Goal: Task Accomplishment & Management: Use online tool/utility

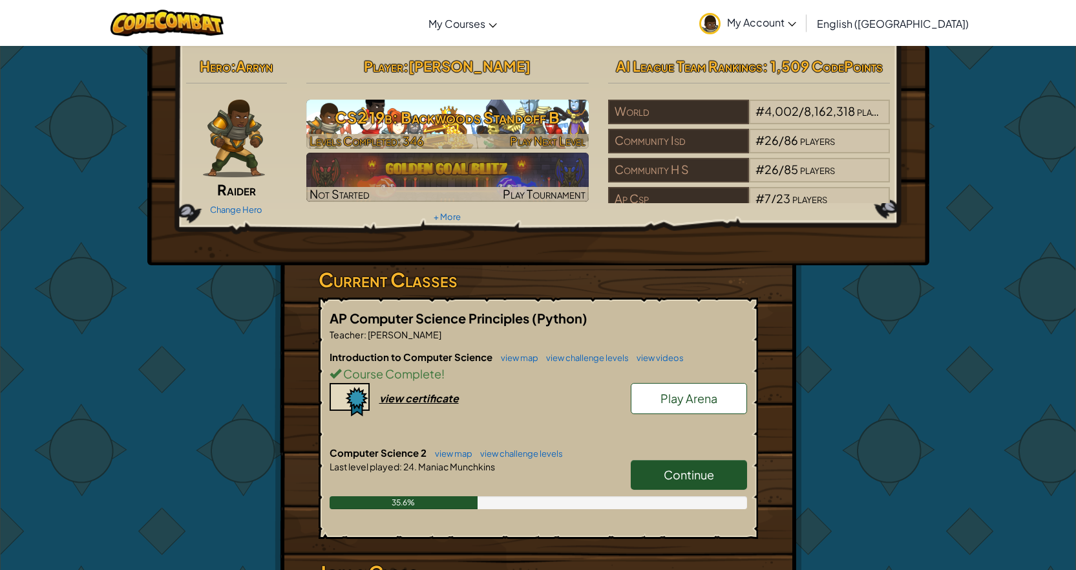
click at [437, 143] on div at bounding box center [447, 141] width 283 height 15
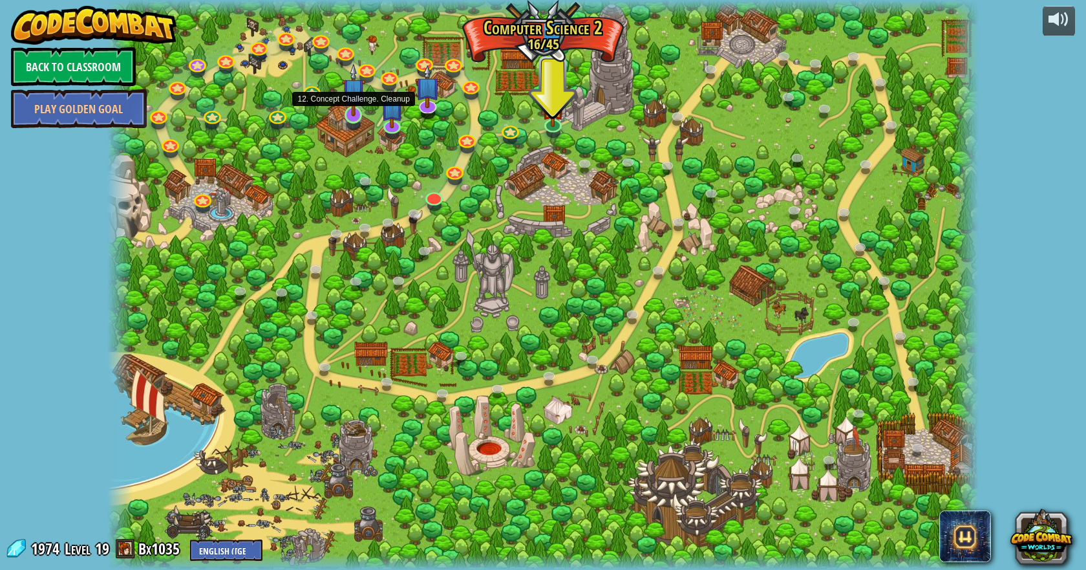
click at [345, 123] on div at bounding box center [543, 285] width 872 height 570
click at [345, 116] on div at bounding box center [353, 114] width 17 height 17
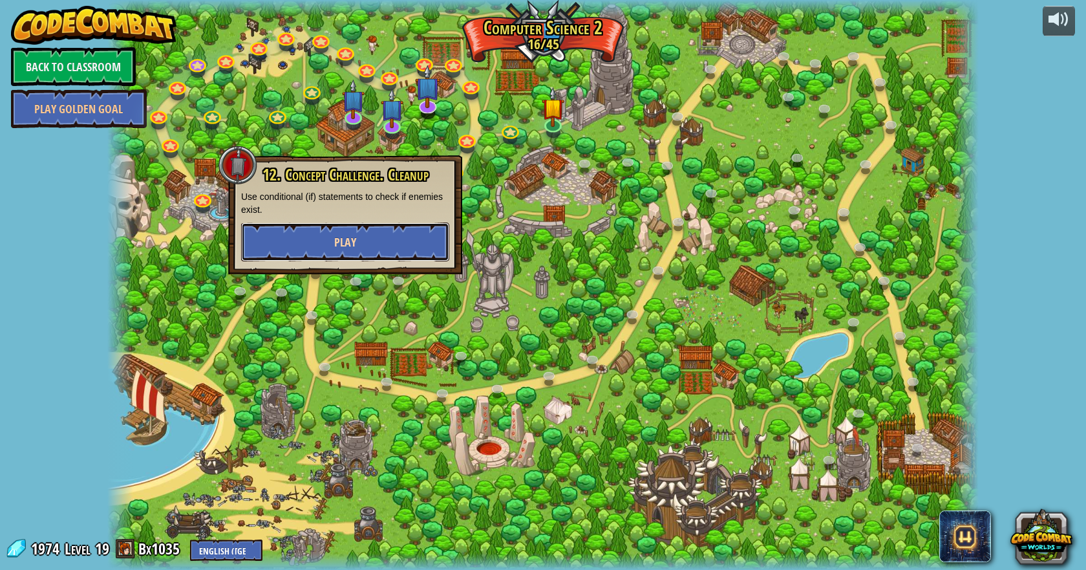
click at [382, 243] on button "Play" at bounding box center [345, 241] width 208 height 39
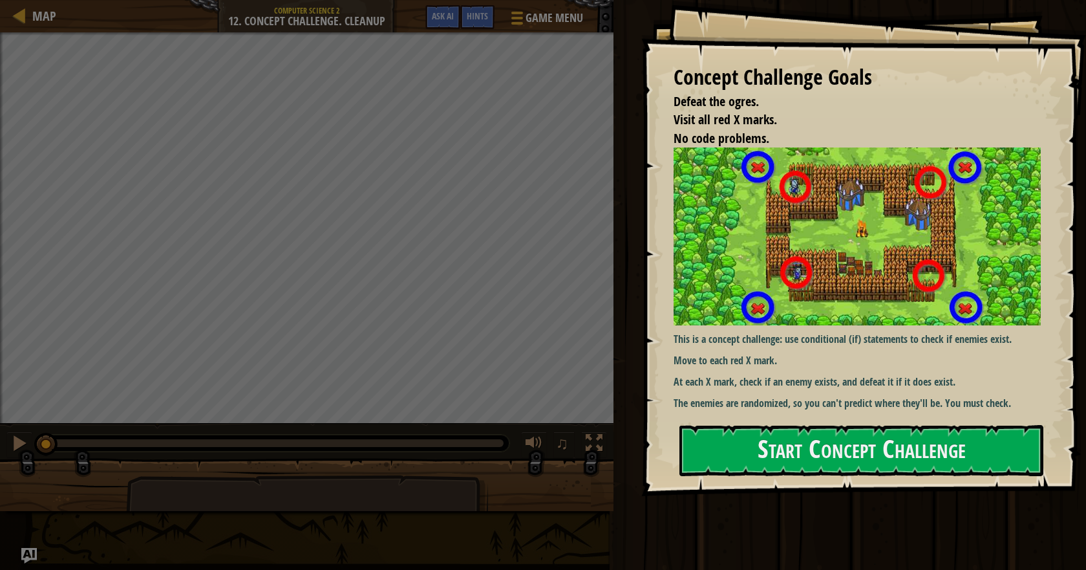
click at [856, 354] on p "Move to each red X mark." at bounding box center [862, 360] width 377 height 15
click at [821, 437] on button "Start Concept Challenge" at bounding box center [862, 450] width 364 height 51
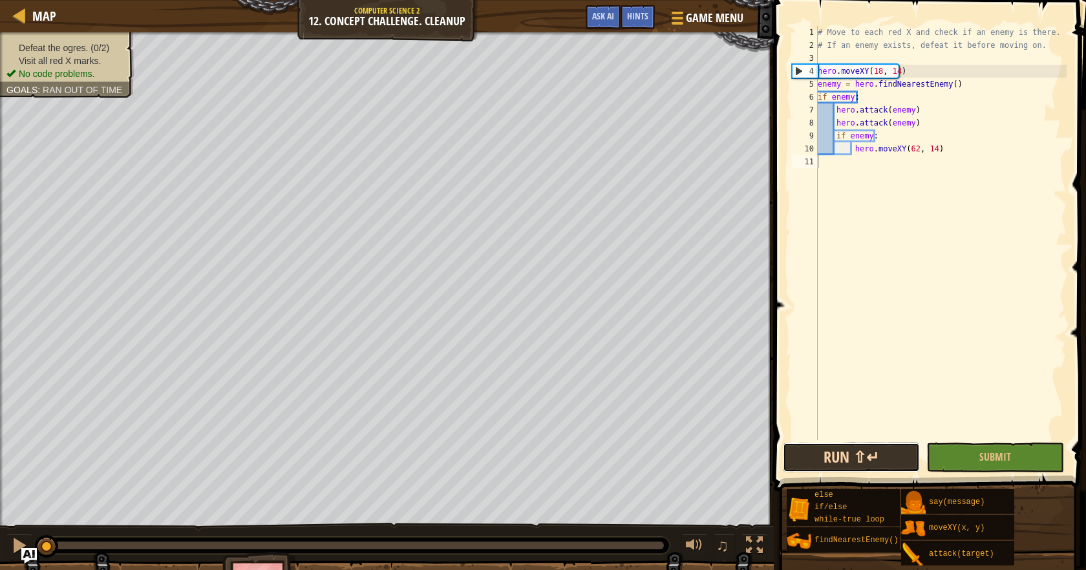
click at [863, 466] on button "Run ⇧↵" at bounding box center [851, 457] width 137 height 30
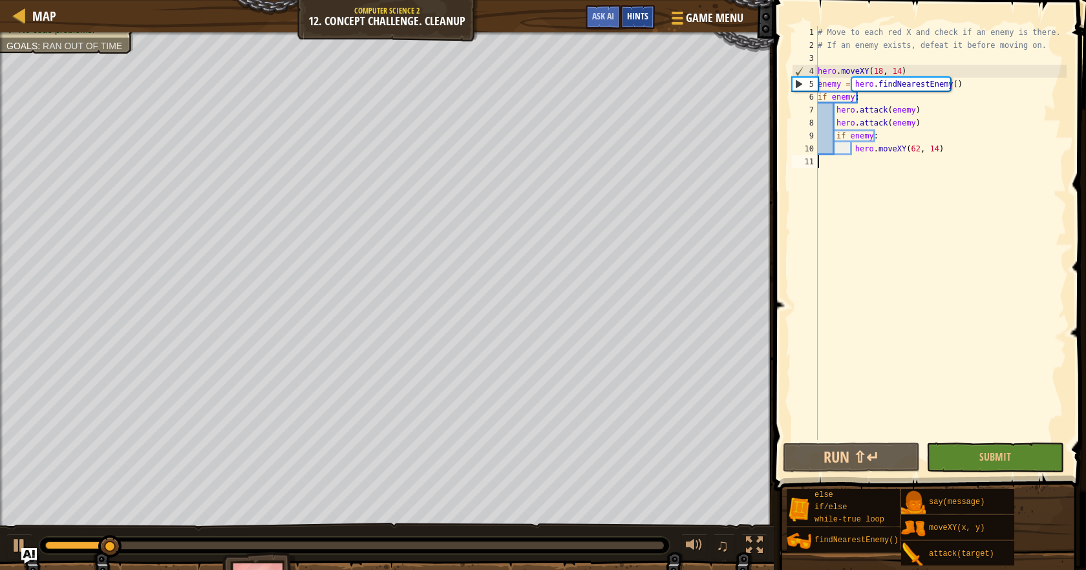
click at [651, 12] on div "Hints" at bounding box center [638, 17] width 34 height 24
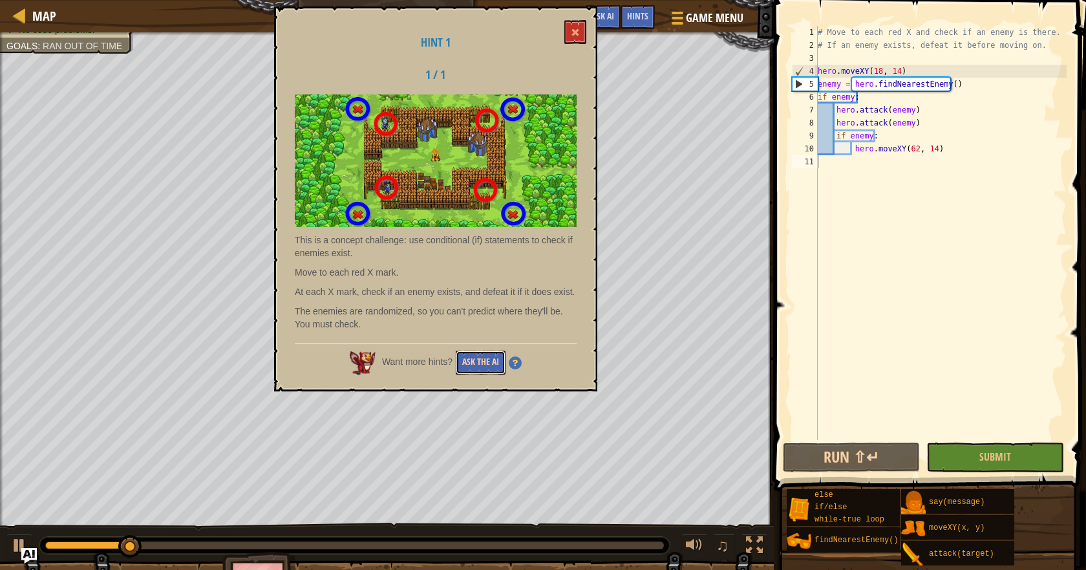
click at [464, 356] on button "Ask the AI" at bounding box center [481, 362] width 50 height 24
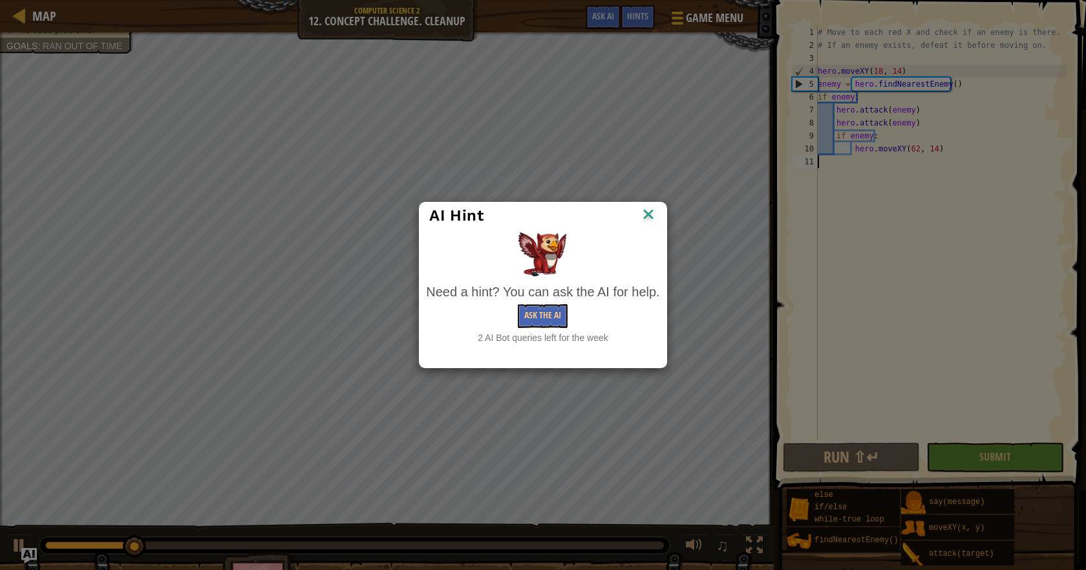
click at [464, 1] on body "Map Computer Science 2 12. Concept Challenge. Cleanup Game Menu Done Hints Ask …" at bounding box center [543, 0] width 1086 height 1
click at [555, 321] on button "Ask the AI" at bounding box center [543, 316] width 50 height 24
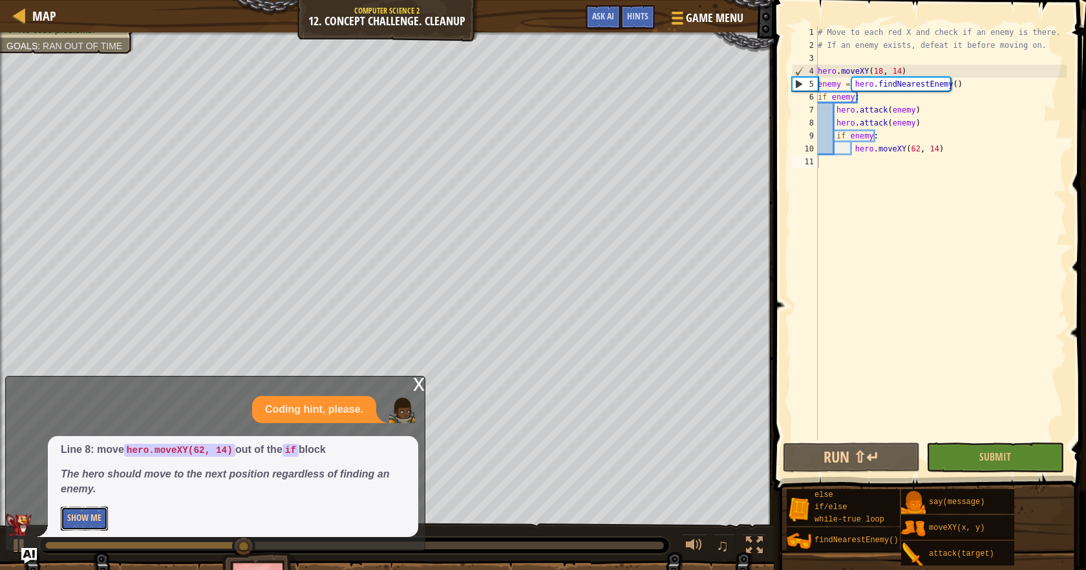
click at [105, 520] on button "Show Me" at bounding box center [84, 518] width 47 height 24
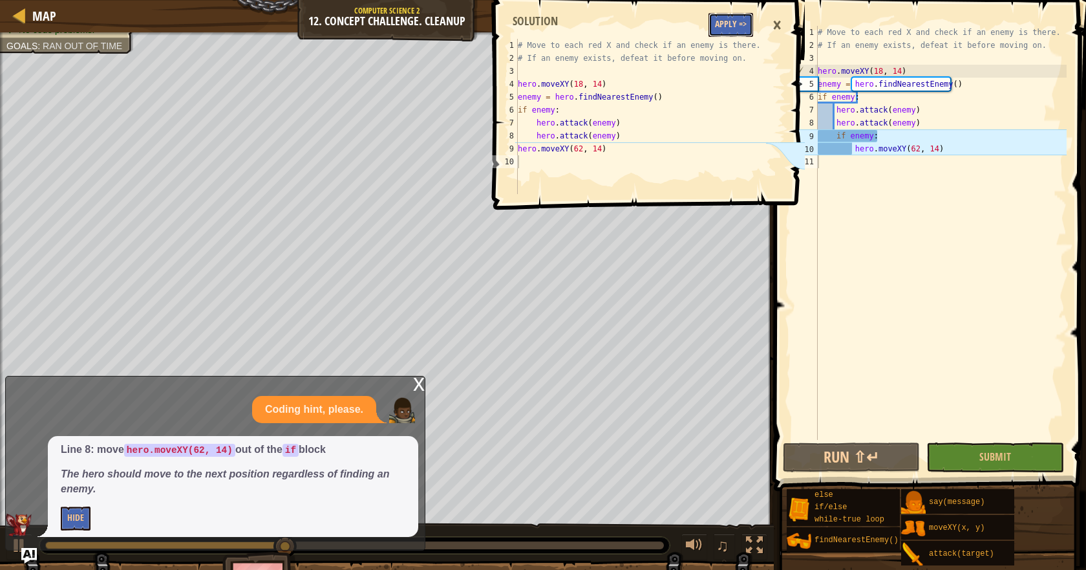
click at [729, 25] on button "Apply =>" at bounding box center [731, 25] width 45 height 24
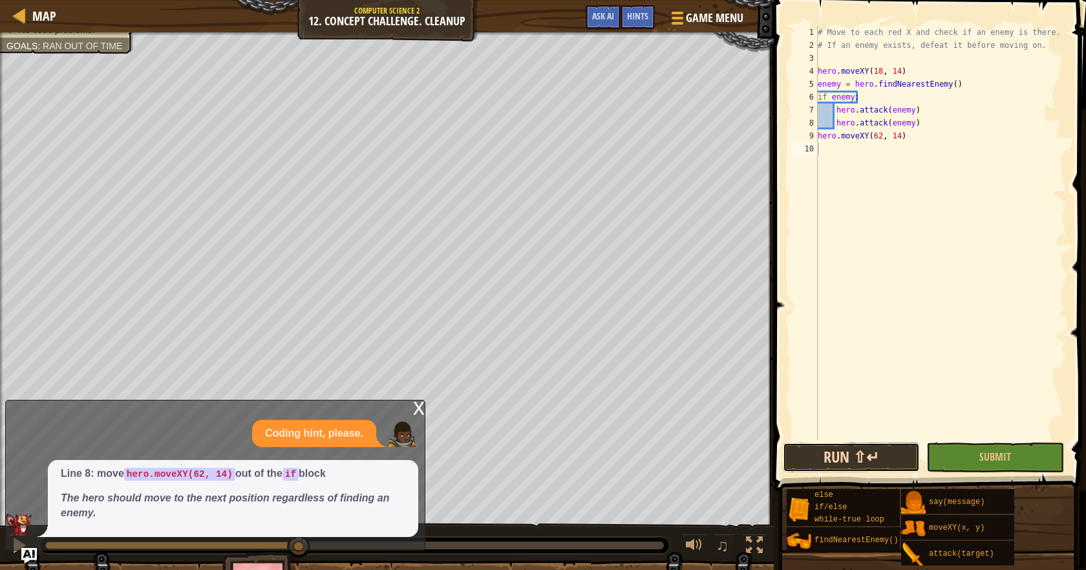
click at [834, 469] on button "Run ⇧↵" at bounding box center [851, 457] width 137 height 30
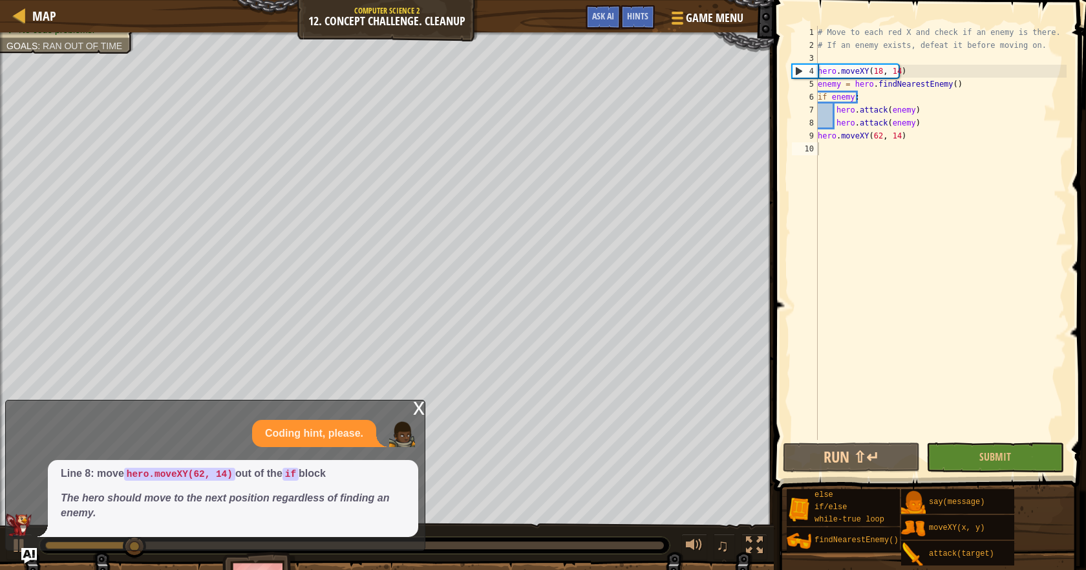
click at [413, 411] on div "x" at bounding box center [419, 406] width 12 height 13
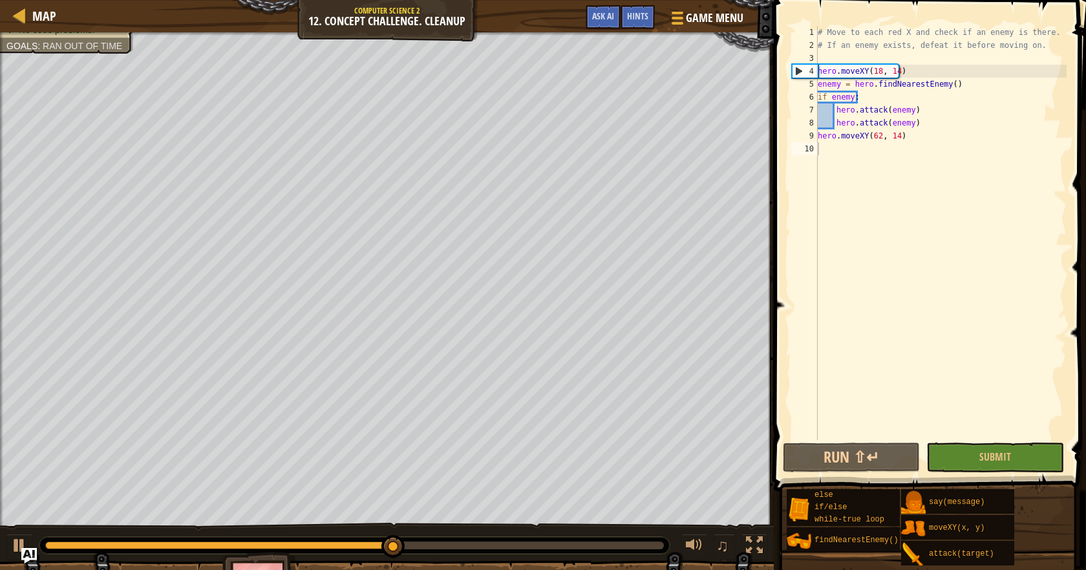
type textarea "hero.moveXY(62, 14)"
click at [916, 141] on div "# Move to each red X and check if an enemy is there. # If an enemy exists, defe…" at bounding box center [941, 246] width 252 height 440
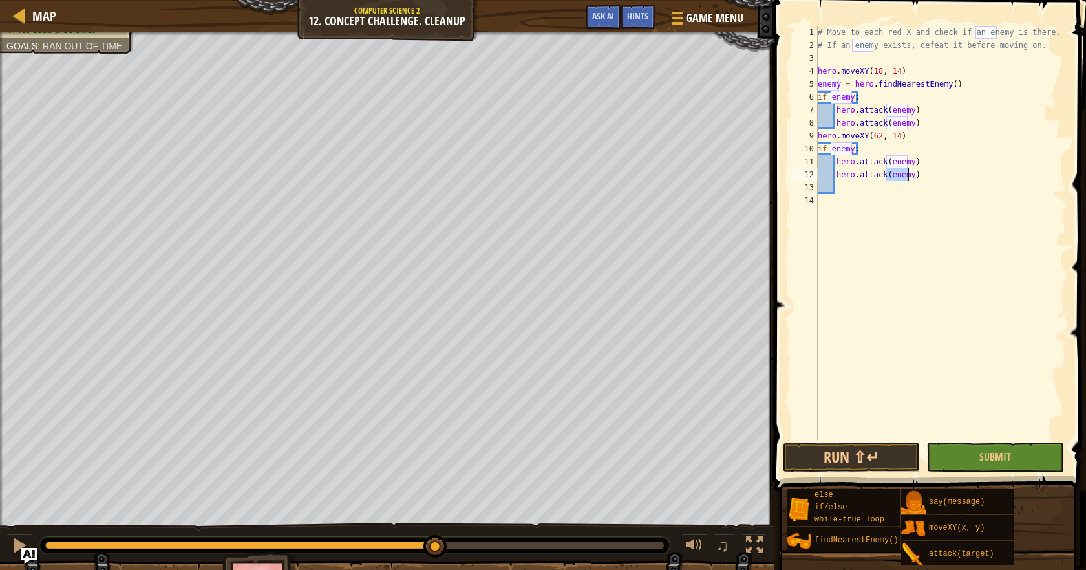
scroll to position [6, 7]
click at [826, 441] on span at bounding box center [931, 227] width 323 height 529
click at [836, 450] on button "Run ⇧↵" at bounding box center [851, 457] width 137 height 30
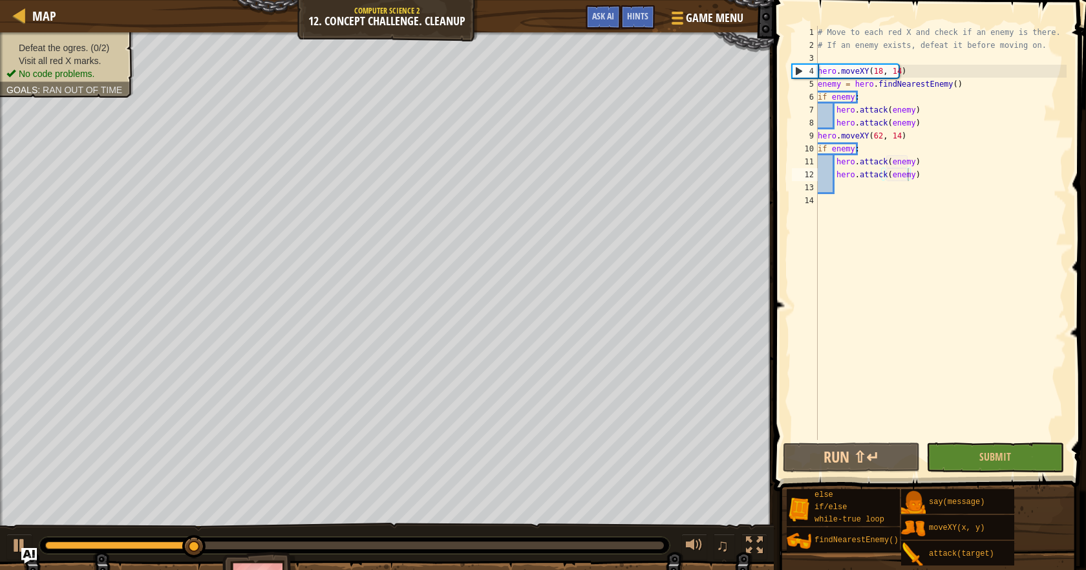
click at [58, 48] on div "Defeat the ogres. (0/2) Visit all red X marks. No code problems. Goals : Ran ou…" at bounding box center [66, 60] width 121 height 39
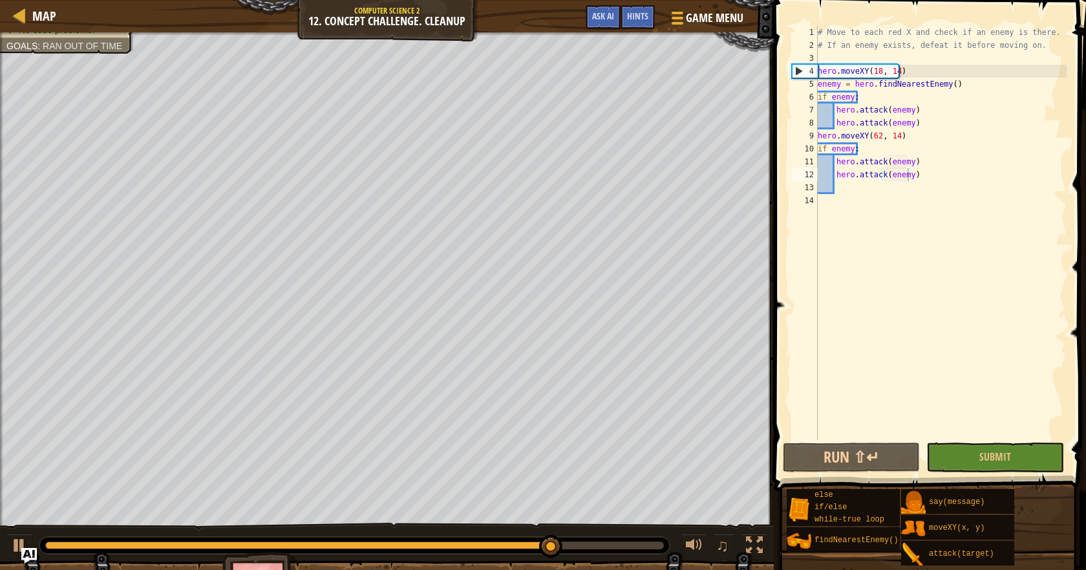
type textarea "enemy = hero.findNearestEnemy()"
click at [828, 80] on div "# Move to each red X and check if an enemy is there. # If an enemy exists, defe…" at bounding box center [941, 246] width 252 height 440
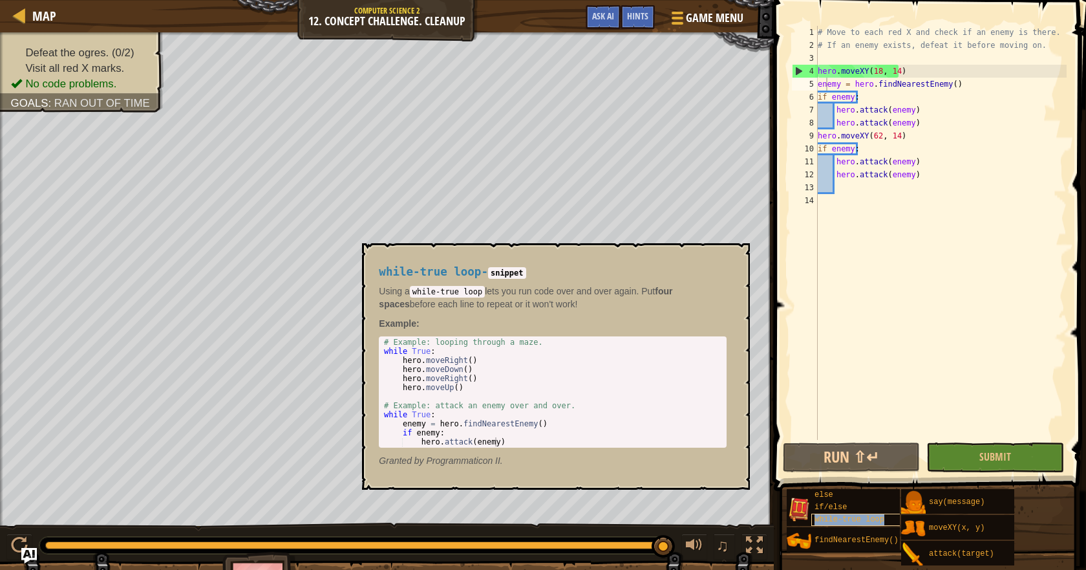
click at [829, 516] on span "while-true loop" at bounding box center [850, 519] width 70 height 9
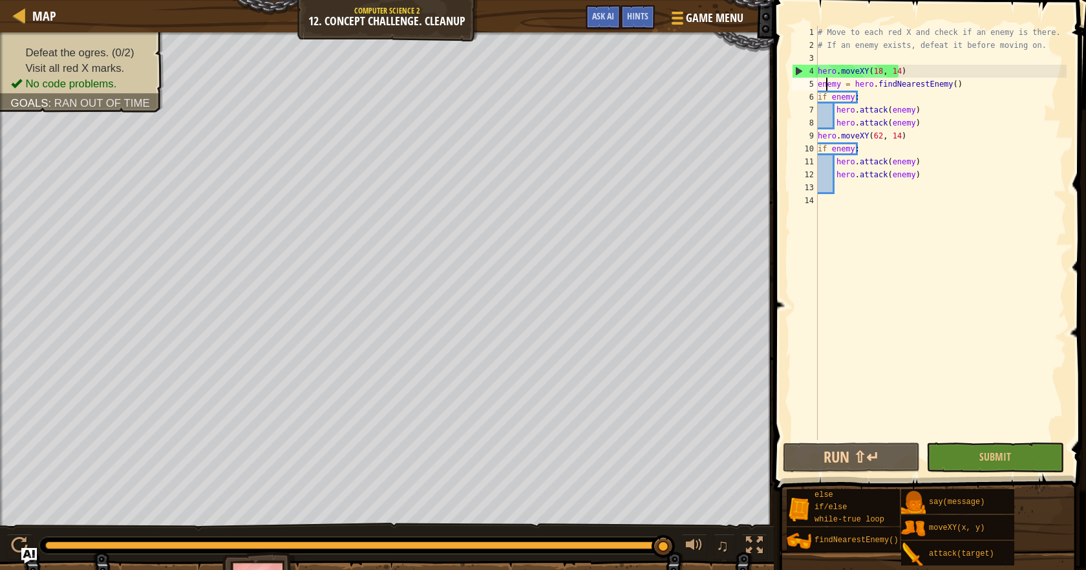
click at [873, 216] on div "# Move to each red X and check if an enemy is there. # If an enemy exists, defe…" at bounding box center [941, 246] width 252 height 440
click at [871, 202] on div "# Move to each red X and check if an enemy is there. # If an enemy exists, defe…" at bounding box center [941, 246] width 252 height 440
click at [871, 192] on div "# Move to each red X and check if an enemy is there. # If an enemy exists, defe…" at bounding box center [941, 246] width 252 height 440
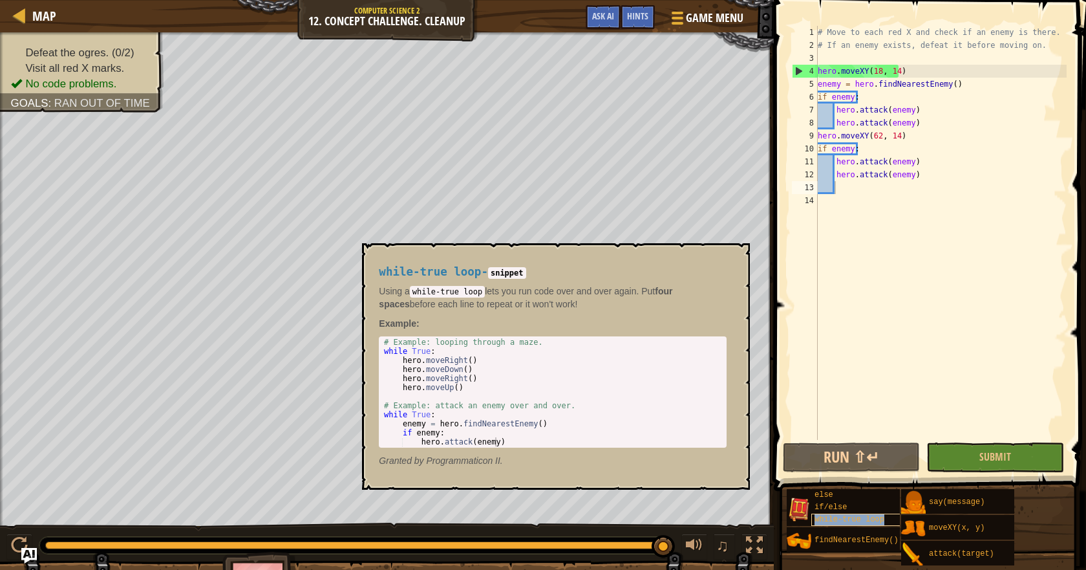
click at [837, 515] on span "while-true loop" at bounding box center [850, 519] width 70 height 9
click at [836, 515] on span "while-true loop" at bounding box center [850, 519] width 70 height 9
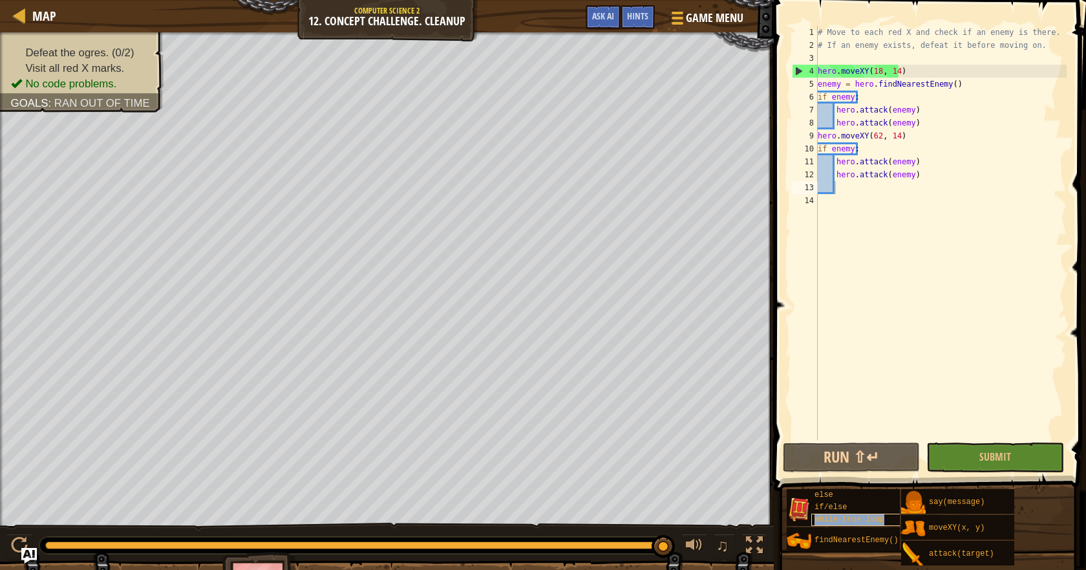
click at [835, 515] on span "while-true loop" at bounding box center [850, 519] width 70 height 9
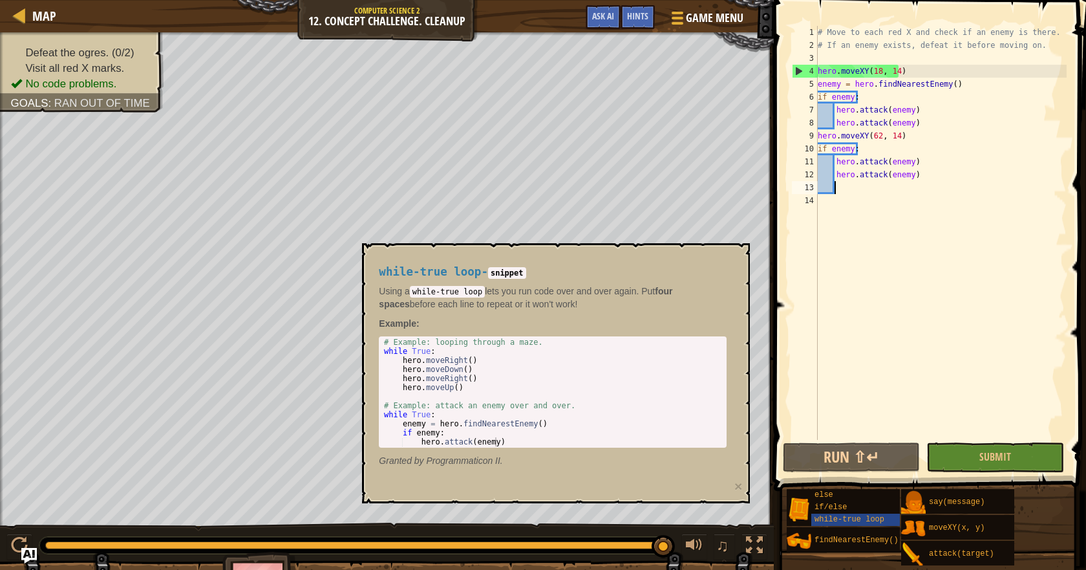
click at [817, 97] on div "6" at bounding box center [805, 97] width 26 height 13
type textarea "if enemy:"
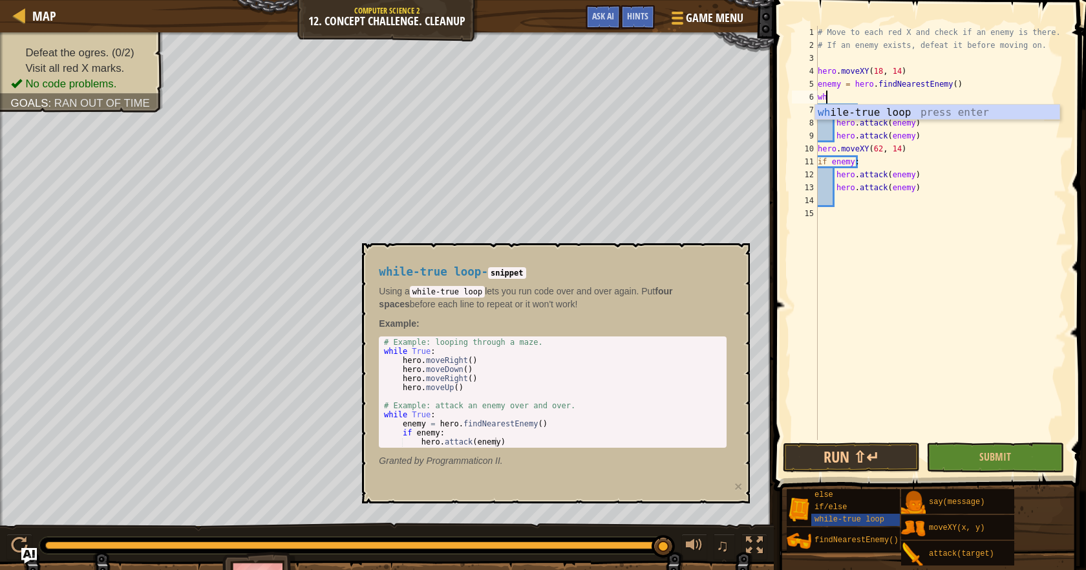
type textarea "whi"
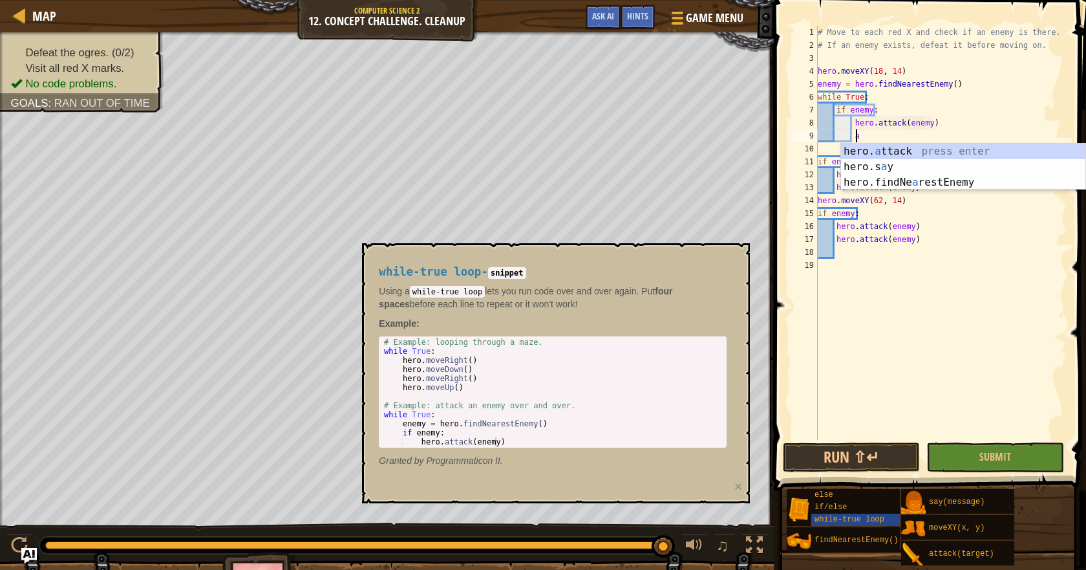
scroll to position [6, 8]
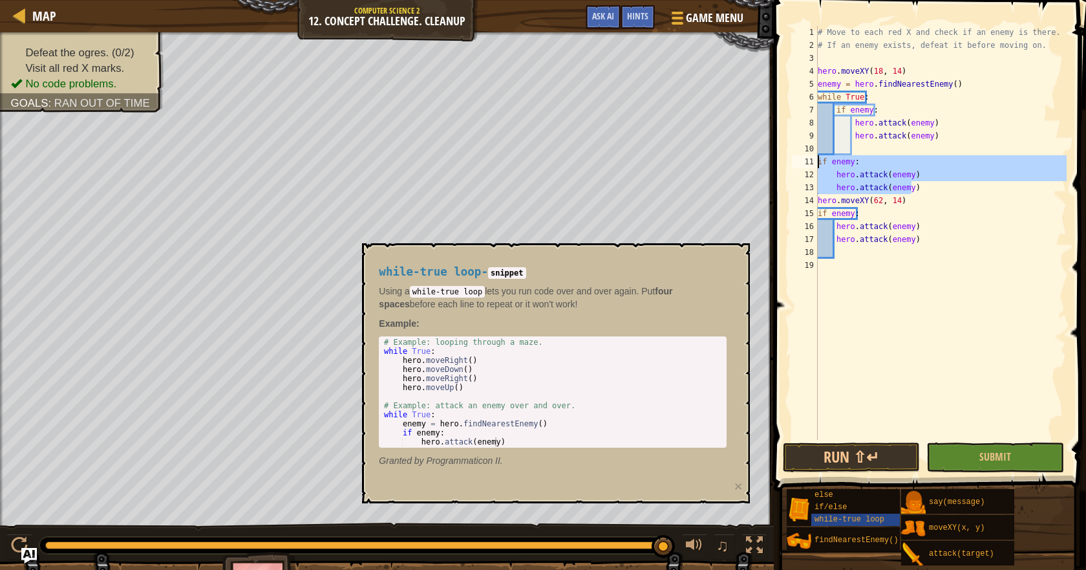
drag, startPoint x: 906, startPoint y: 185, endPoint x: 797, endPoint y: 165, distance: 110.5
click at [797, 165] on div "hero.attack(enemy) 1 2 3 4 5 6 7 8 9 10 11 12 13 14 15 16 17 18 19 # Move to ea…" at bounding box center [927, 233] width 277 height 414
type textarea "if enemy: hero.attack(enemy)"
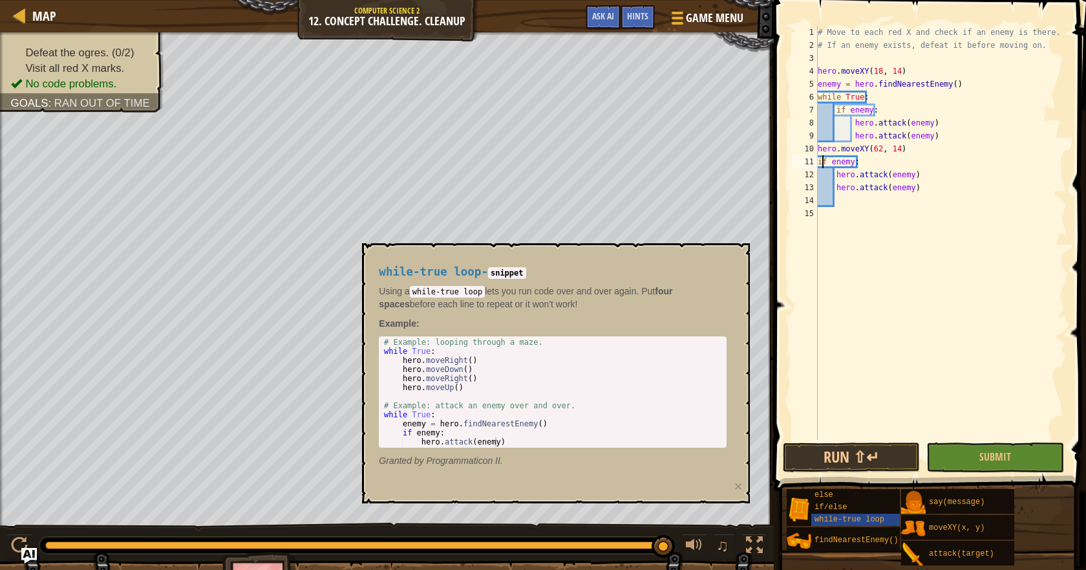
click at [820, 162] on div "# Move to each red X and check if an enemy is there. # If an enemy exists, defe…" at bounding box center [941, 246] width 252 height 440
click at [831, 184] on div "# Move to each red X and check if an enemy is there. # If an enemy exists, defe…" at bounding box center [941, 246] width 252 height 440
click at [838, 176] on div "# Move to each red X and check if an enemy is there. # If an enemy exists, defe…" at bounding box center [941, 246] width 252 height 440
click at [833, 177] on div "# Move to each red X and check if an enemy is there. # If an enemy exists, defe…" at bounding box center [941, 246] width 252 height 440
click at [833, 186] on div "# Move to each red X and check if an enemy is there. # If an enemy exists, defe…" at bounding box center [941, 246] width 252 height 440
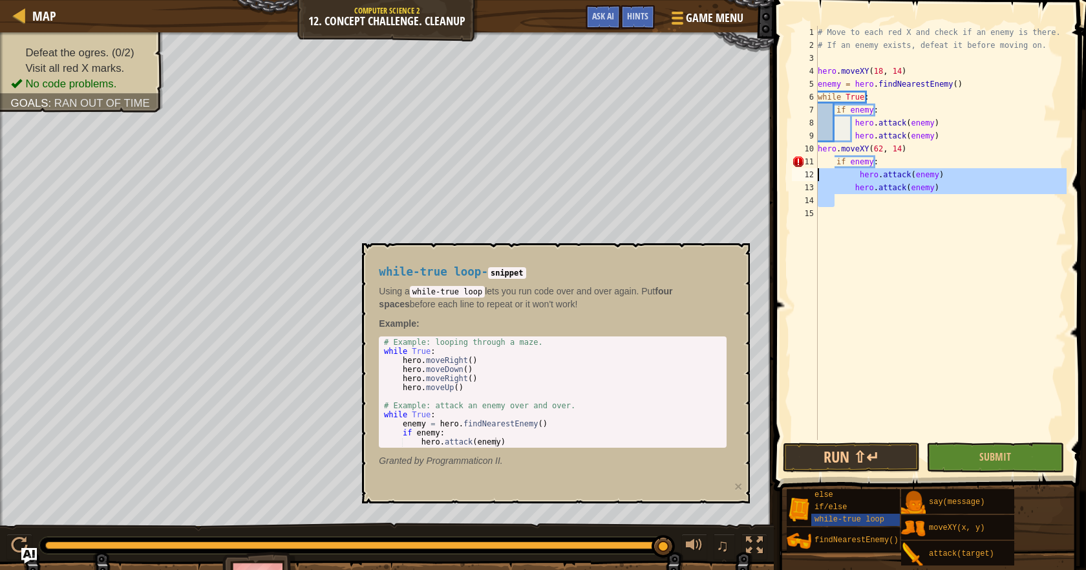
drag, startPoint x: 946, startPoint y: 195, endPoint x: 771, endPoint y: 175, distance: 176.4
click at [771, 175] on div "hero.attack(enemy) 1 2 3 4 5 6 7 8 9 10 11 12 13 14 15 # Move to each red X and…" at bounding box center [928, 270] width 316 height 529
type textarea "hero.attack(enemy) hero.attack(enemy)"
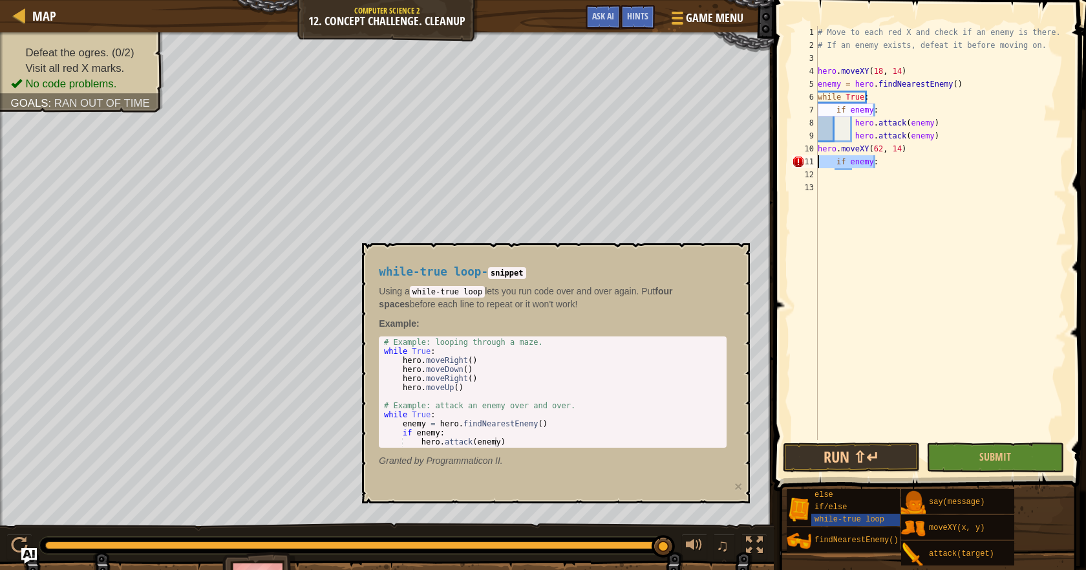
click at [755, 166] on div "Map Computer Science 2 12. Concept Challenge. Cleanup Game Menu Done Hints Ask …" at bounding box center [543, 285] width 1086 height 570
type textarea "if enemy:"
type textarea "hero.moveXY(62, 14)"
click at [851, 166] on div "# Move to each red X and check if an enemy is there. # If an enemy exists, defe…" at bounding box center [941, 246] width 252 height 440
drag, startPoint x: 920, startPoint y: 154, endPoint x: 809, endPoint y: 144, distance: 111.7
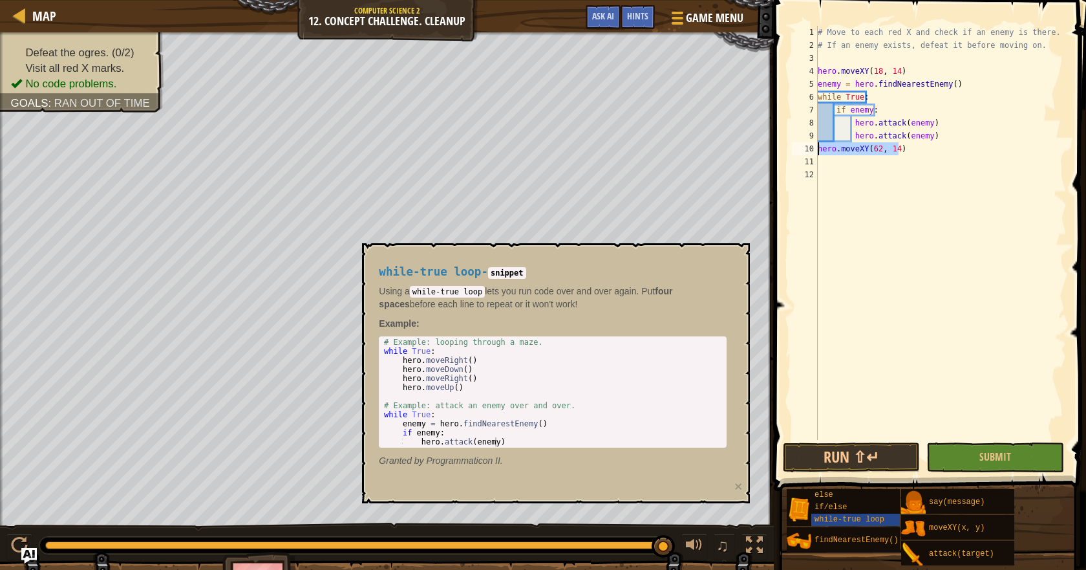
click at [809, 144] on div "1 2 3 4 5 6 7 8 9 10 11 12 # Move to each red X and check if an enemy is there.…" at bounding box center [927, 233] width 277 height 414
type textarea "hero.moveXY(62, 14)"
type textarea "hero.attack(enemy)"
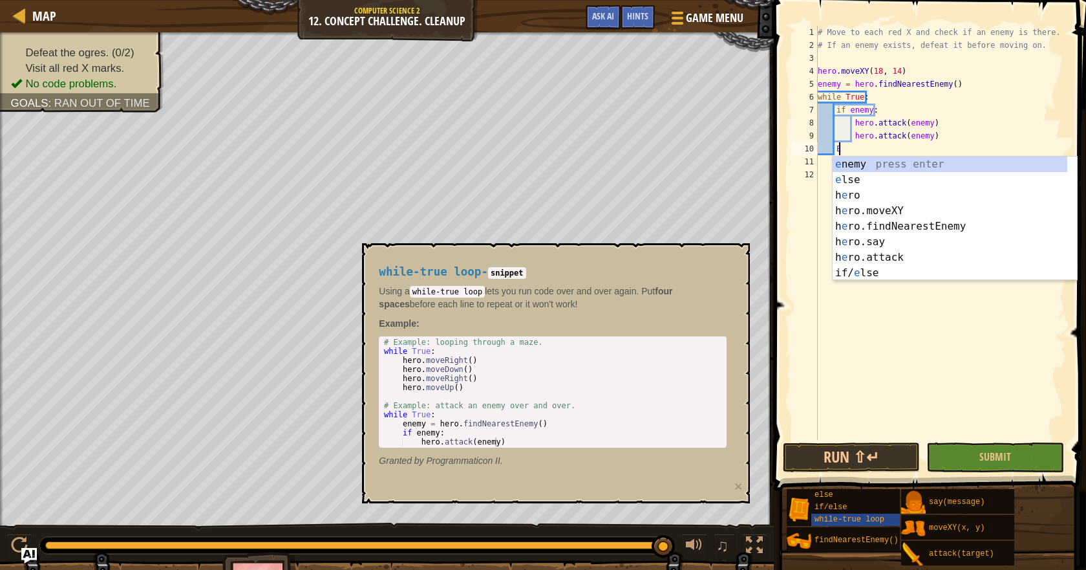
scroll to position [6, 1]
type textarea "EL"
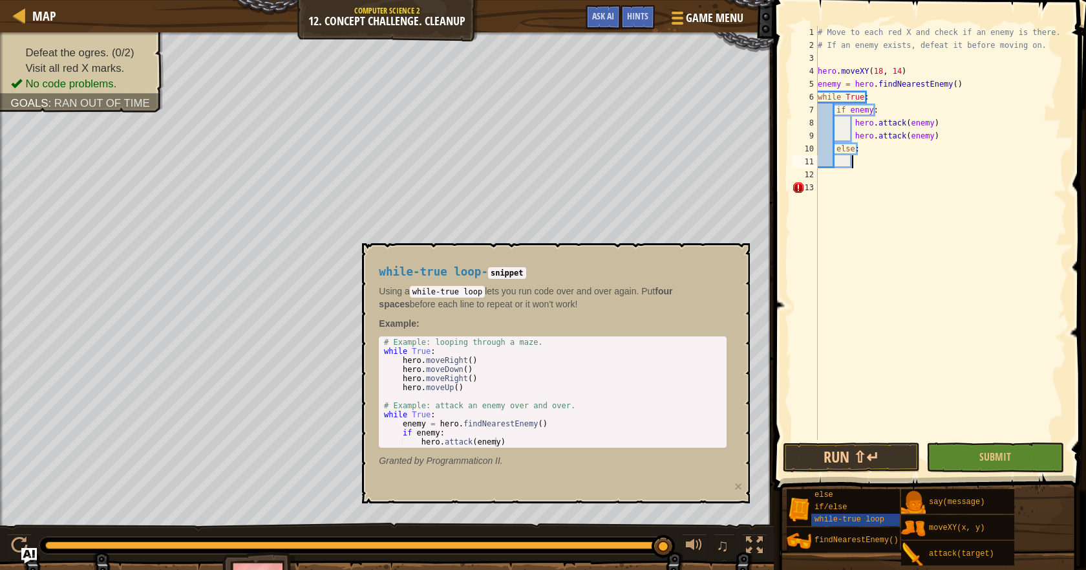
scroll to position [6, 0]
paste textarea "hero.moveXY(62, 14)"
type textarea "hero.moveXY(62, 14)"
click at [820, 449] on button "Run ⇧↵" at bounding box center [851, 457] width 137 height 30
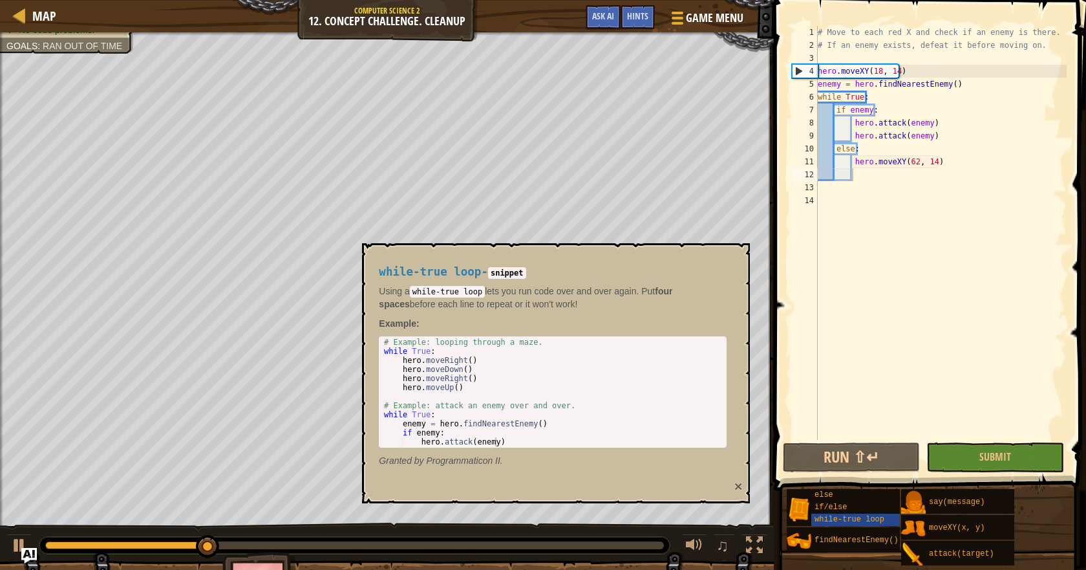
click at [736, 488] on button "×" at bounding box center [738, 486] width 8 height 14
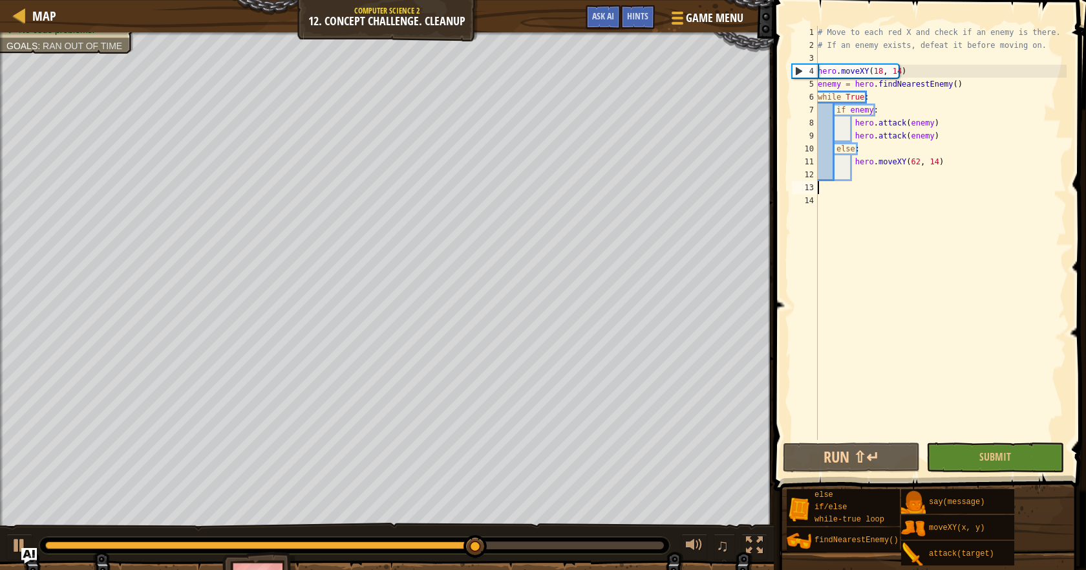
click at [866, 182] on div "# Move to each red X and check if an enemy is there. # If an enemy exists, defe…" at bounding box center [941, 246] width 252 height 440
click at [874, 176] on div "# Move to each red X and check if an enemy is there. # If an enemy exists, defe…" at bounding box center [941, 246] width 252 height 440
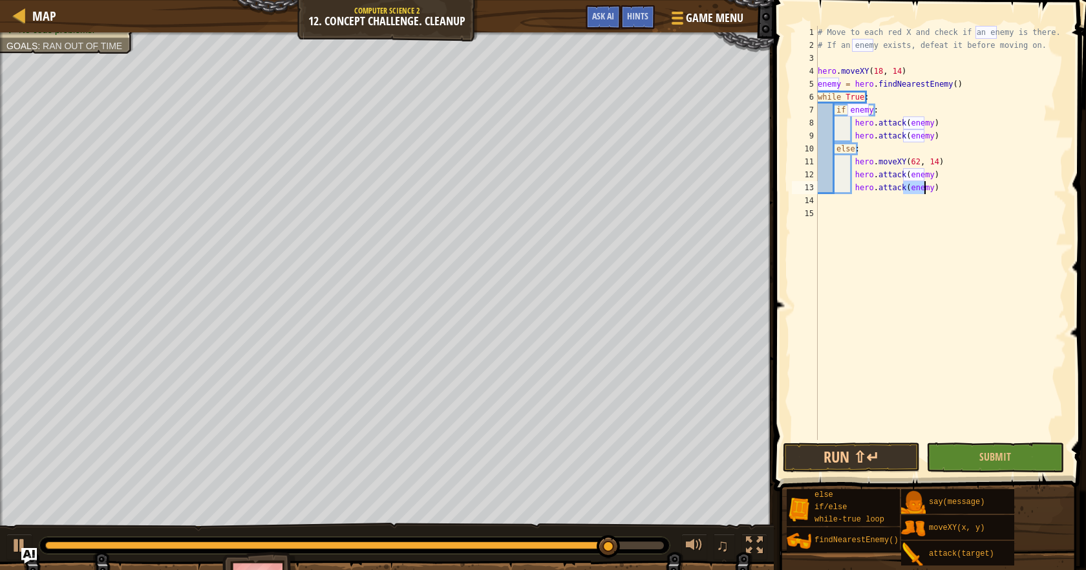
scroll to position [6, 8]
type textarea "hero.attack(enemy)"
click at [867, 457] on button "Run ⇧↵" at bounding box center [851, 457] width 137 height 30
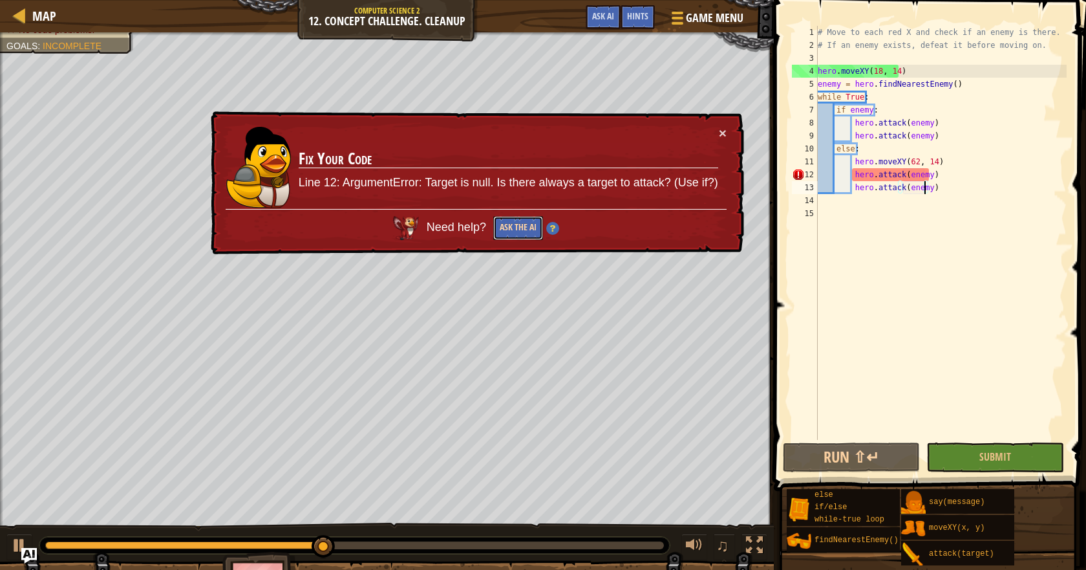
click at [500, 220] on button "Ask the AI" at bounding box center [518, 228] width 50 height 24
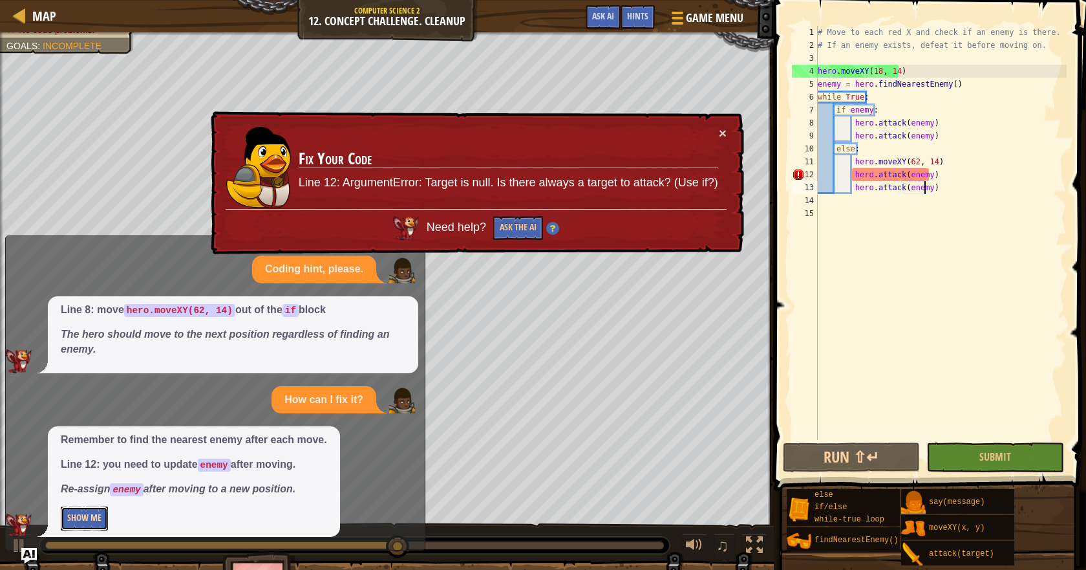
click at [90, 515] on button "Show Me" at bounding box center [84, 518] width 47 height 24
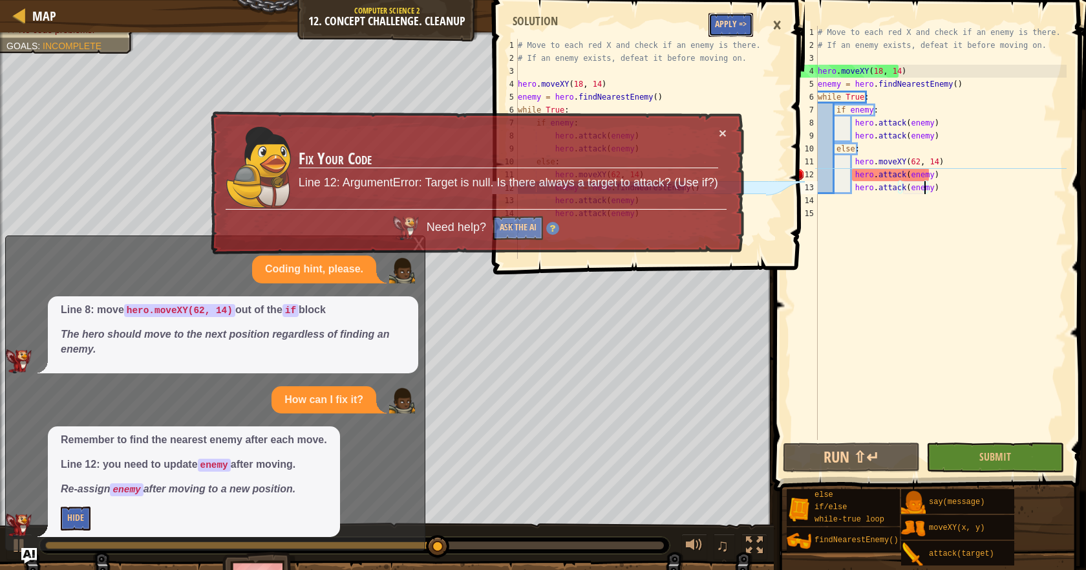
click at [722, 21] on button "Apply =>" at bounding box center [731, 25] width 45 height 24
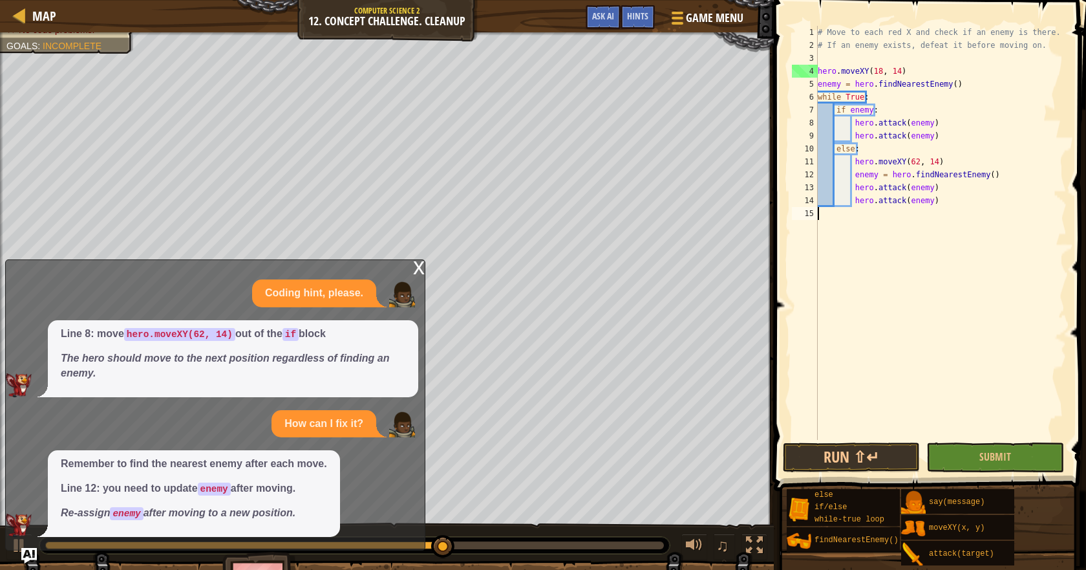
scroll to position [6, 0]
click at [862, 460] on button "Run ⇧↵" at bounding box center [851, 457] width 137 height 30
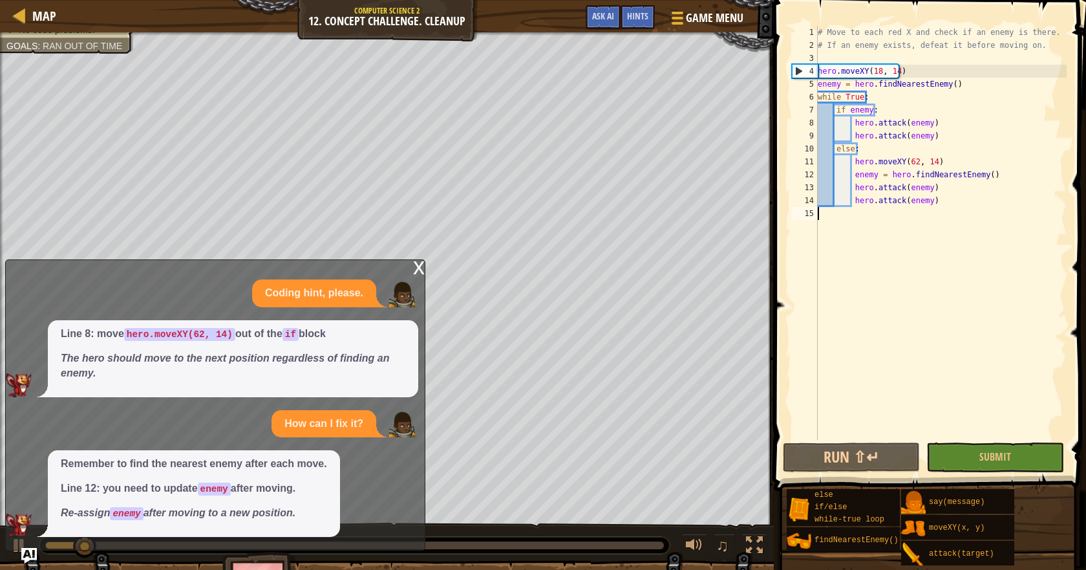
click at [417, 264] on div "x" at bounding box center [419, 266] width 12 height 13
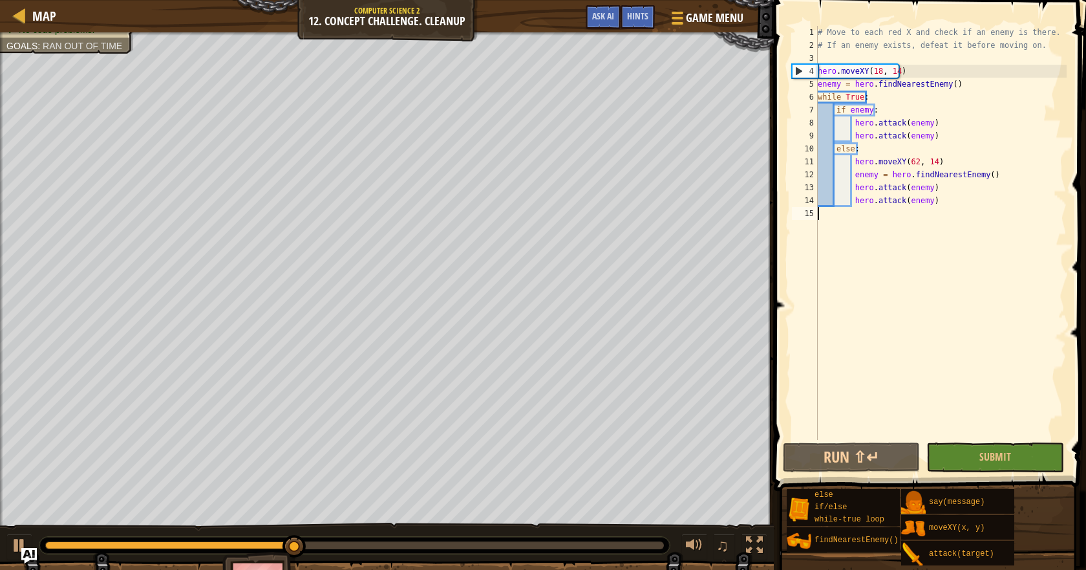
click at [914, 214] on div "# Move to each red X and check if an enemy is there. # If an enemy exists, defe…" at bounding box center [941, 246] width 252 height 440
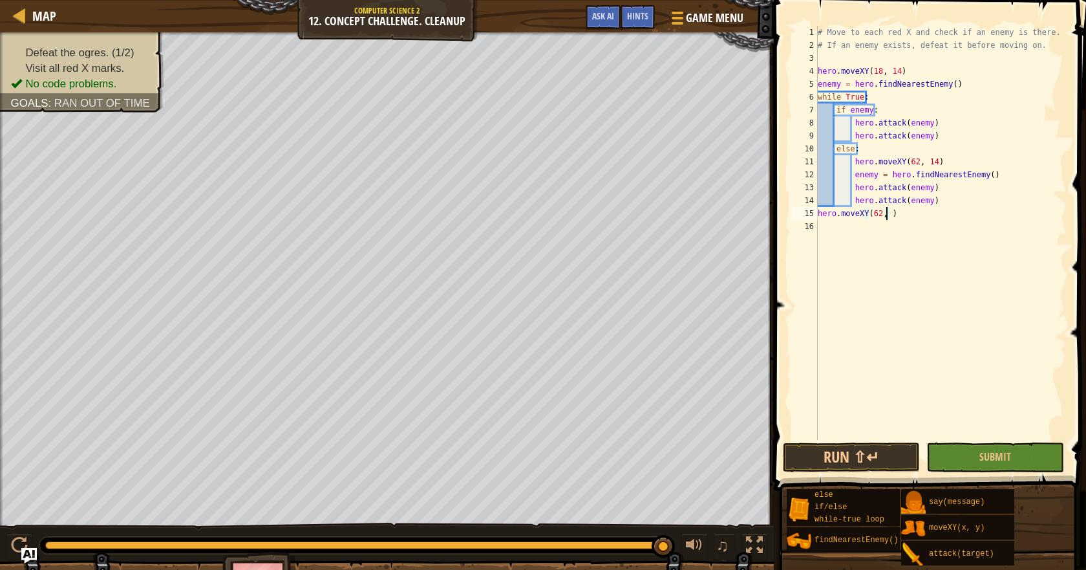
scroll to position [6, 6]
type textarea "hero.moveXY(62, 54)"
click at [850, 460] on button "Run ⇧↵" at bounding box center [851, 457] width 137 height 30
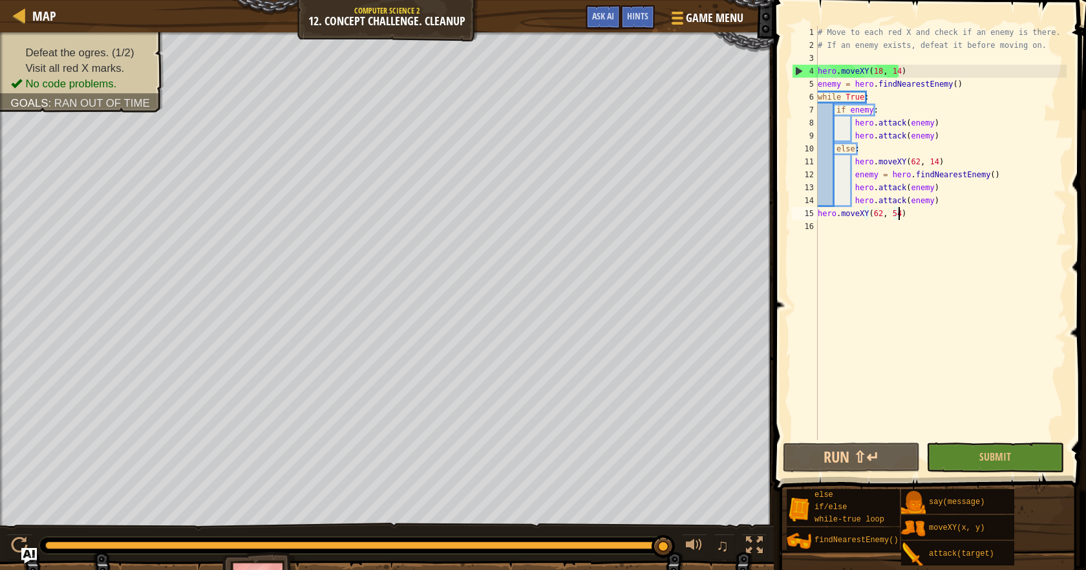
click at [935, 213] on div "# Move to each red X and check if an enemy is there. # If an enemy exists, defe…" at bounding box center [941, 246] width 252 height 440
drag, startPoint x: 937, startPoint y: 213, endPoint x: 802, endPoint y: 217, distance: 134.5
click at [802, 217] on div "hero.moveXY(62, 54) 1 2 3 4 5 6 7 8 9 10 11 12 13 14 15 16 # Move to each red X…" at bounding box center [927, 233] width 277 height 414
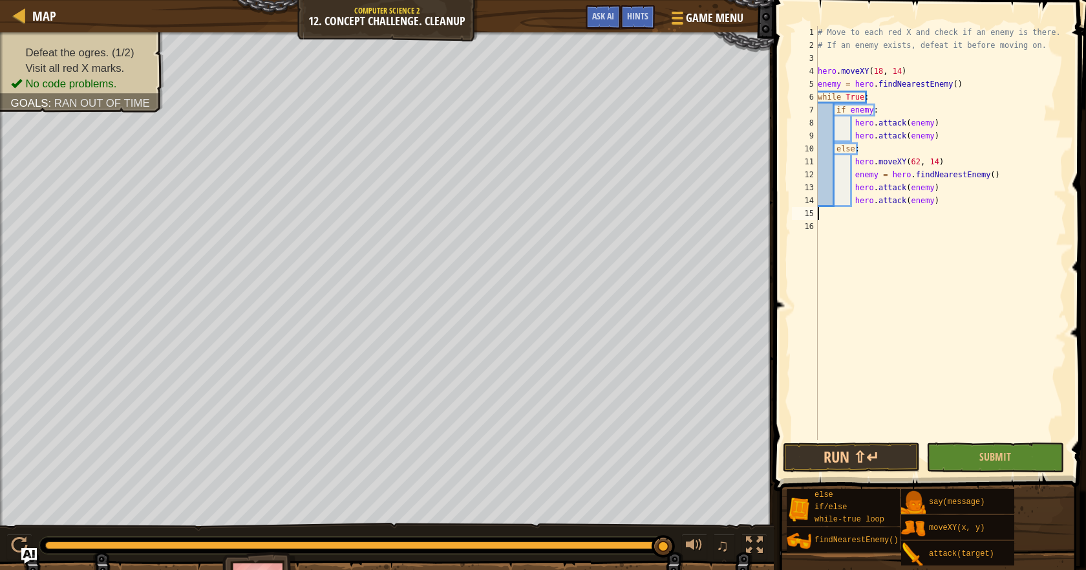
type textarea "hero.attack(enemy)"
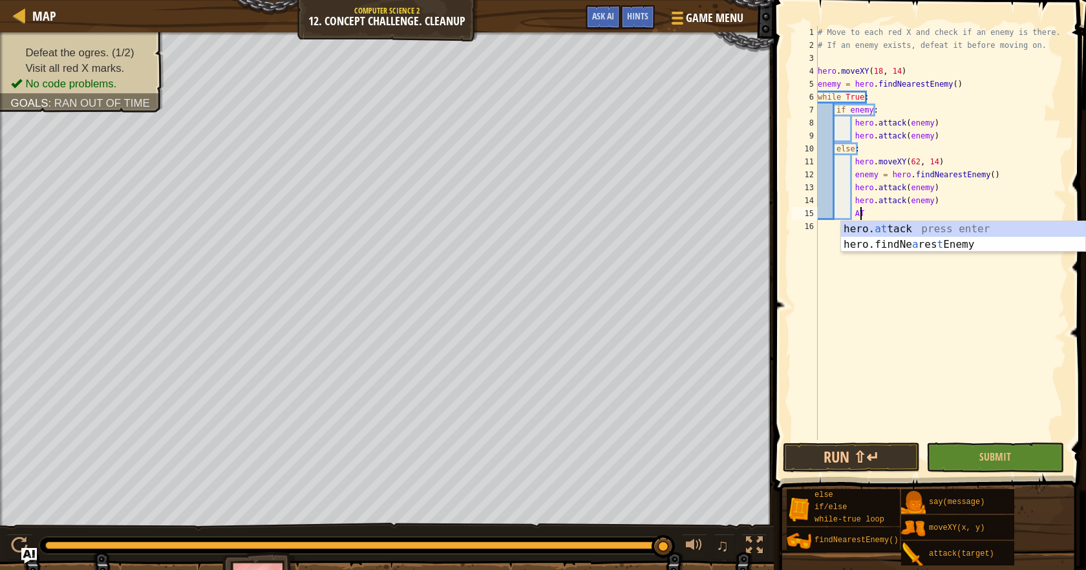
type textarea "A"
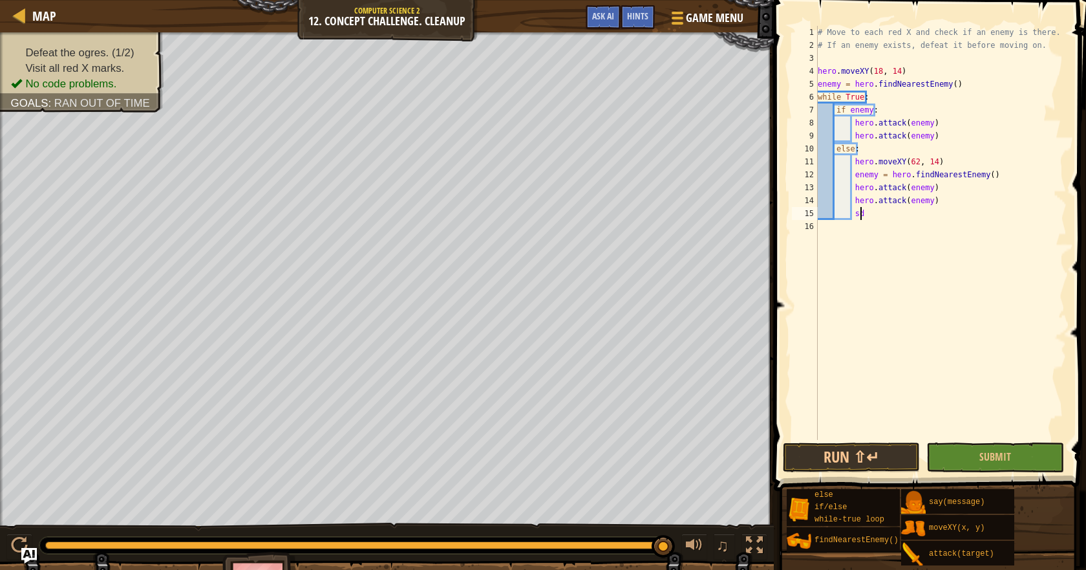
type textarea "s"
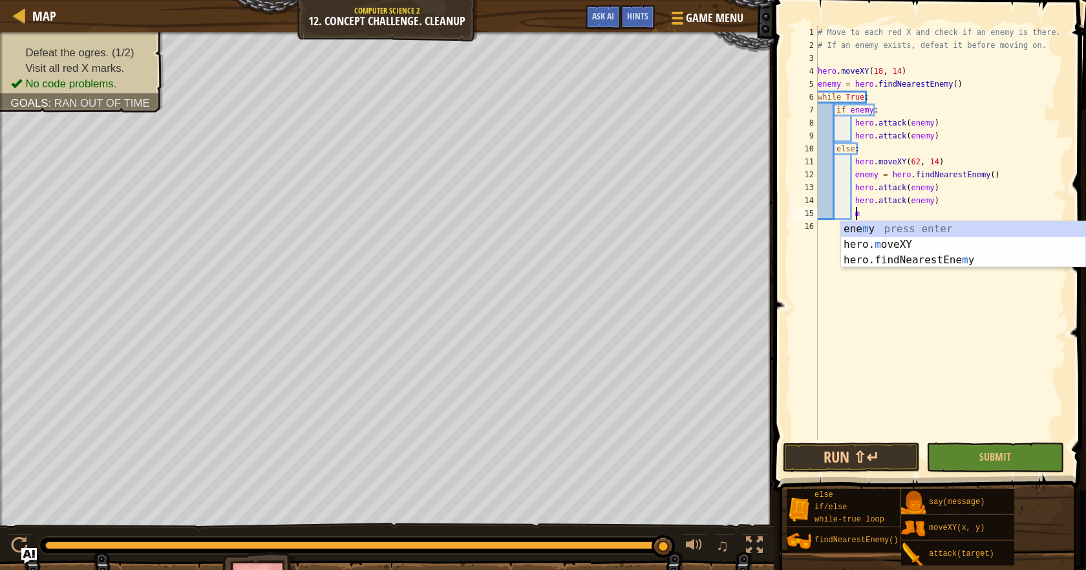
scroll to position [6, 3]
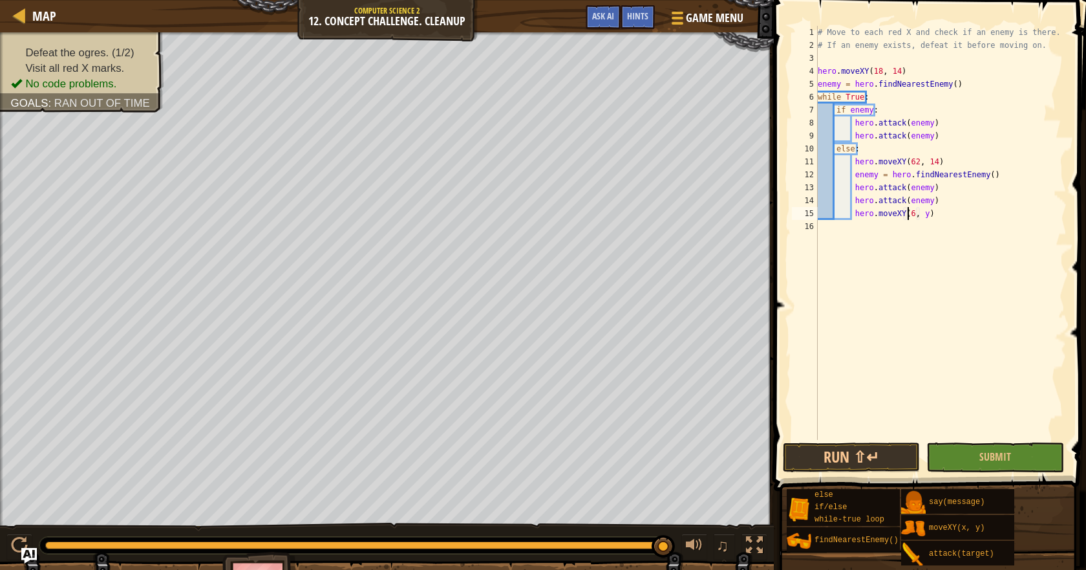
type textarea "hero.moveXY(62, y)"
type textarea "hero.moveXY(62, 54)"
type textarea "hero.attack(enemy)"
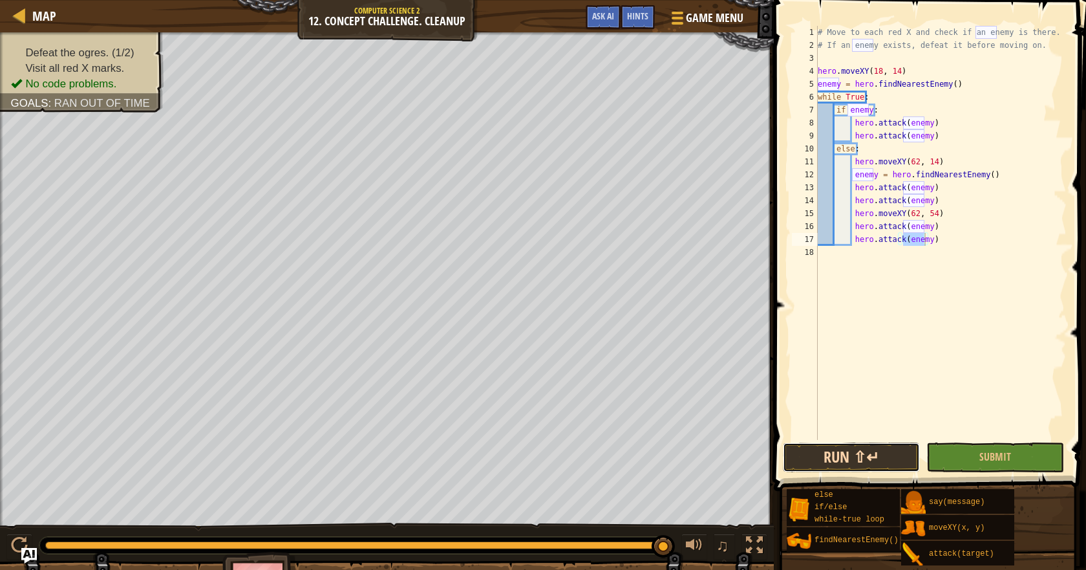
click at [850, 458] on button "Run ⇧↵" at bounding box center [851, 457] width 137 height 30
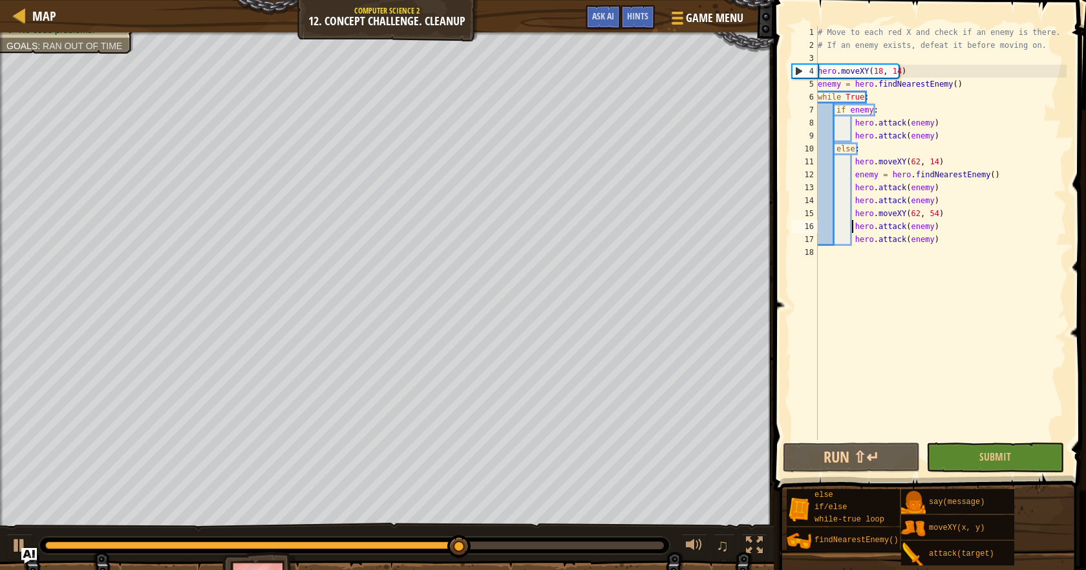
click at [853, 228] on div "# Move to each red X and check if an enemy is there. # If an enemy exists, defe…" at bounding box center [941, 246] width 252 height 440
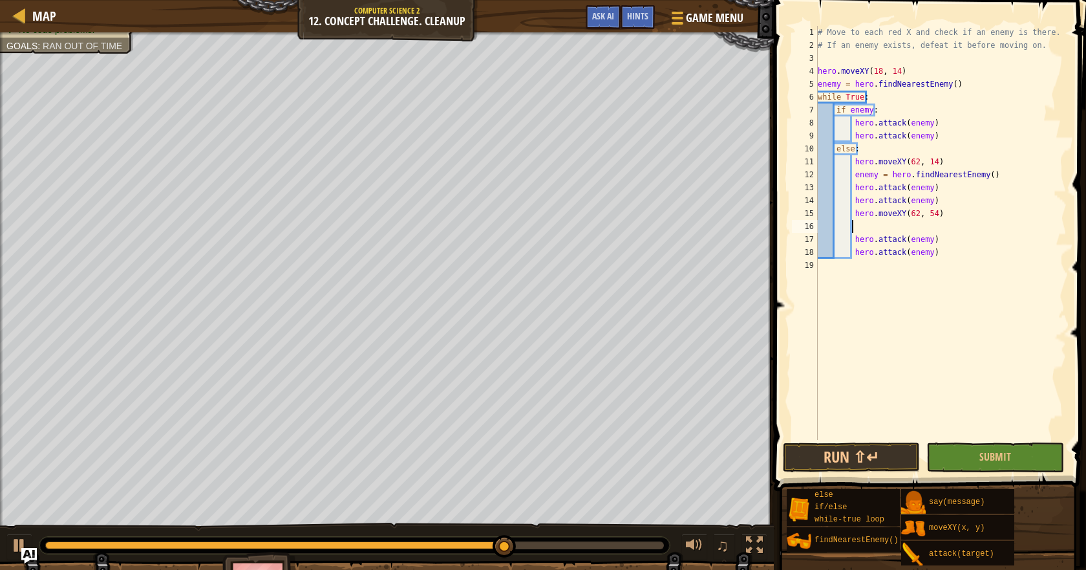
click at [866, 225] on div "# Move to each red X and check if an enemy is there. # If an enemy exists, defe…" at bounding box center [941, 246] width 252 height 440
type textarea "enemy = f"
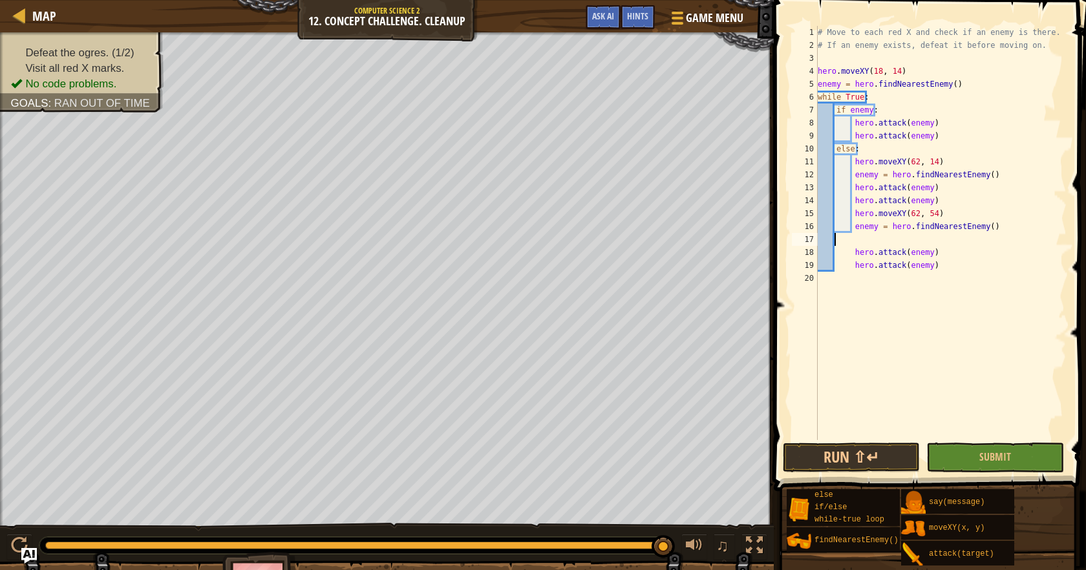
scroll to position [6, 0]
click at [817, 471] on button "Run ⇧↵" at bounding box center [851, 457] width 137 height 30
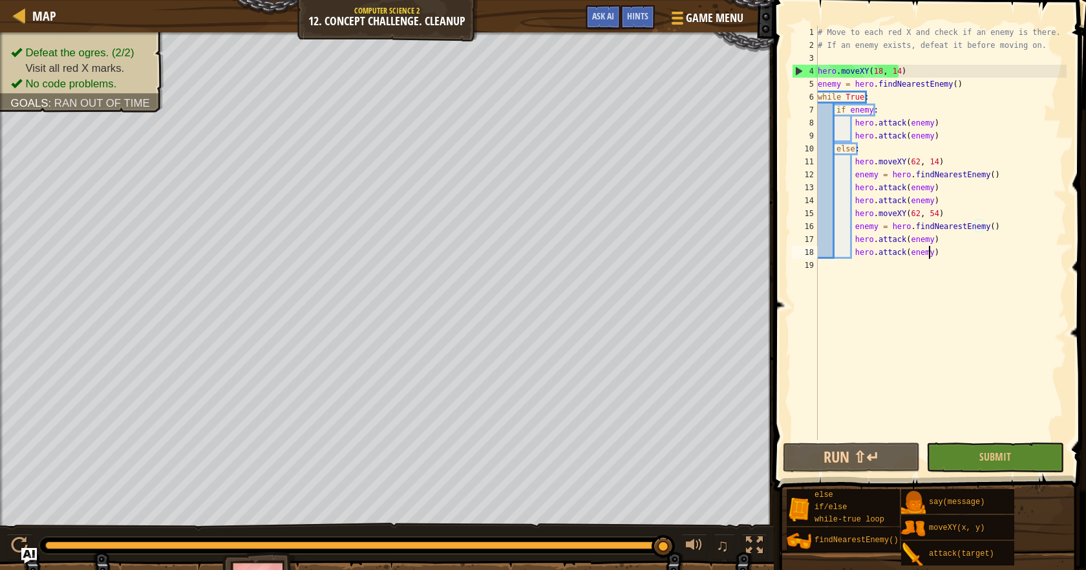
drag, startPoint x: 928, startPoint y: 246, endPoint x: 928, endPoint y: 260, distance: 14.2
click at [928, 251] on div "# Move to each red X and check if an enemy is there. # If an enemy exists, defe…" at bounding box center [941, 246] width 252 height 440
type textarea "hero.attack(enemy)"
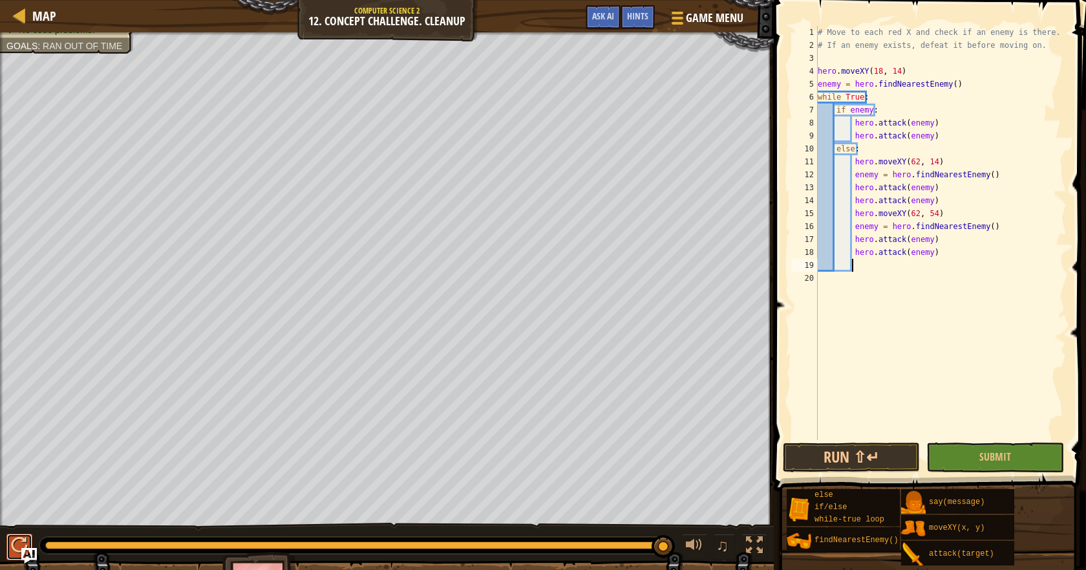
click at [23, 537] on div at bounding box center [19, 545] width 17 height 17
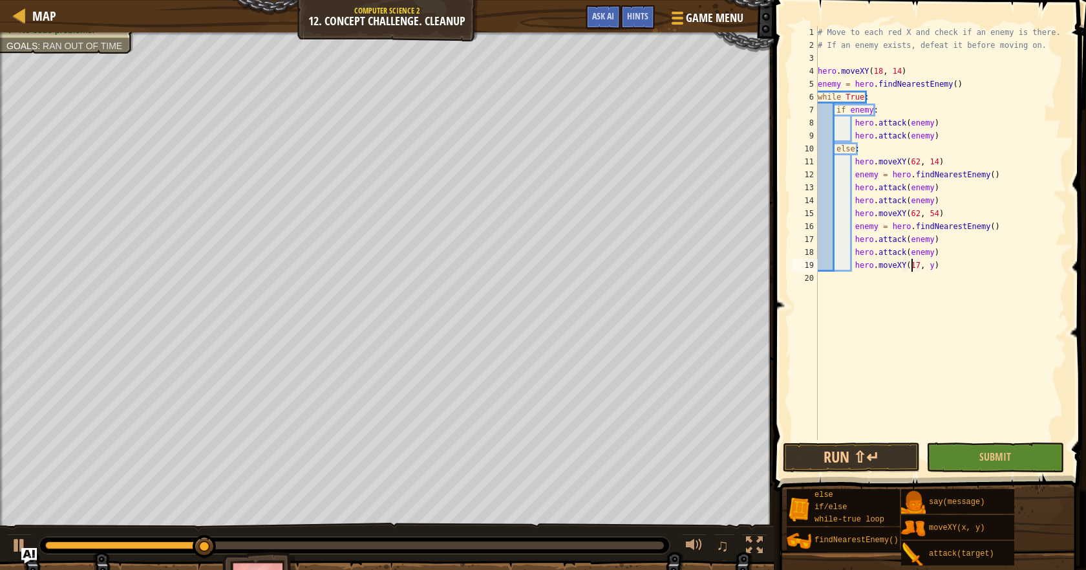
scroll to position [6, 8]
type textarea "hero.moveXY(17, 49)"
click at [831, 453] on button "Run ⇧↵" at bounding box center [851, 457] width 137 height 30
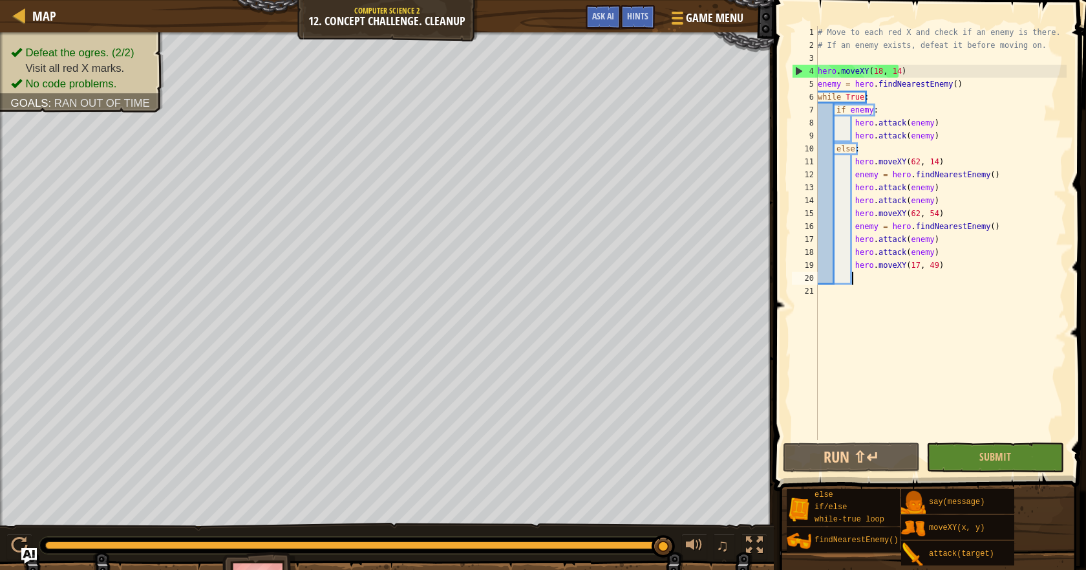
click at [909, 265] on div "# Move to each red X and check if an enemy is there. # If an enemy exists, defe…" at bounding box center [941, 246] width 252 height 440
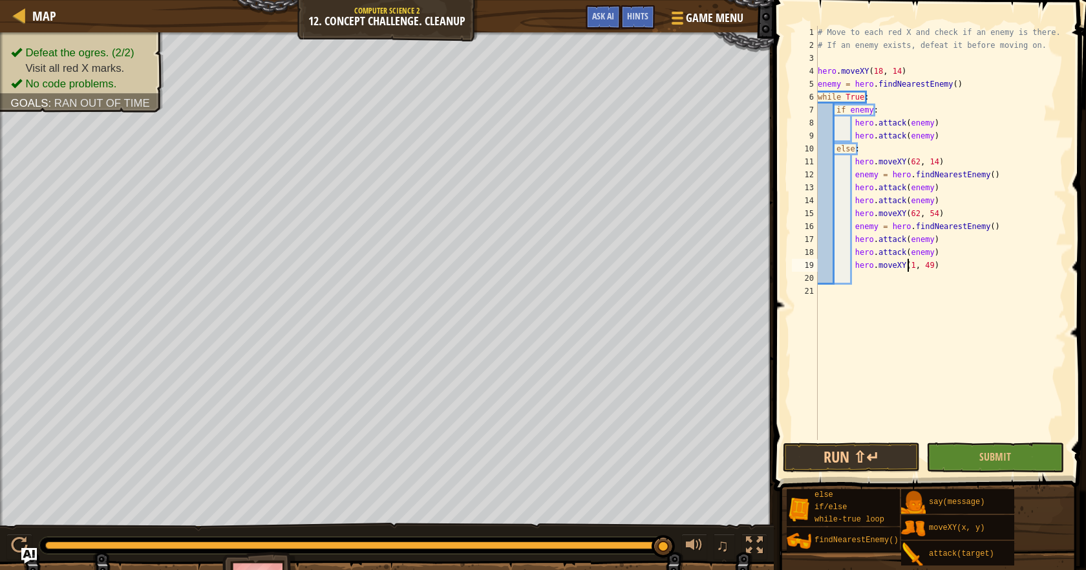
scroll to position [6, 8]
click at [928, 266] on div "# Move to each red X and check if an enemy is there. # If an enemy exists, defe…" at bounding box center [941, 246] width 252 height 440
click at [10, 547] on button at bounding box center [19, 546] width 26 height 27
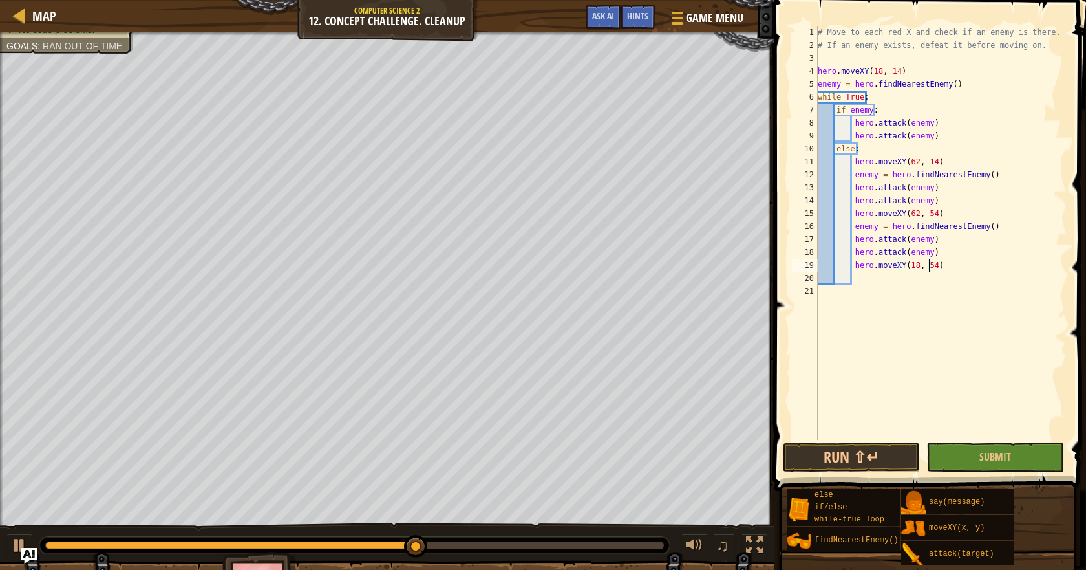
scroll to position [6, 9]
click at [850, 449] on button "Run ⇧↵" at bounding box center [851, 457] width 137 height 30
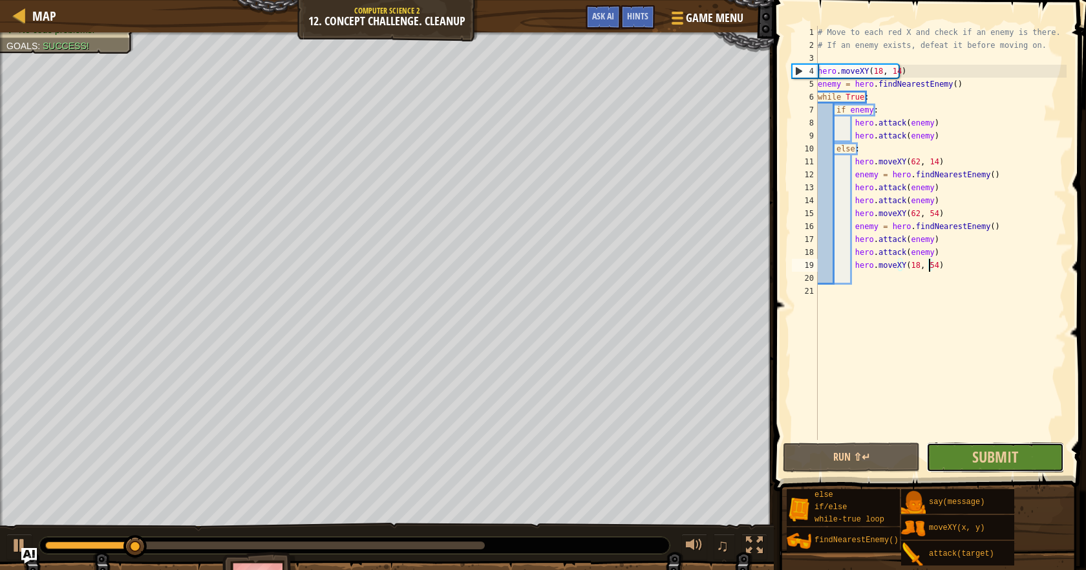
click at [963, 456] on button "Submit" at bounding box center [994, 457] width 137 height 30
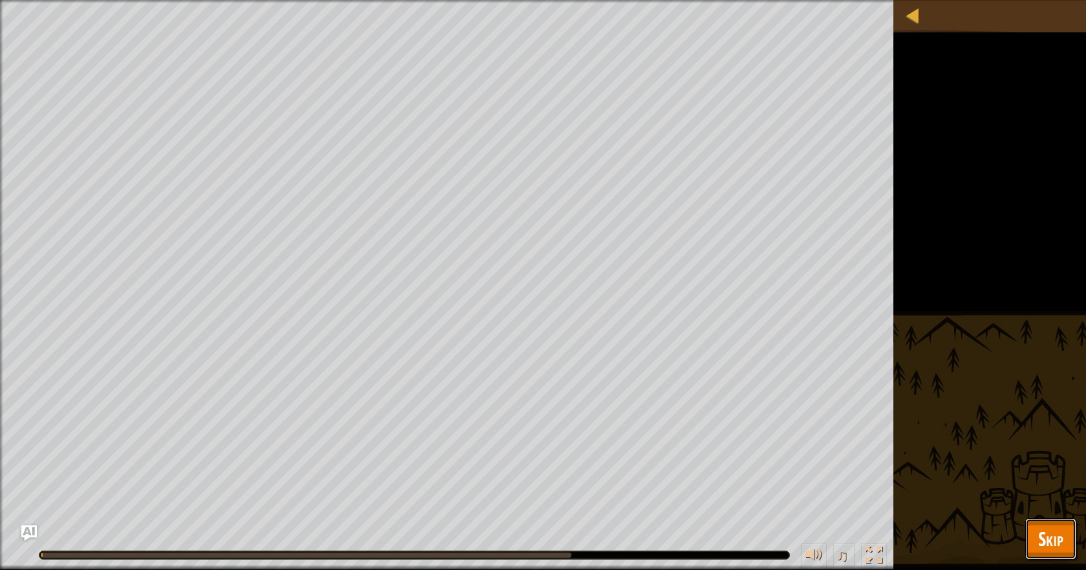
click at [1048, 536] on span "Skip" at bounding box center [1050, 538] width 25 height 27
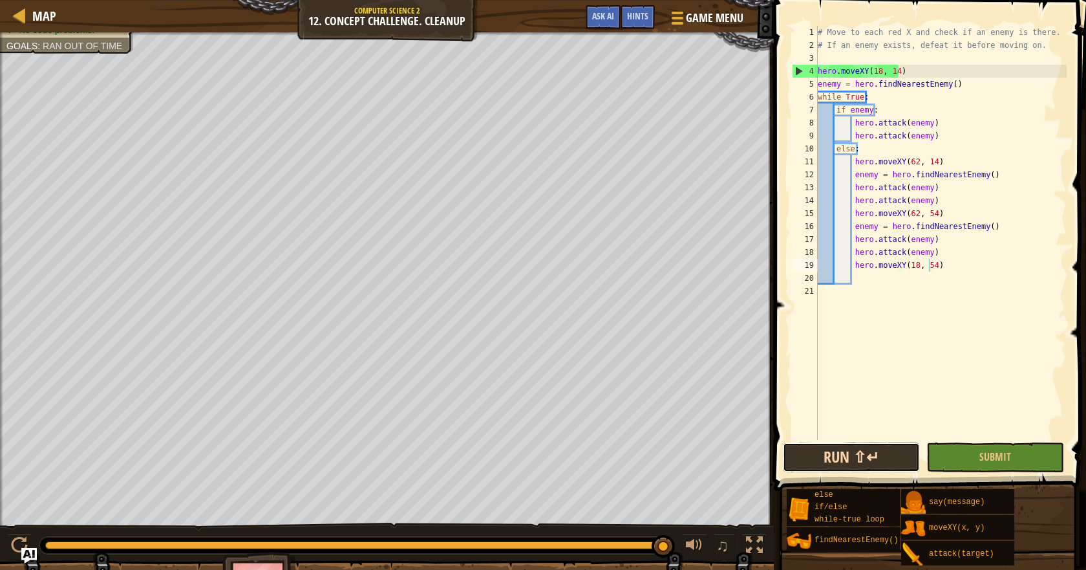
click at [854, 455] on button "Run ⇧↵" at bounding box center [851, 457] width 137 height 30
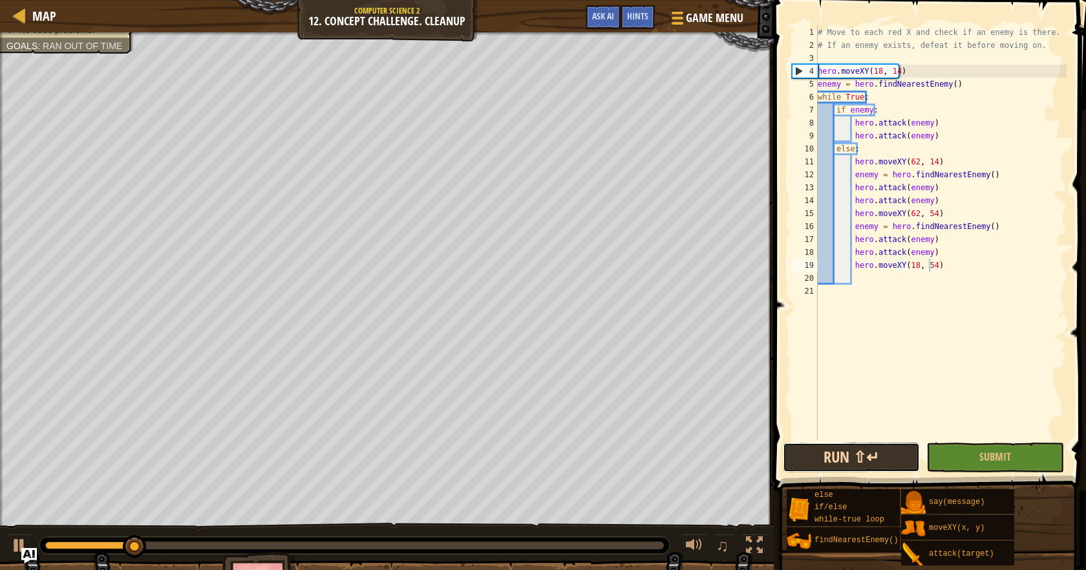
click at [894, 469] on button "Run ⇧↵" at bounding box center [851, 457] width 137 height 30
click at [62, 8] on div "Map Computer Science 2 12. Concept Challenge. Cleanup Game Menu Done Hints Ask …" at bounding box center [387, 16] width 774 height 32
click at [167, 176] on div "Map Computer Science 2 12. Concept Challenge. Cleanup Game Menu Done Hints Ask …" at bounding box center [543, 285] width 1086 height 570
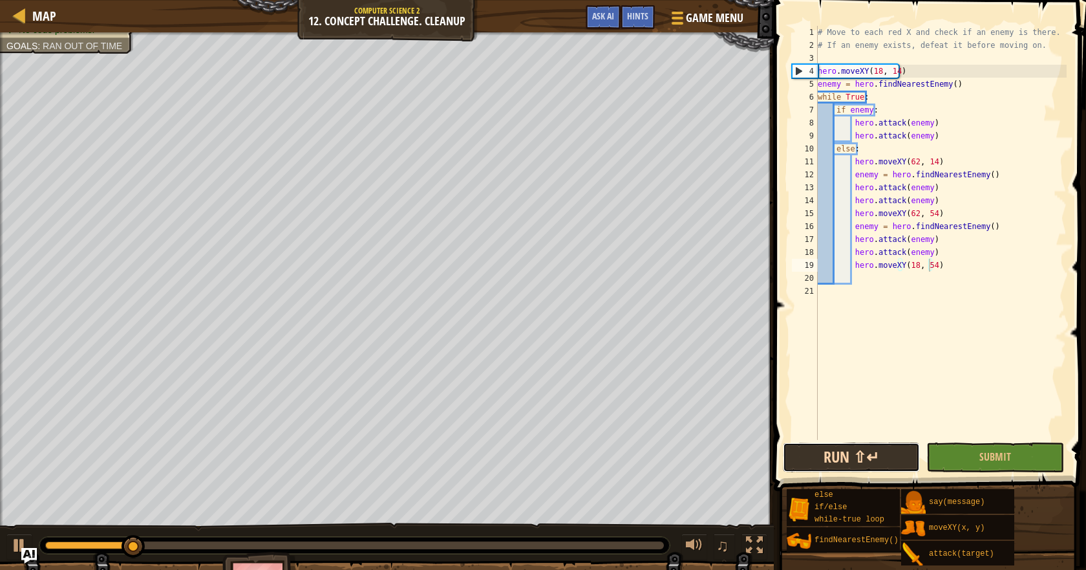
click at [800, 453] on button "Run ⇧↵" at bounding box center [851, 457] width 137 height 30
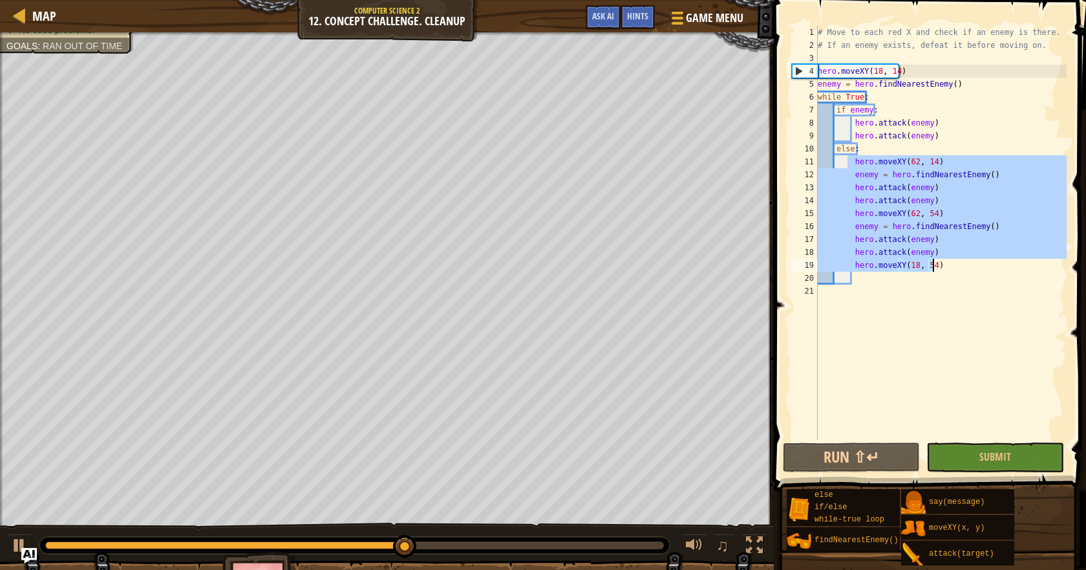
drag, startPoint x: 850, startPoint y: 158, endPoint x: 894, endPoint y: 221, distance: 77.5
click at [960, 266] on div "# Move to each red X and check if an enemy is there. # If an enemy exists, defe…" at bounding box center [941, 246] width 252 height 440
click at [892, 219] on div "# Move to each red X and check if an enemy is there. # If an enemy exists, defe…" at bounding box center [941, 233] width 252 height 414
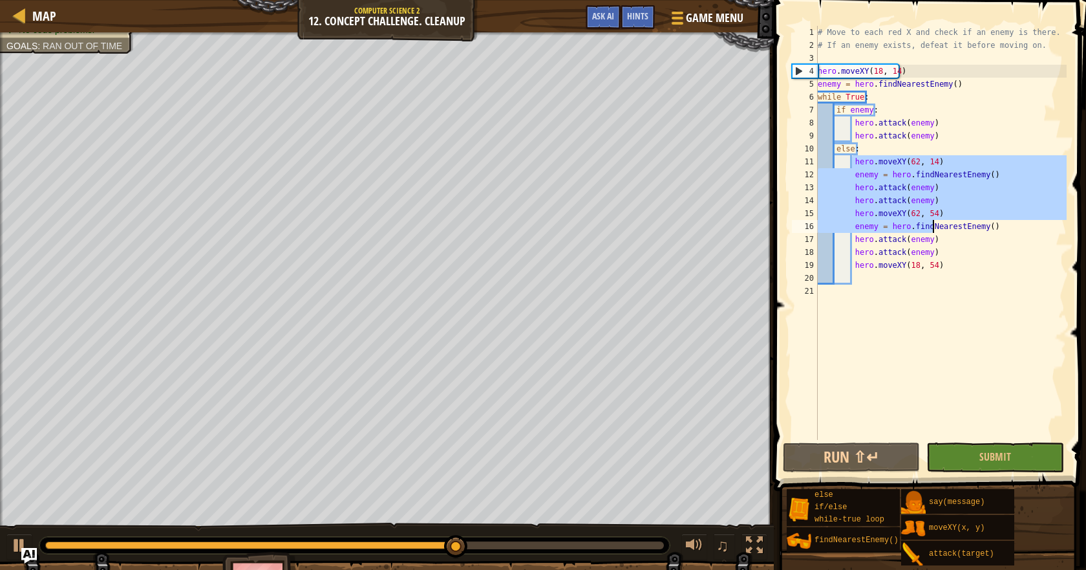
drag, startPoint x: 851, startPoint y: 160, endPoint x: 936, endPoint y: 233, distance: 111.4
click at [936, 233] on div "# Move to each red X and check if an enemy is there. # If an enemy exists, defe…" at bounding box center [941, 246] width 252 height 440
click at [871, 163] on div "# Move to each red X and check if an enemy is there. # If an enemy exists, defe…" at bounding box center [941, 233] width 252 height 414
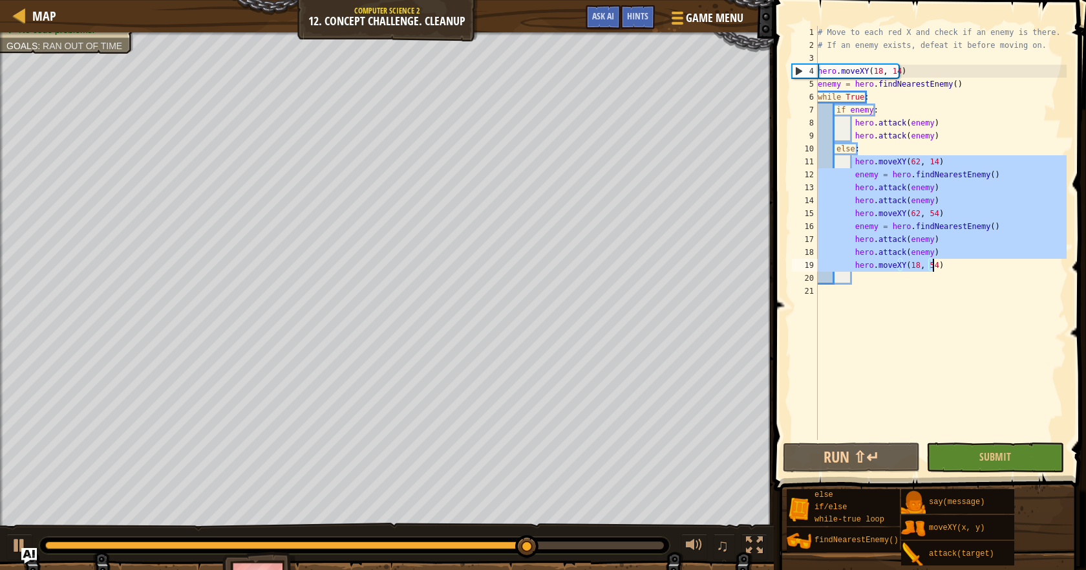
drag, startPoint x: 851, startPoint y: 166, endPoint x: 934, endPoint y: 266, distance: 130.4
click at [934, 266] on div "# Move to each red X and check if an enemy is there. # If an enemy exists, defe…" at bounding box center [941, 246] width 252 height 440
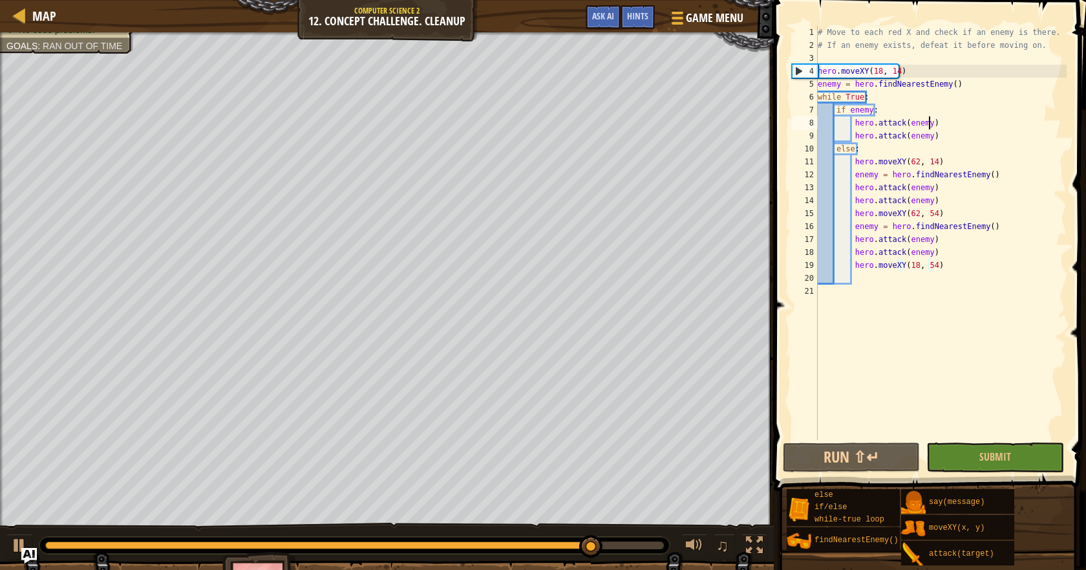
click at [950, 126] on div "# Move to each red X and check if an enemy is there. # If an enemy exists, defe…" at bounding box center [941, 246] width 252 height 440
type textarea "hero.attack(enemy)"
click at [952, 131] on div "# Move to each red X and check if an enemy is there. # If an enemy exists, defe…" at bounding box center [941, 246] width 252 height 440
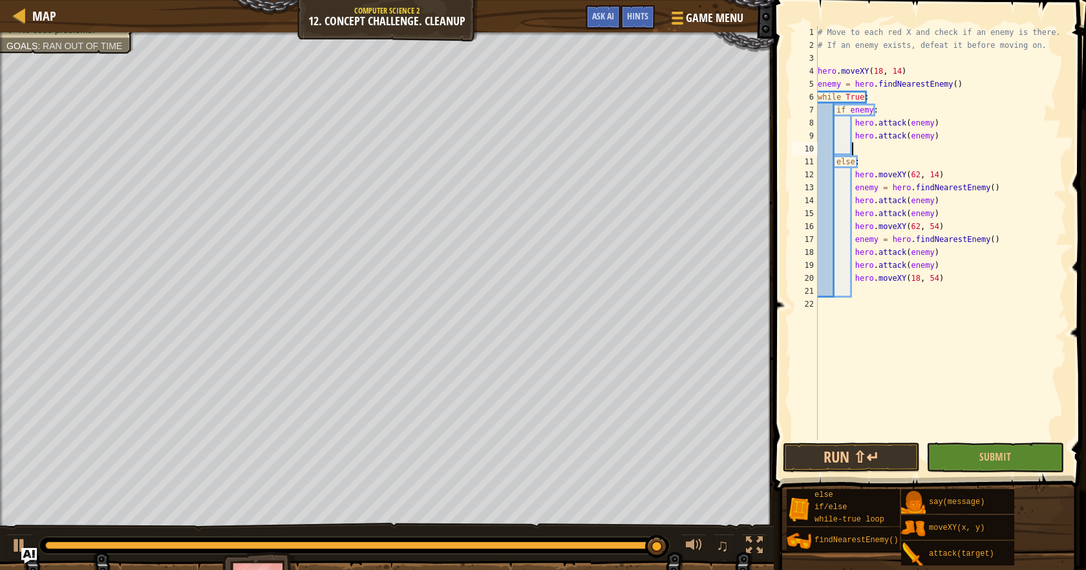
scroll to position [6, 0]
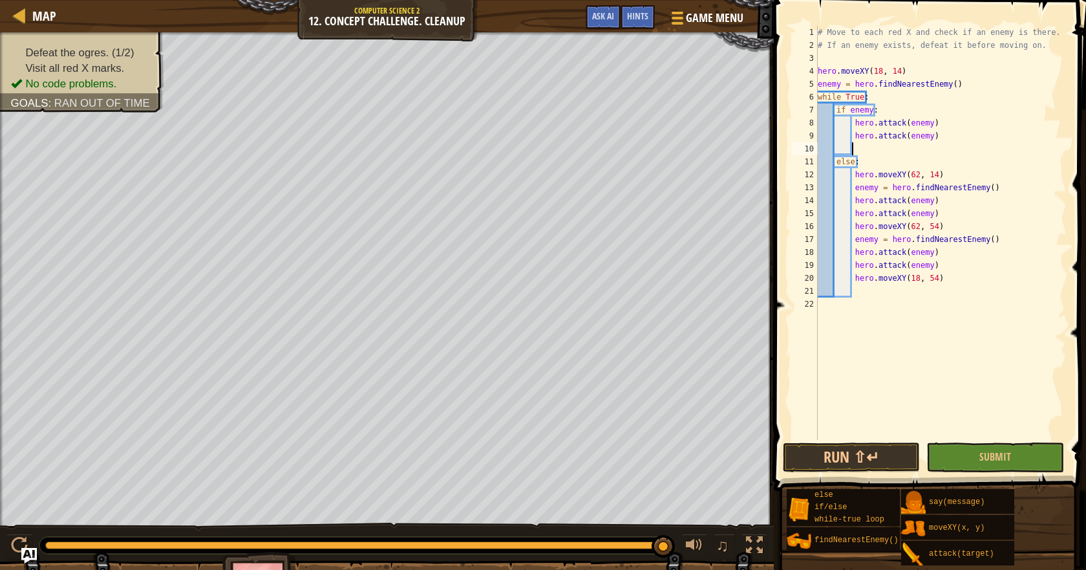
paste textarea "hero.moveXY(18, 54)"
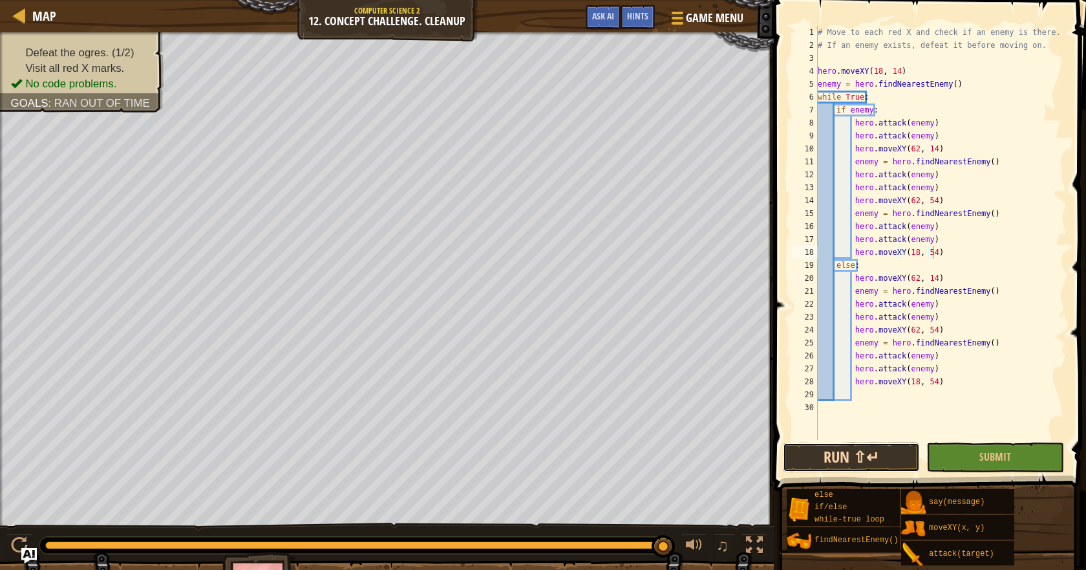
click at [843, 448] on button "Run ⇧↵" at bounding box center [851, 457] width 137 height 30
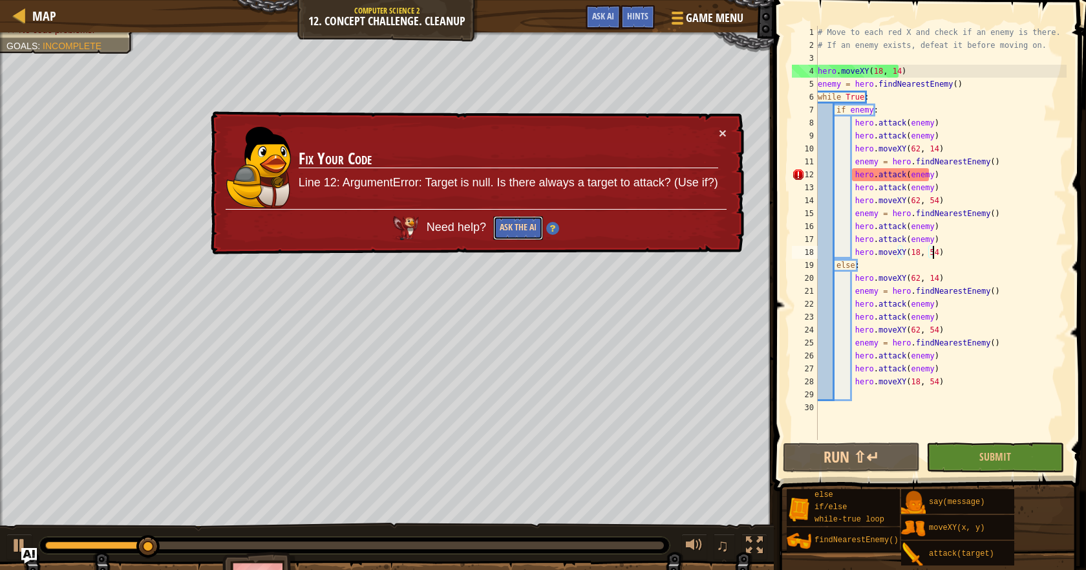
click at [504, 219] on button "Ask the AI" at bounding box center [518, 228] width 50 height 24
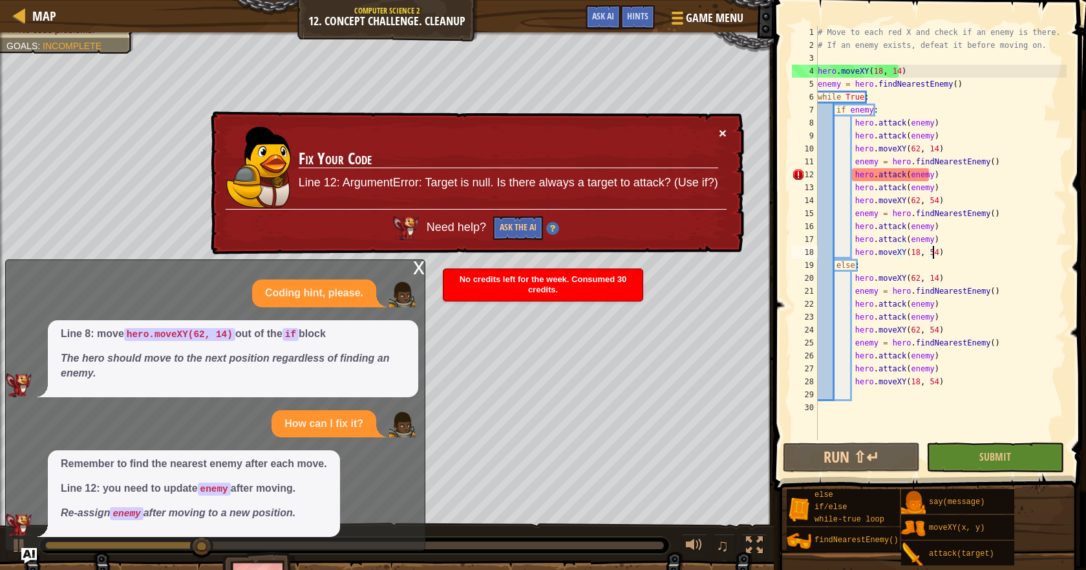
click at [722, 127] on button "×" at bounding box center [723, 133] width 8 height 14
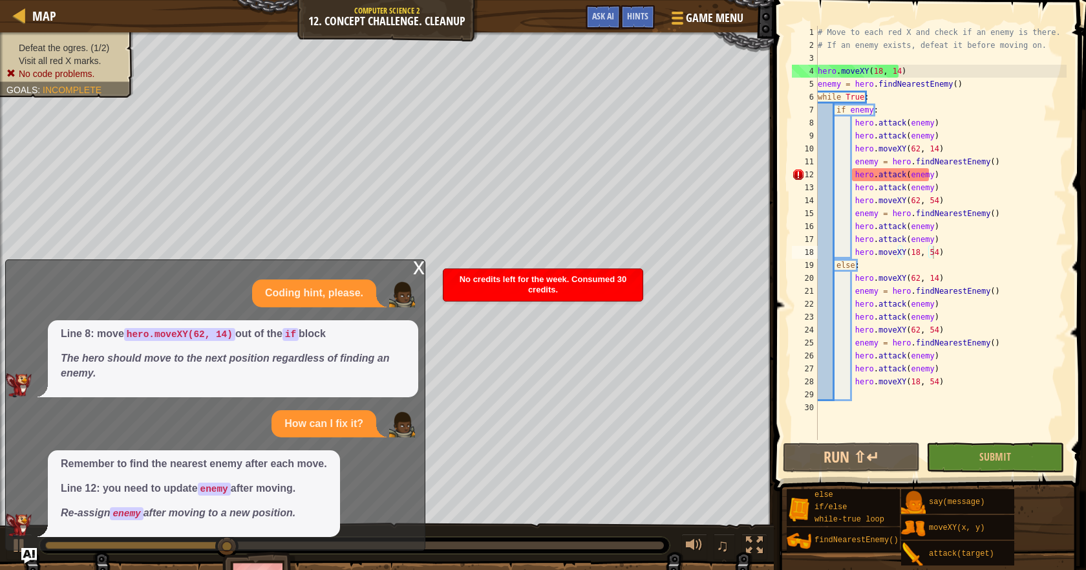
click at [93, 41] on ul "Defeat the ogres. (1/2) Visit all red X marks. No code problems." at bounding box center [66, 60] width 121 height 39
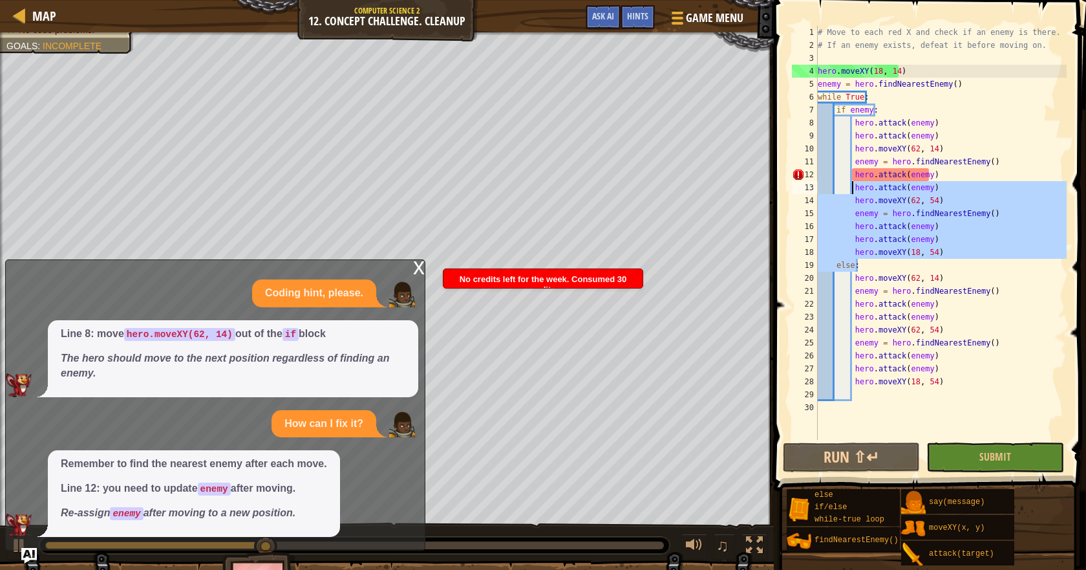
drag, startPoint x: 944, startPoint y: 259, endPoint x: 837, endPoint y: 182, distance: 132.1
click at [838, 184] on div "# Move to each red X and check if an enemy is there. # If an enemy exists, defe…" at bounding box center [941, 246] width 252 height 440
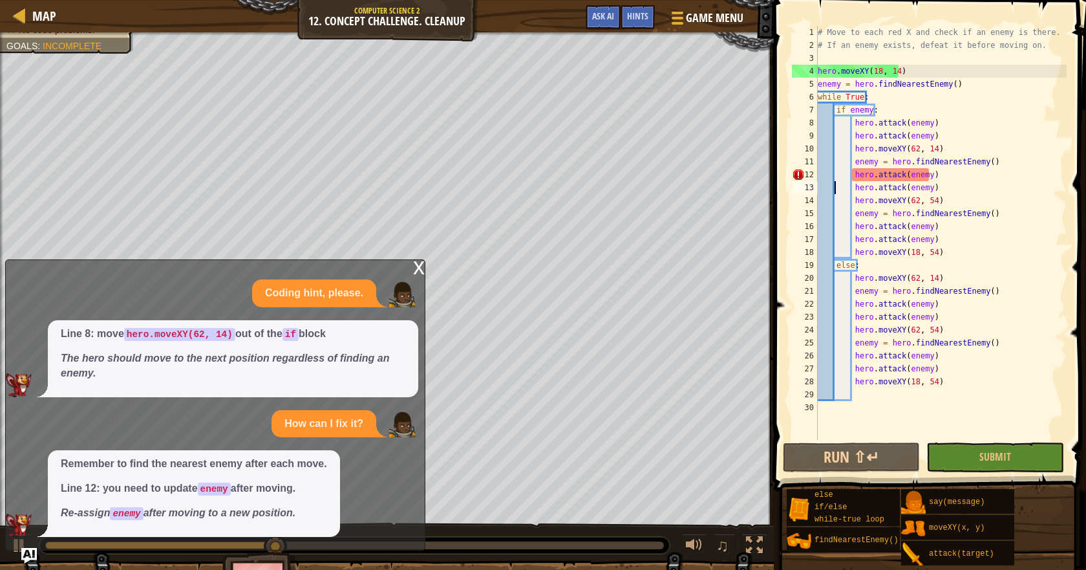
click at [836, 181] on div "# Move to each red X and check if an enemy is there. # If an enemy exists, defe…" at bounding box center [941, 246] width 252 height 440
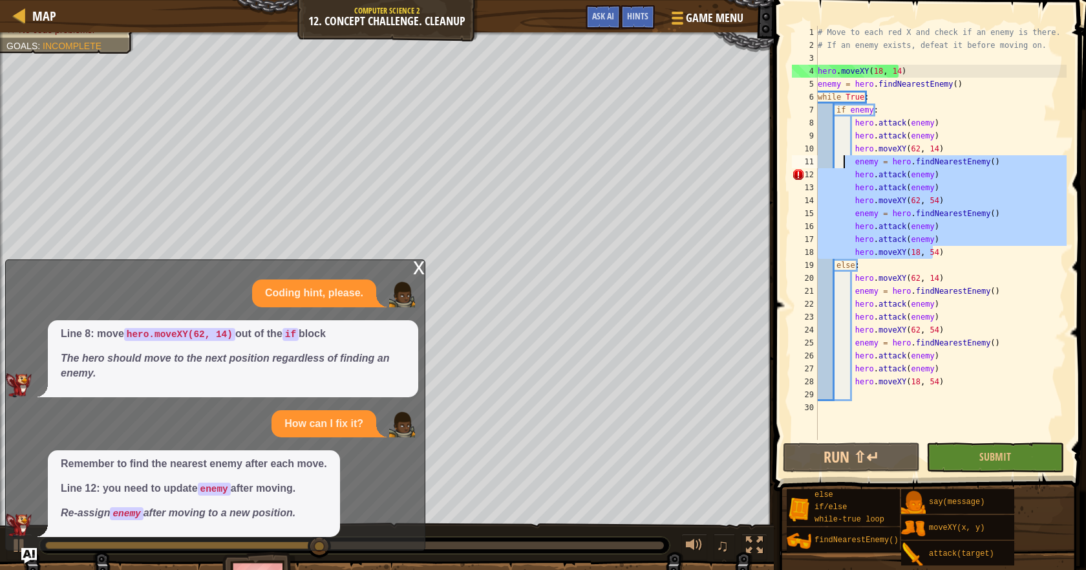
drag, startPoint x: 958, startPoint y: 252, endPoint x: 844, endPoint y: 166, distance: 143.1
click at [844, 166] on div "# Move to each red X and check if an enemy is there. # If an enemy exists, defe…" at bounding box center [941, 246] width 252 height 440
type textarea "enemy = hero.findNearestEnemy() hero.attack(enemy)"
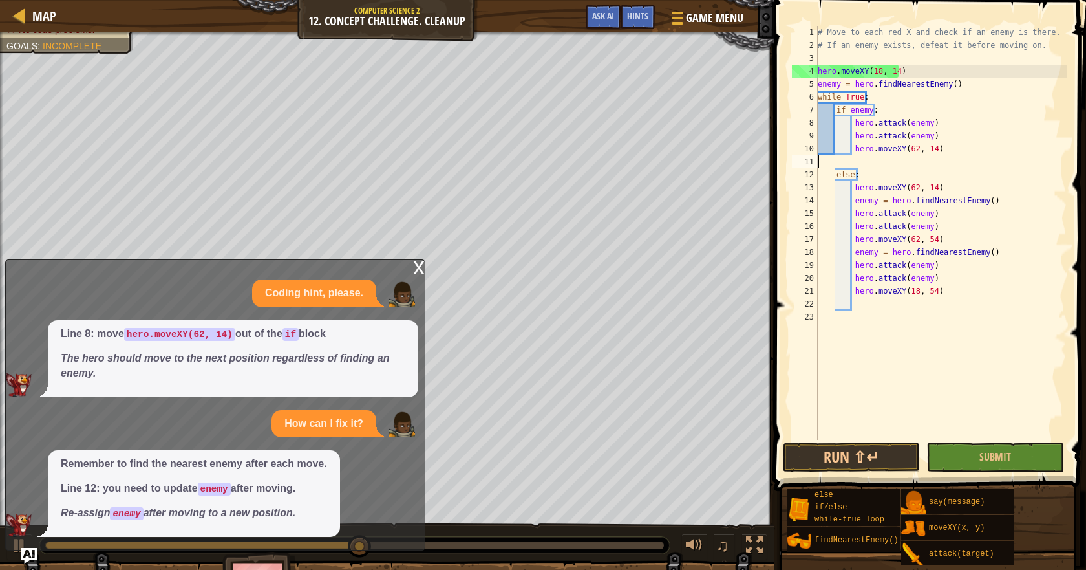
type textarea "hero.moveXY(62, 14)"
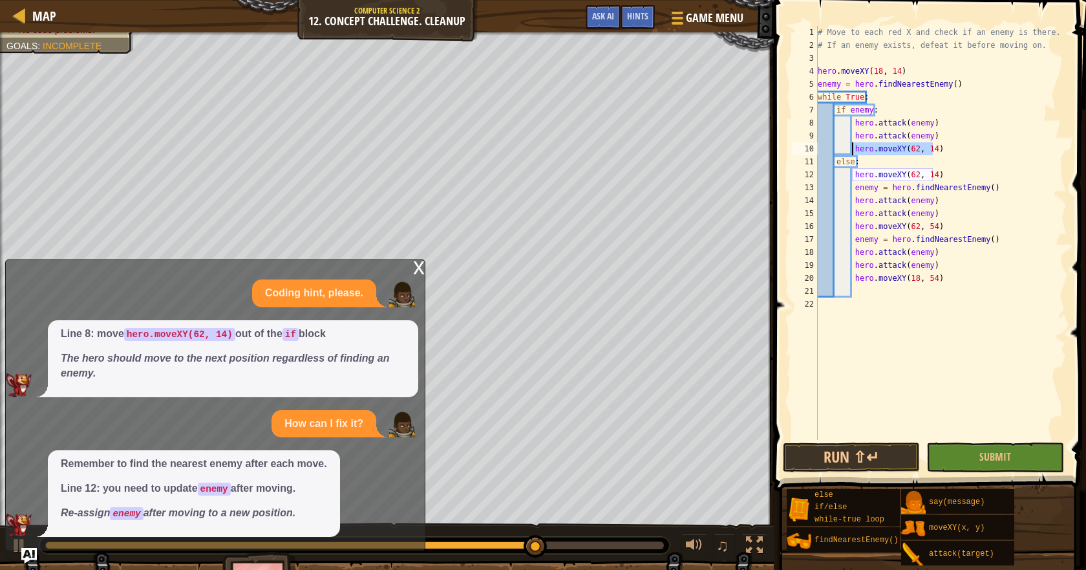
drag, startPoint x: 941, startPoint y: 149, endPoint x: 853, endPoint y: 149, distance: 87.9
click at [853, 149] on div "# Move to each red X and check if an enemy is there. # If an enemy exists, defe…" at bounding box center [941, 246] width 252 height 440
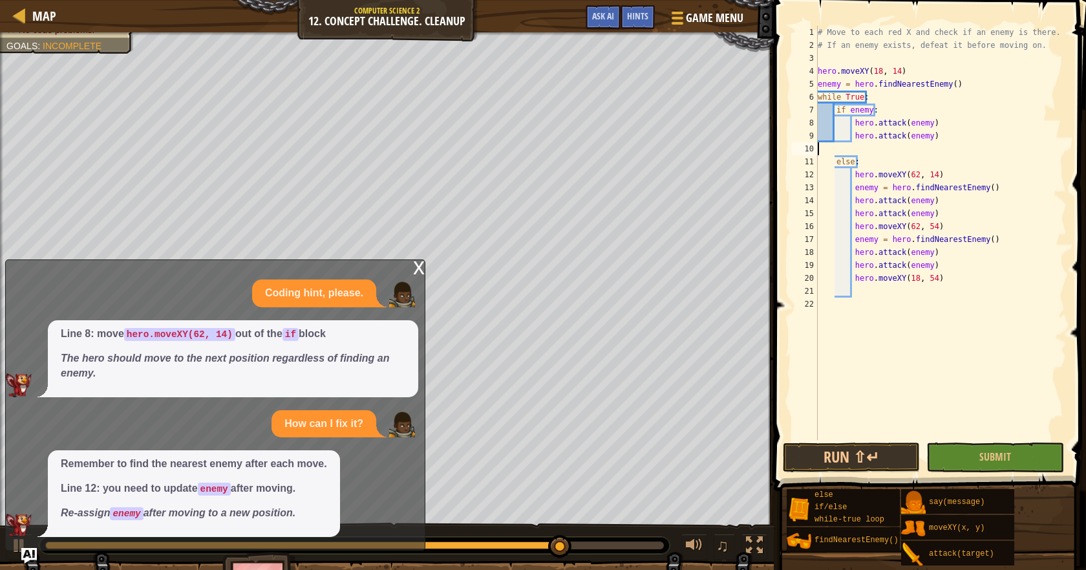
type textarea "hero.attack(enemy)"
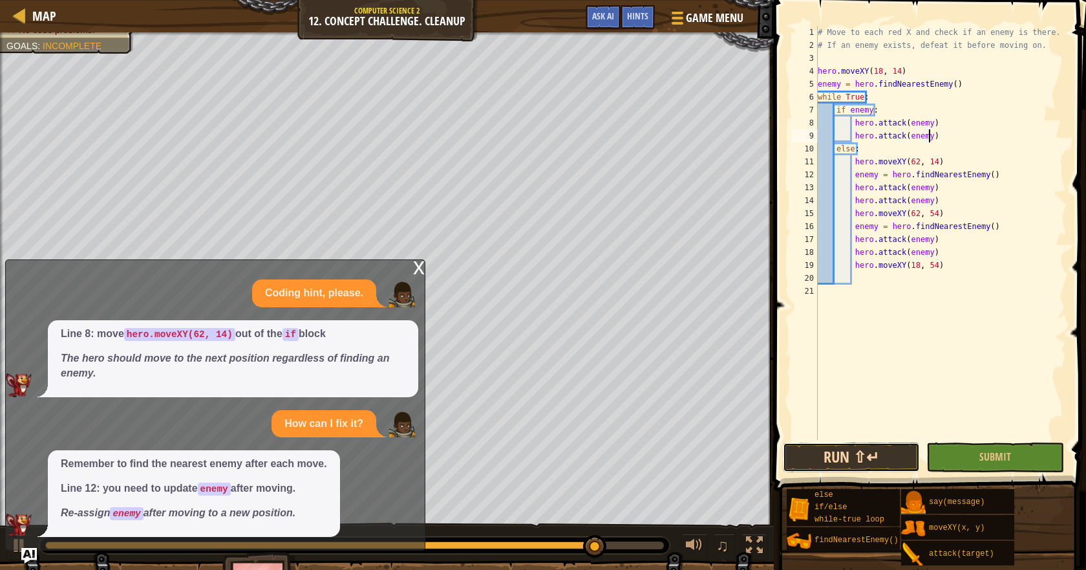
click at [815, 447] on button "Run ⇧↵" at bounding box center [851, 457] width 137 height 30
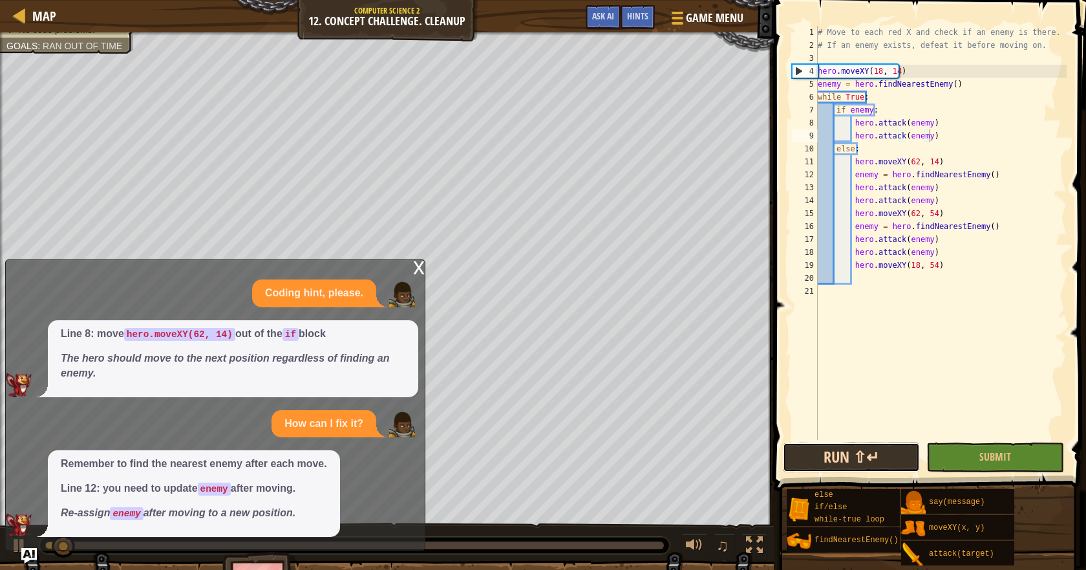
click at [816, 455] on button "Run ⇧↵" at bounding box center [851, 457] width 137 height 30
click at [413, 263] on div "x" at bounding box center [419, 266] width 12 height 13
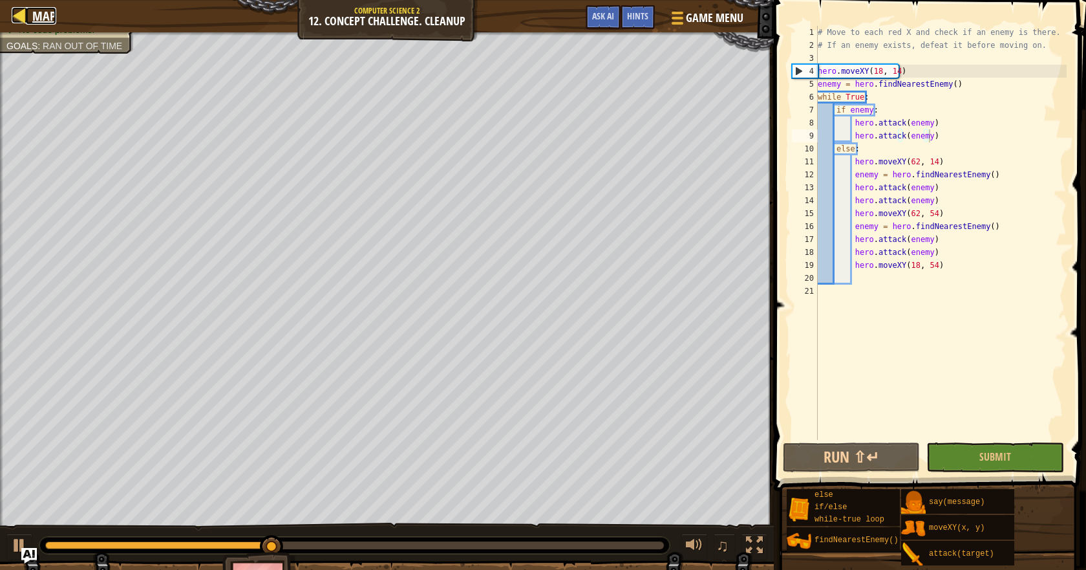
click at [50, 14] on span "Map" at bounding box center [44, 15] width 24 height 17
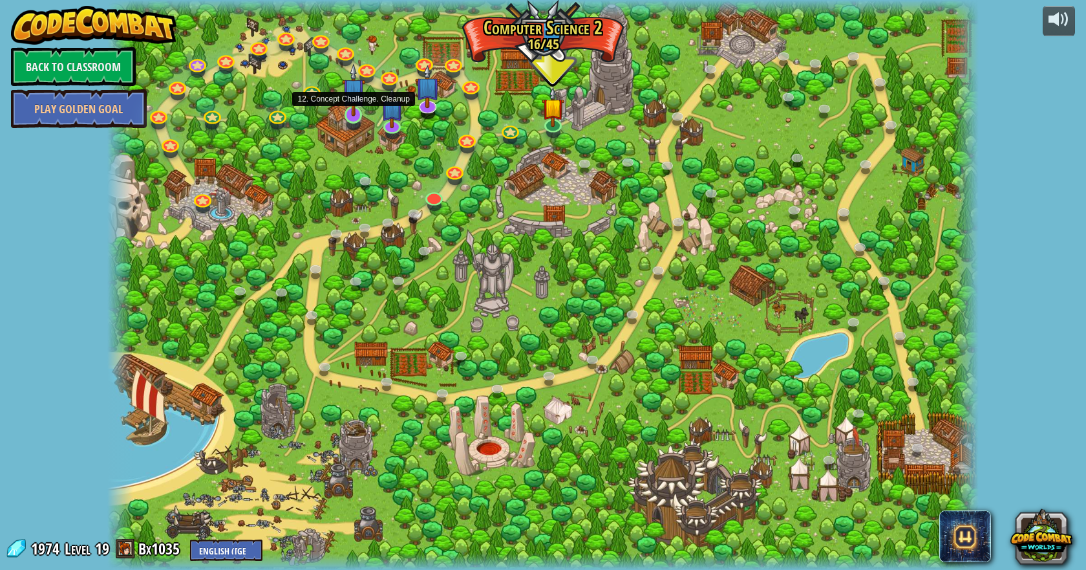
click at [354, 115] on img at bounding box center [353, 89] width 23 height 53
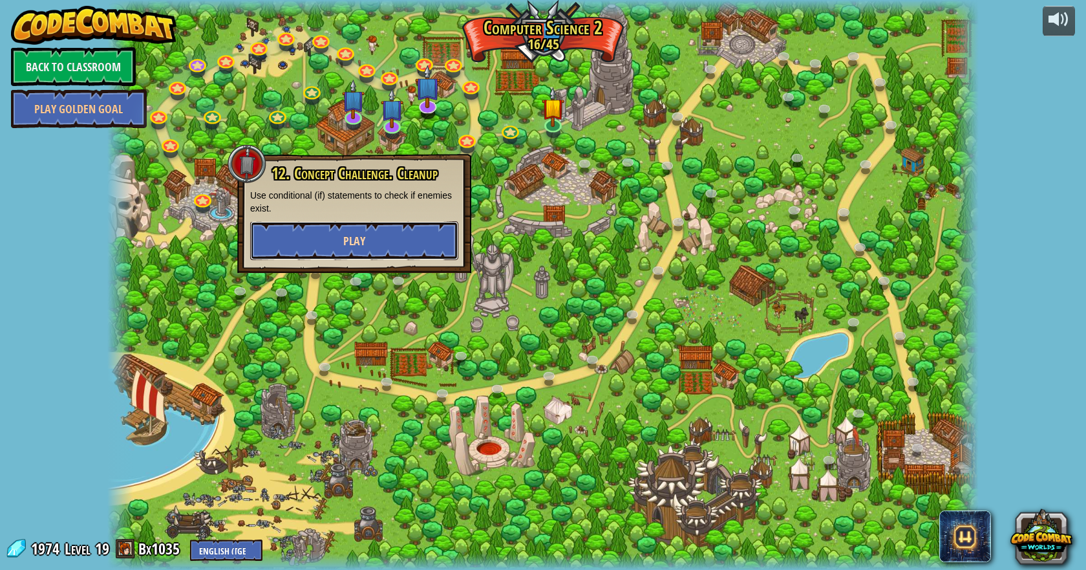
click at [403, 227] on button "Play" at bounding box center [354, 240] width 208 height 39
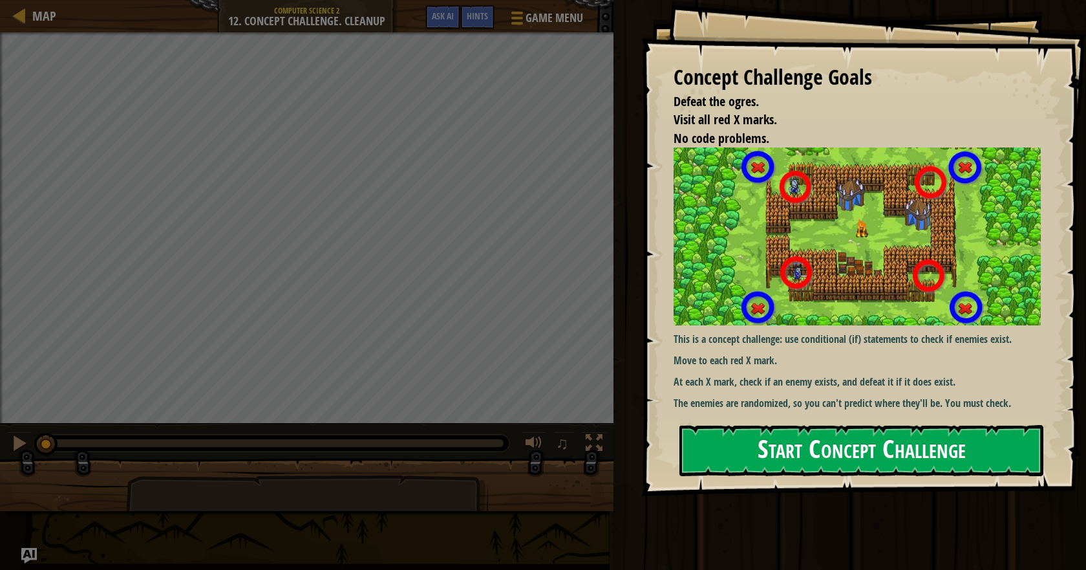
click at [829, 241] on div "Concept Challenge Goals Defeat the ogres. Visit all red X marks. No code proble…" at bounding box center [863, 248] width 445 height 496
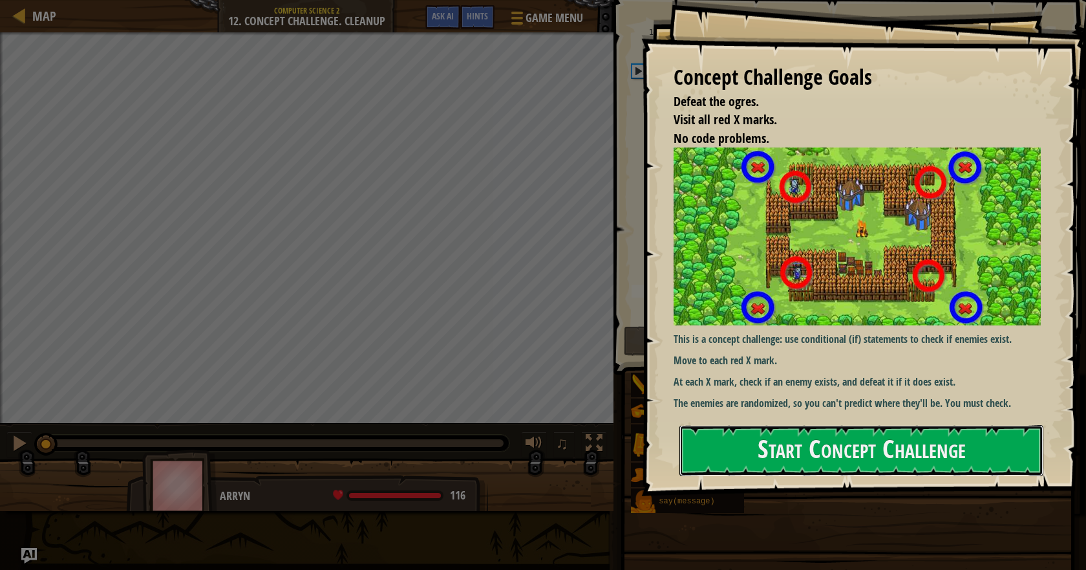
click at [834, 383] on div "Concept Challenge Goals Defeat the ogres. Visit all red X marks. No code proble…" at bounding box center [863, 248] width 445 height 496
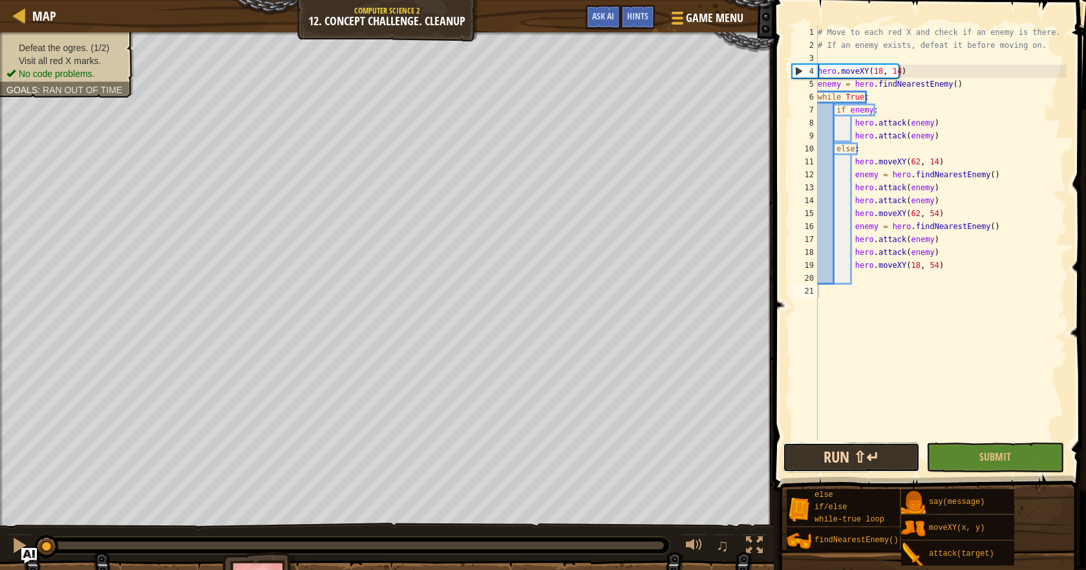
click at [856, 442] on button "Run ⇧↵" at bounding box center [851, 457] width 137 height 30
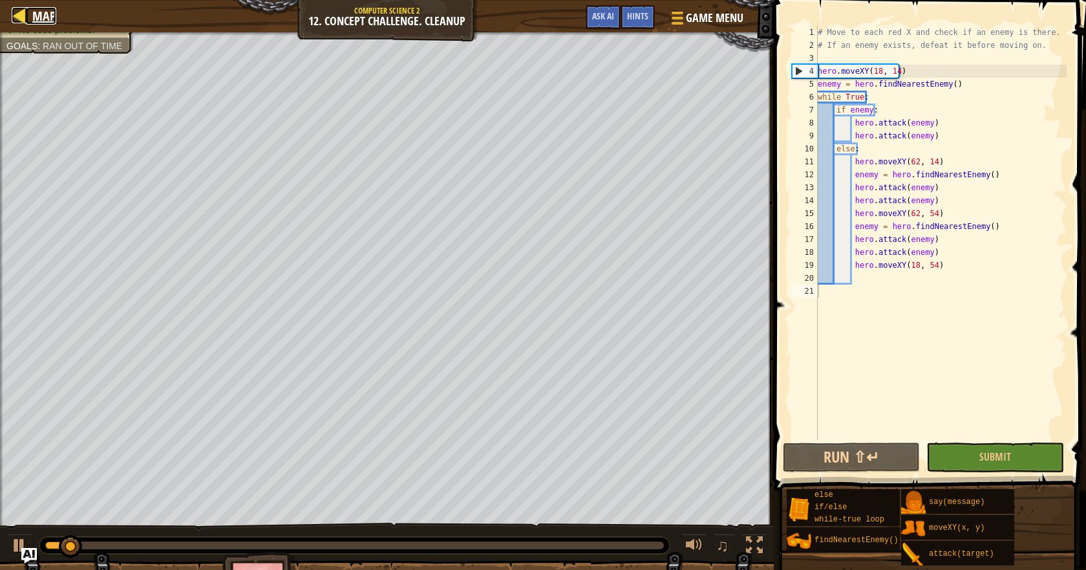
click at [49, 20] on span "Map" at bounding box center [44, 15] width 24 height 17
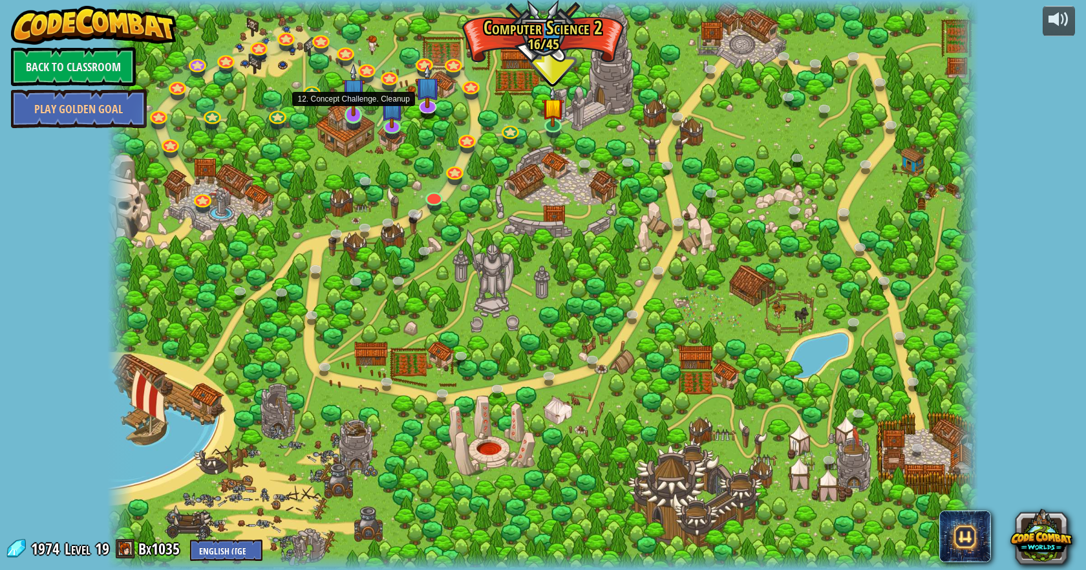
click at [348, 114] on img at bounding box center [353, 89] width 23 height 53
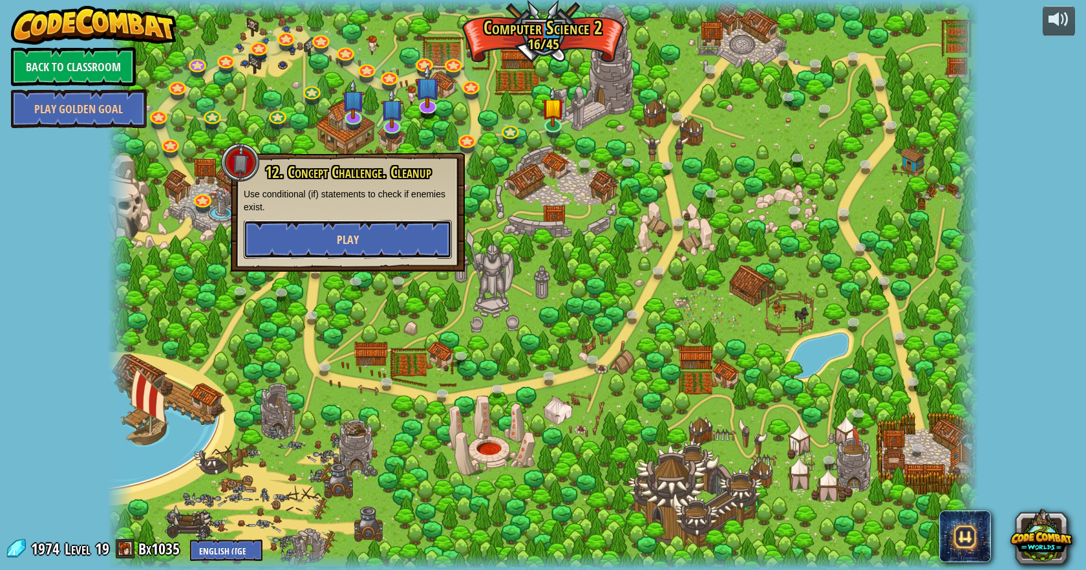
click at [418, 237] on button "Play" at bounding box center [348, 239] width 208 height 39
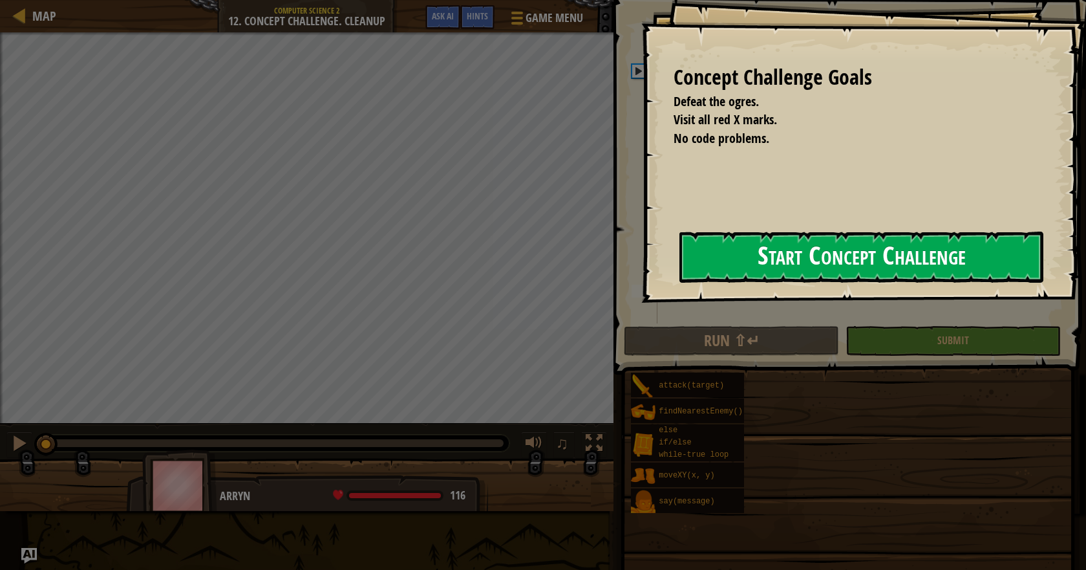
click at [822, 270] on button "Start Concept Challenge" at bounding box center [862, 256] width 364 height 51
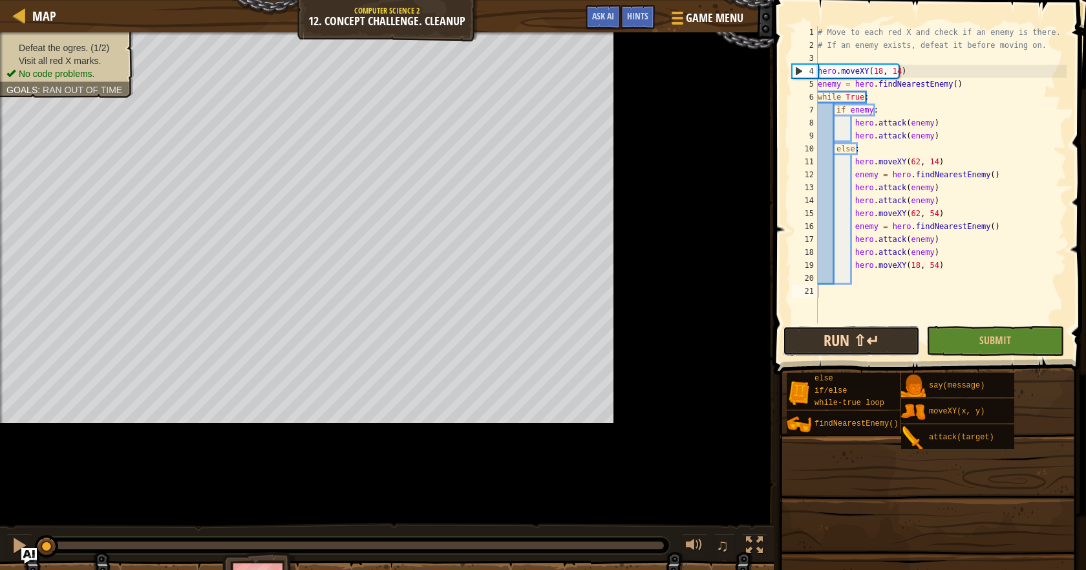
click at [776, 353] on div "1 2 3 4 5 6 7 8 9 10 11 12 13 14 15 16 17 18 19 20 21 # Move to each red X and …" at bounding box center [928, 212] width 316 height 412
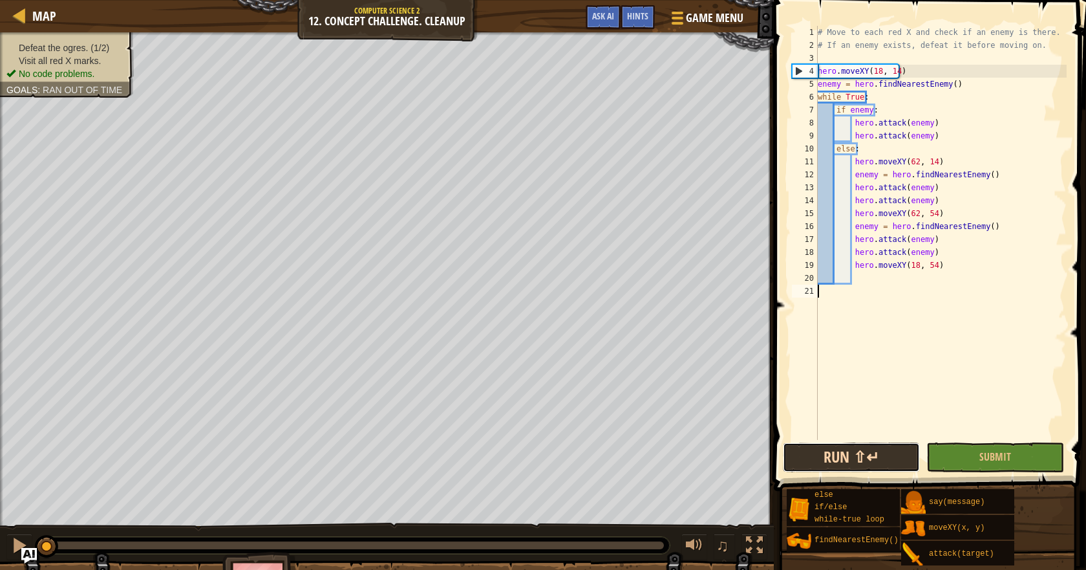
click at [865, 459] on button "Run ⇧↵" at bounding box center [851, 457] width 137 height 30
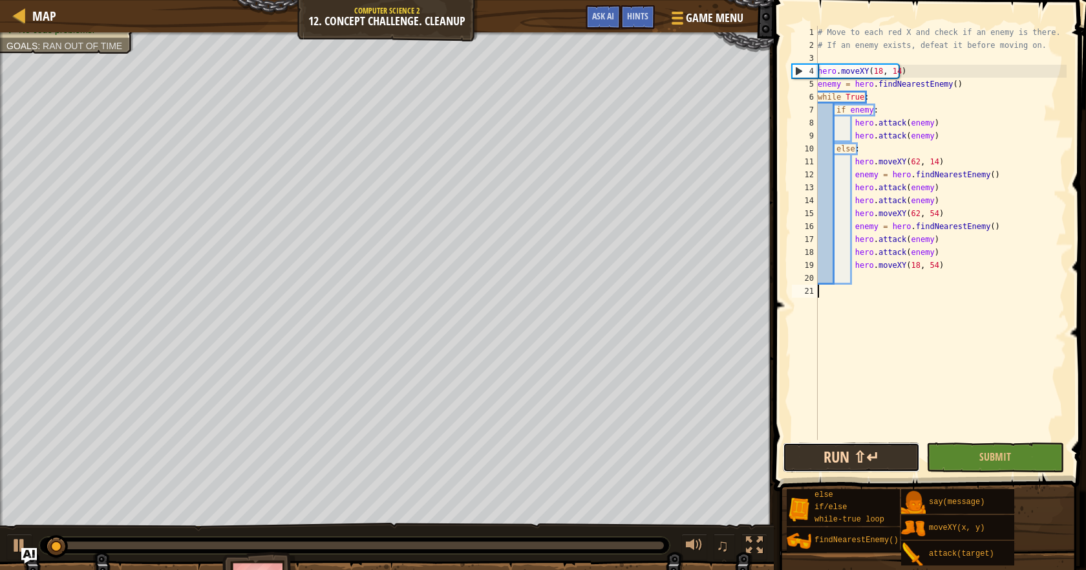
click at [846, 460] on button "Run ⇧↵" at bounding box center [851, 457] width 137 height 30
click at [846, 460] on button "Running" at bounding box center [851, 457] width 137 height 30
click at [42, 9] on span "Map" at bounding box center [44, 15] width 24 height 17
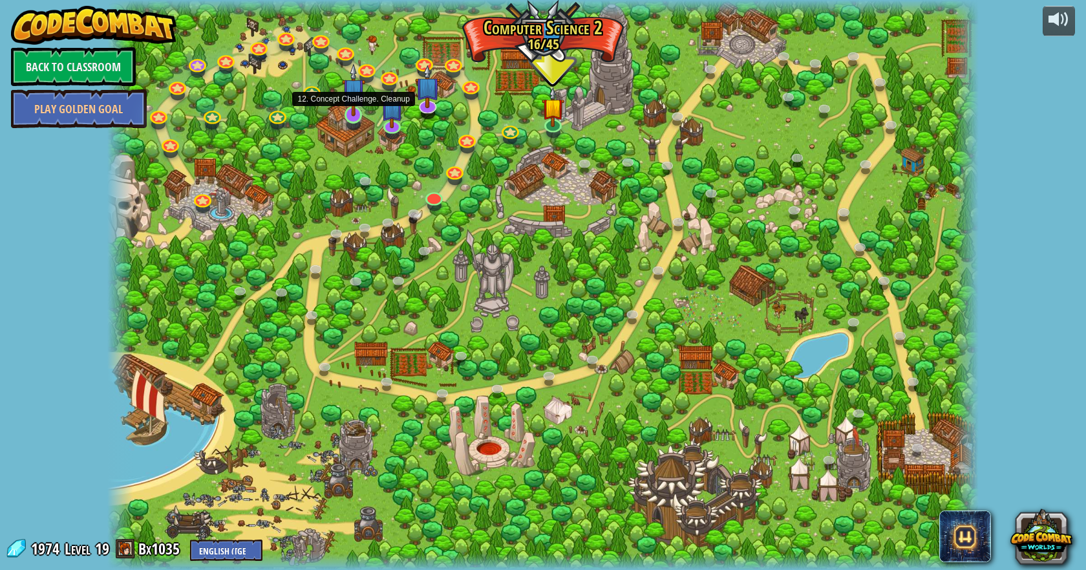
click at [351, 117] on div at bounding box center [353, 114] width 17 height 17
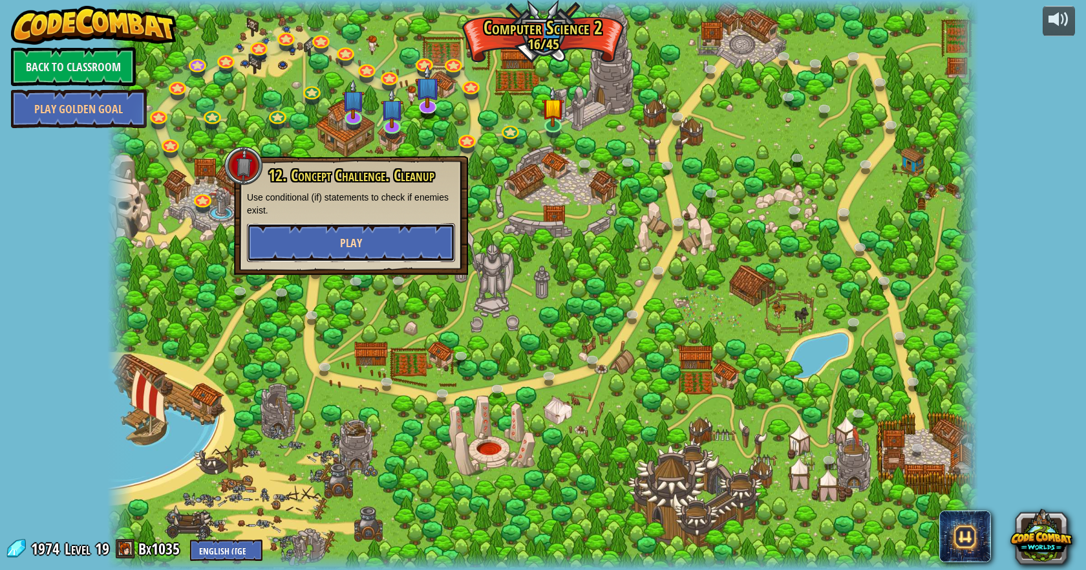
click at [391, 241] on button "Play" at bounding box center [351, 242] width 208 height 39
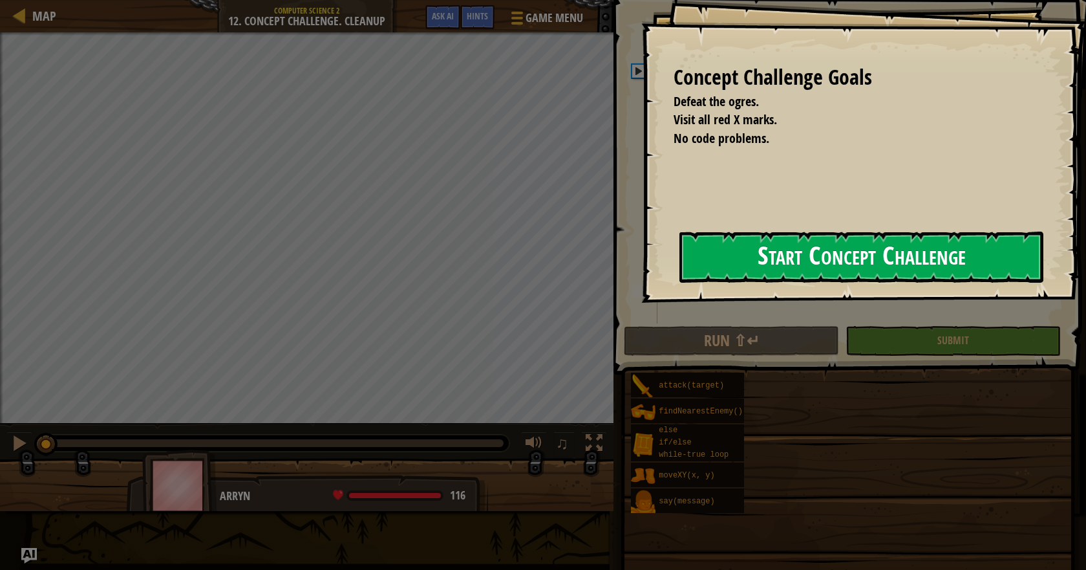
click at [859, 279] on button "Start Concept Challenge" at bounding box center [862, 256] width 364 height 51
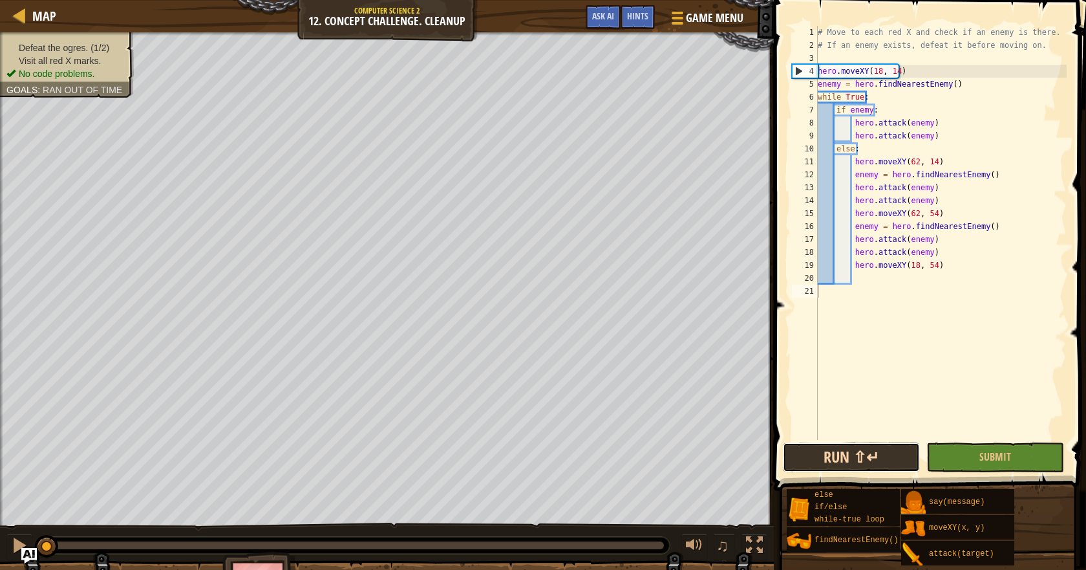
click at [835, 353] on div "1 2 3 4 5 6 7 8 9 10 11 12 13 14 15 16 17 18 19 20 21 # Move to each red X and …" at bounding box center [928, 270] width 316 height 529
click at [37, 22] on span "Map" at bounding box center [44, 15] width 24 height 17
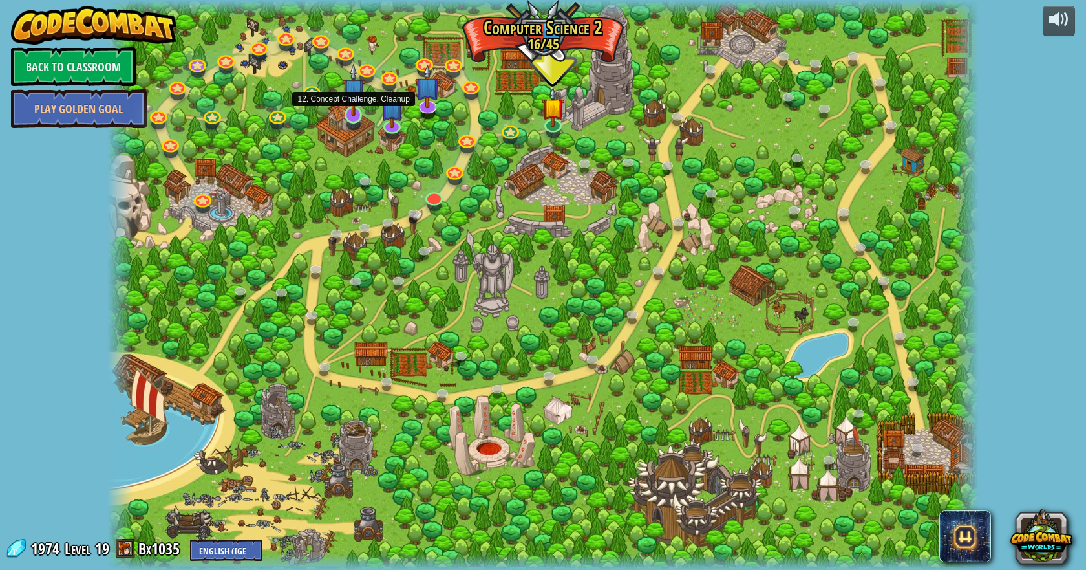
click at [343, 112] on img at bounding box center [353, 89] width 23 height 53
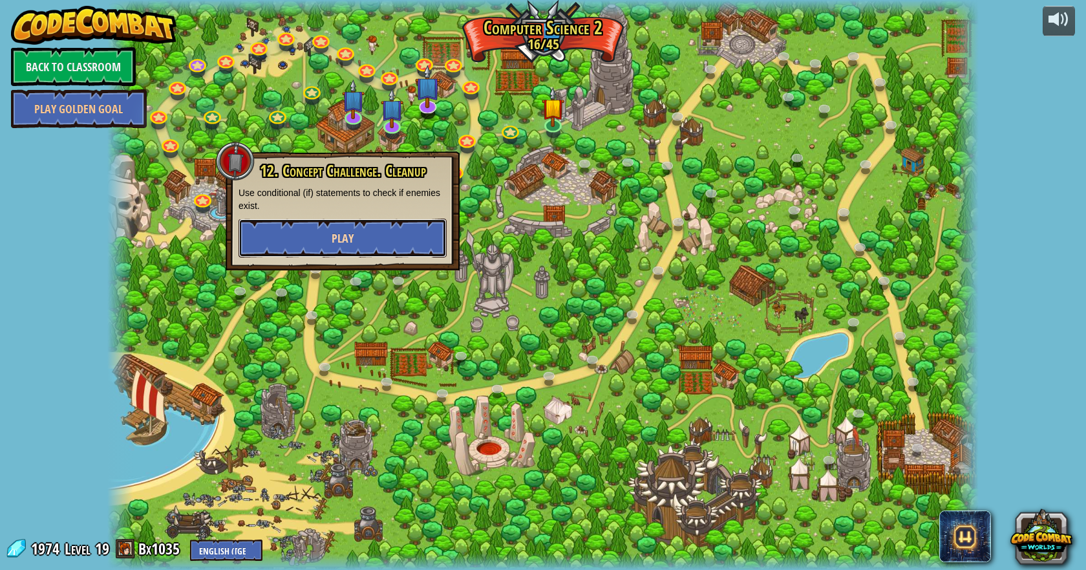
click at [429, 253] on button "Play" at bounding box center [343, 238] width 208 height 39
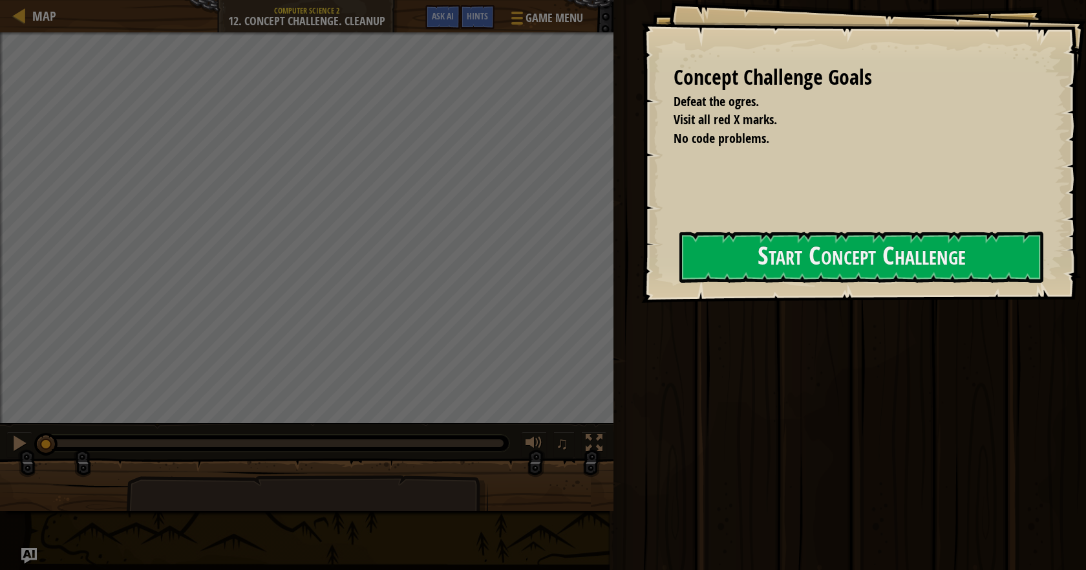
click at [800, 303] on div at bounding box center [862, 309] width 364 height 29
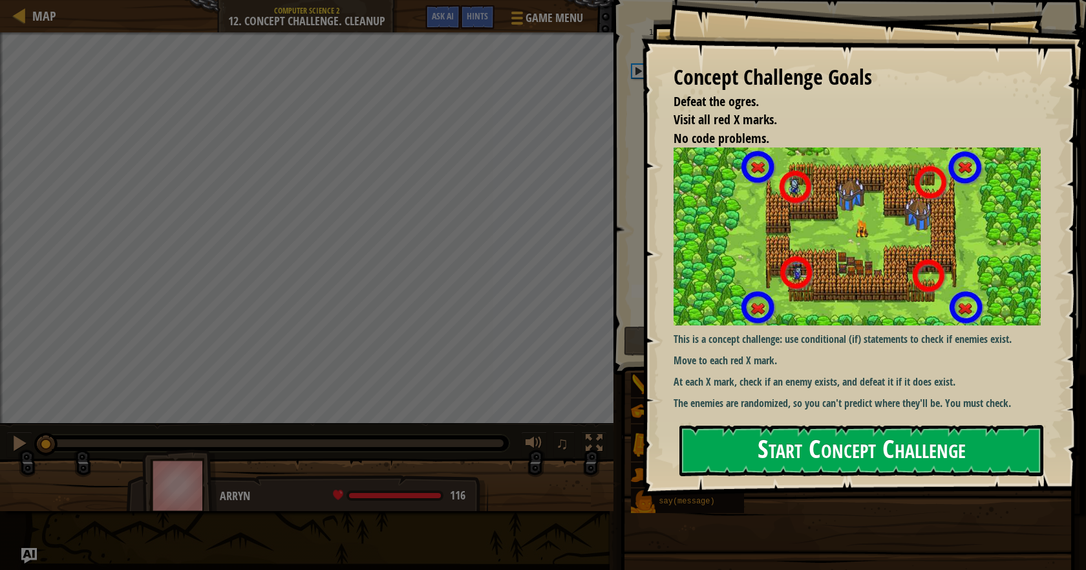
click at [805, 279] on div "Concept Challenge Goals Defeat the ogres. Visit all red X marks. No code proble…" at bounding box center [863, 248] width 445 height 496
click at [800, 379] on p "At each X mark, check if an enemy exists, and defeat it if it does exist." at bounding box center [862, 381] width 377 height 15
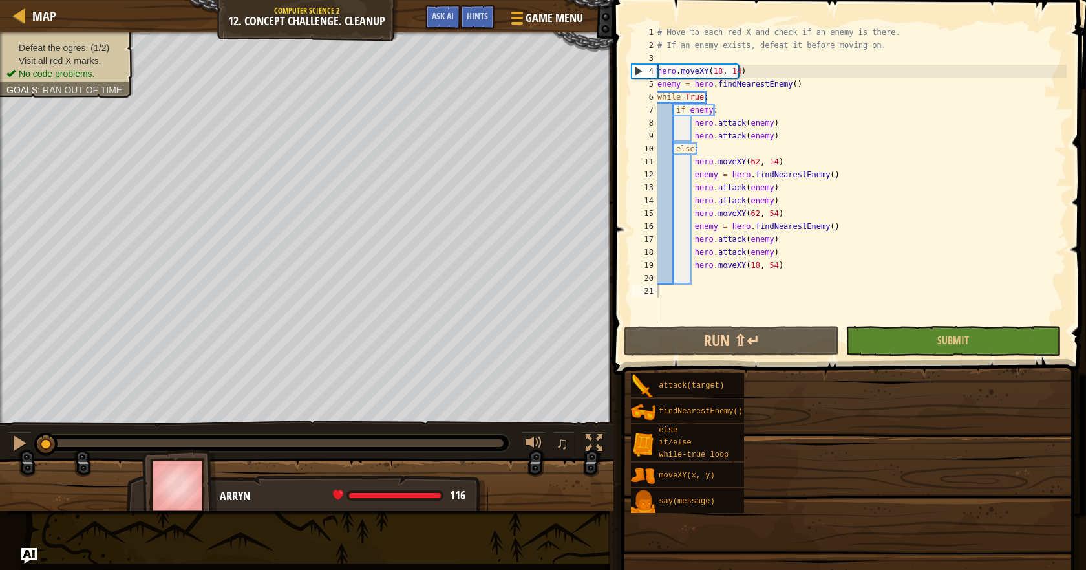
click at [733, 350] on button "Run ⇧↵" at bounding box center [731, 341] width 215 height 30
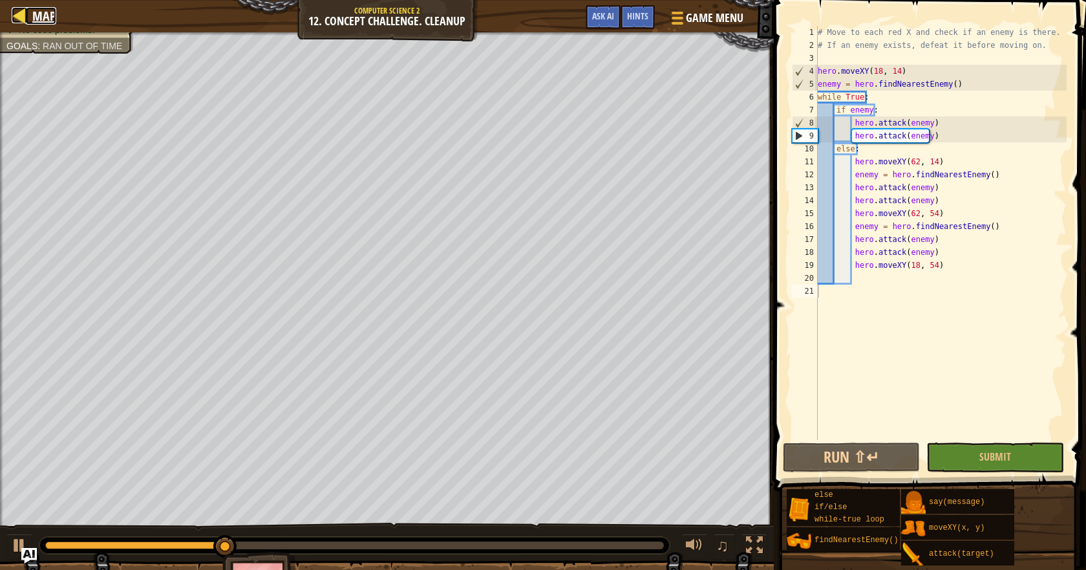
click at [39, 16] on span "Map" at bounding box center [44, 15] width 24 height 17
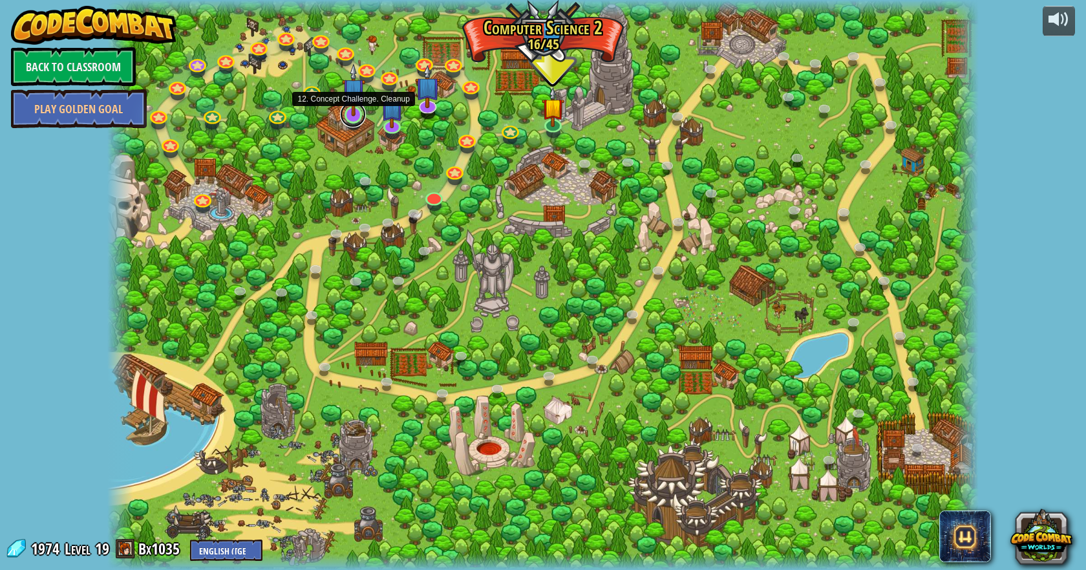
click at [347, 118] on link at bounding box center [353, 115] width 26 height 26
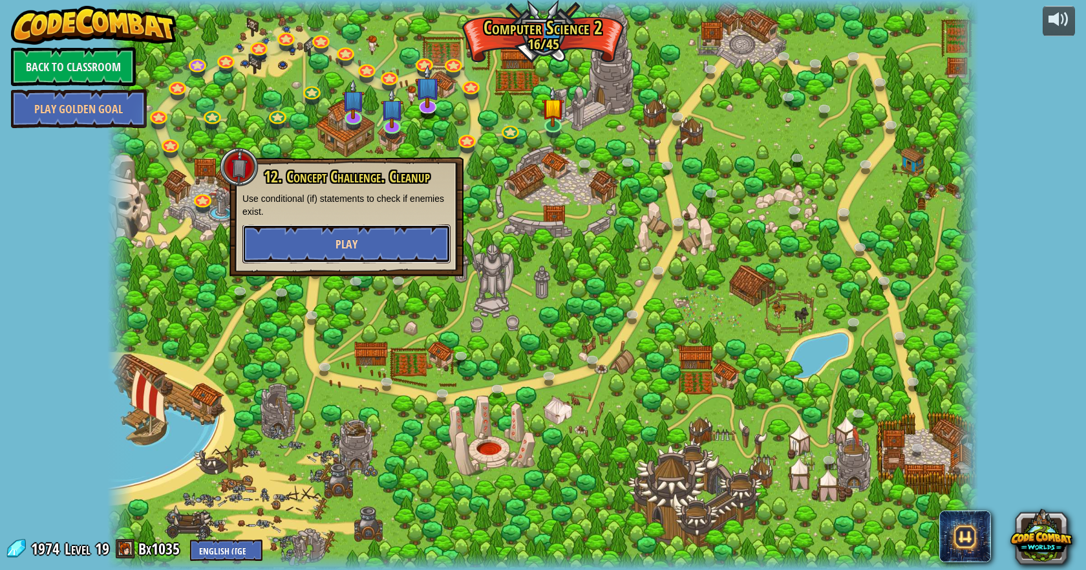
click at [434, 242] on button "Play" at bounding box center [346, 243] width 208 height 39
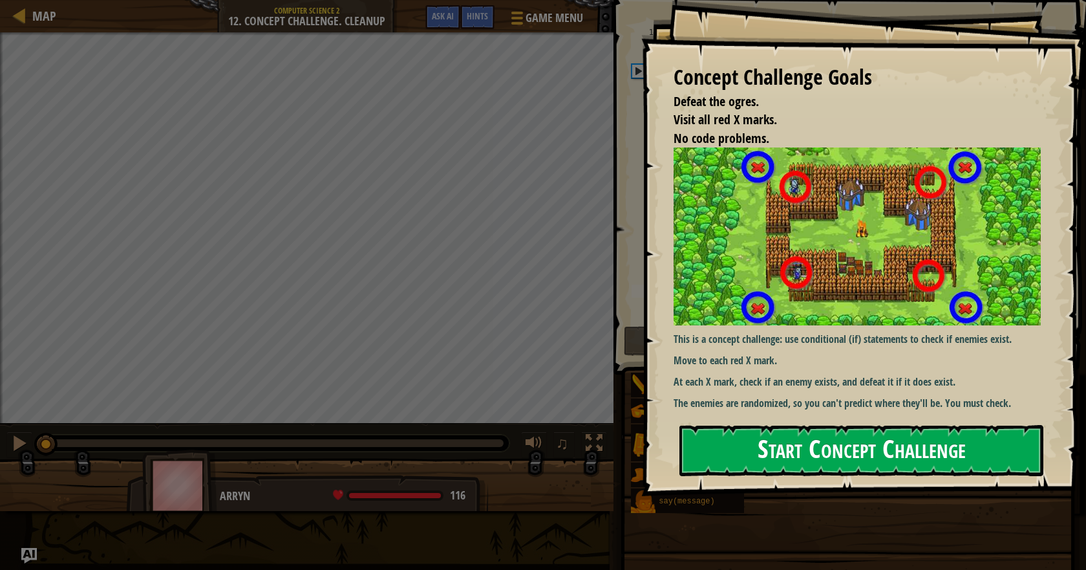
drag, startPoint x: 869, startPoint y: 455, endPoint x: 859, endPoint y: 439, distance: 18.8
click at [868, 455] on button "Start Concept Challenge" at bounding box center [862, 450] width 364 height 51
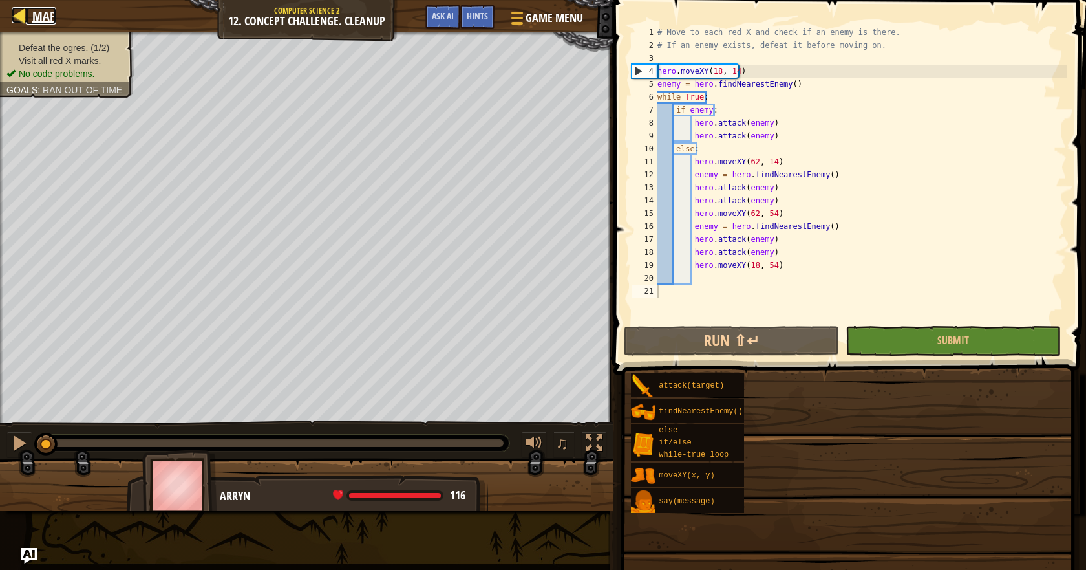
click at [41, 10] on span "Map" at bounding box center [44, 15] width 24 height 17
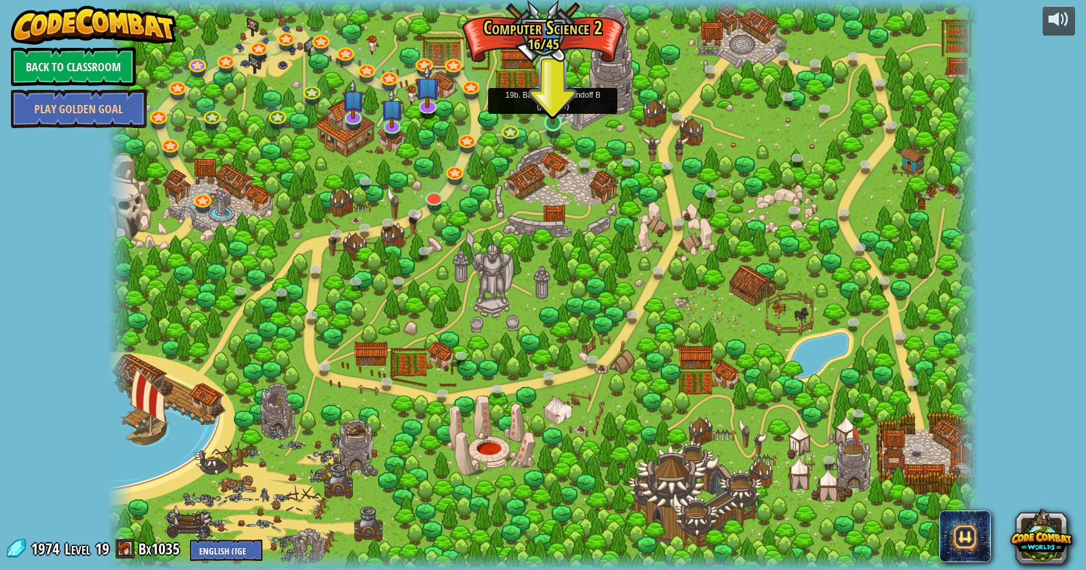
click at [550, 119] on img at bounding box center [553, 97] width 23 height 53
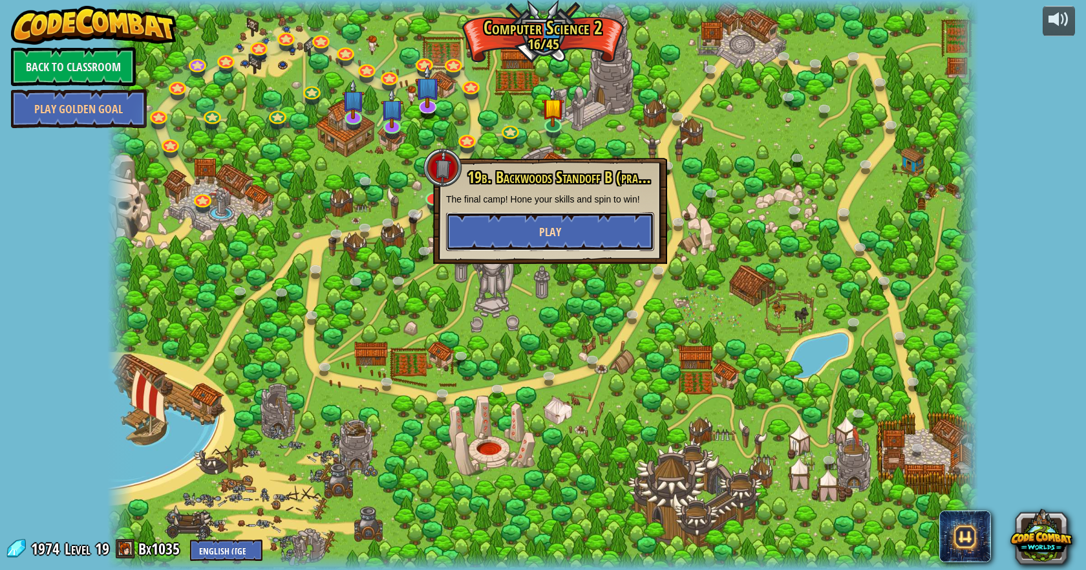
click at [572, 215] on button "Play" at bounding box center [550, 231] width 208 height 39
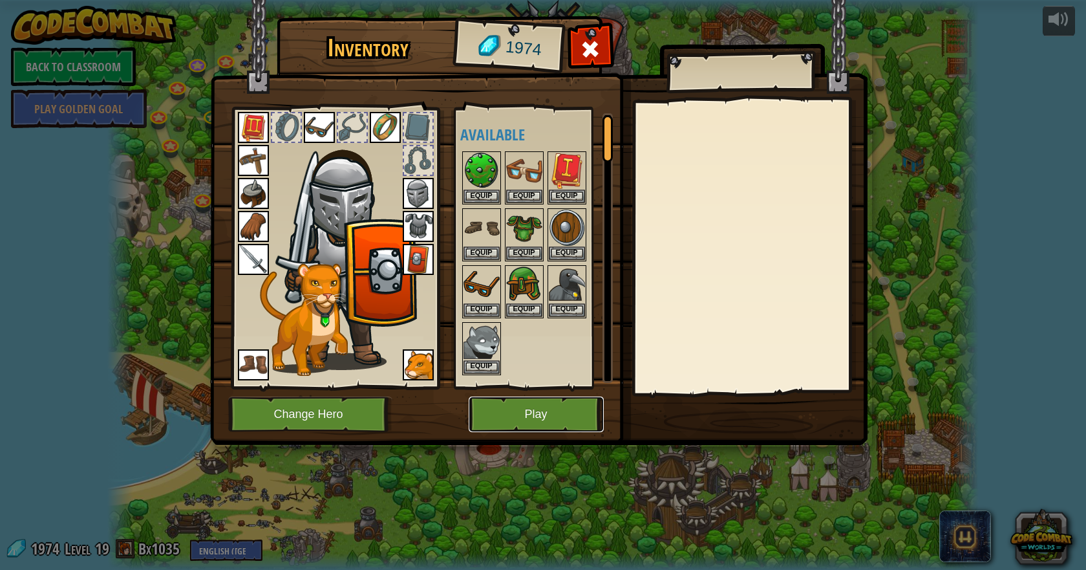
click at [586, 420] on button "Play" at bounding box center [536, 414] width 135 height 36
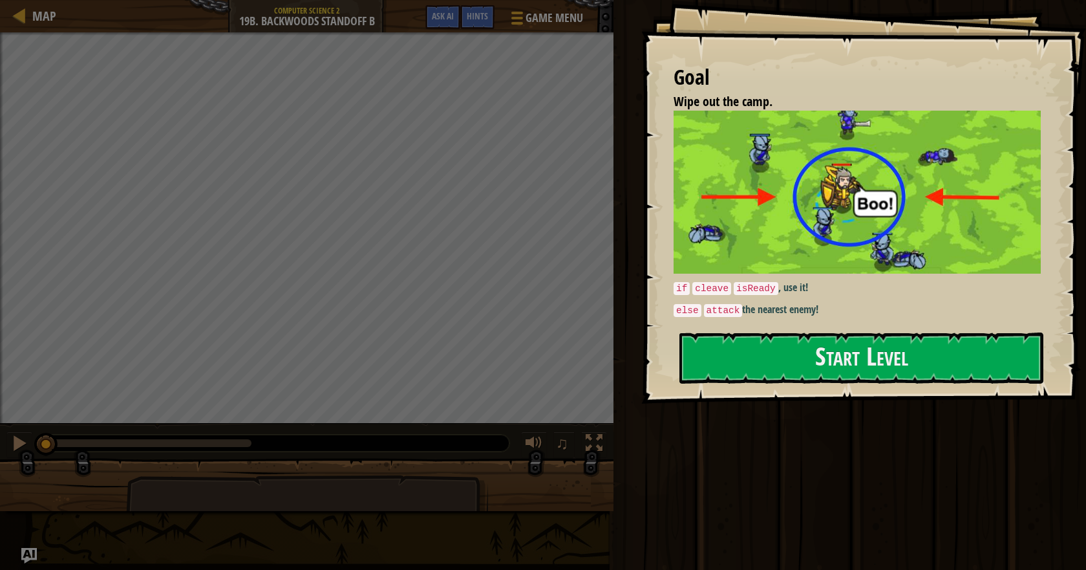
click at [820, 392] on div "Goal Wipe out the camp. if cleave isReady , use it! else attack the nearest ene…" at bounding box center [863, 201] width 445 height 403
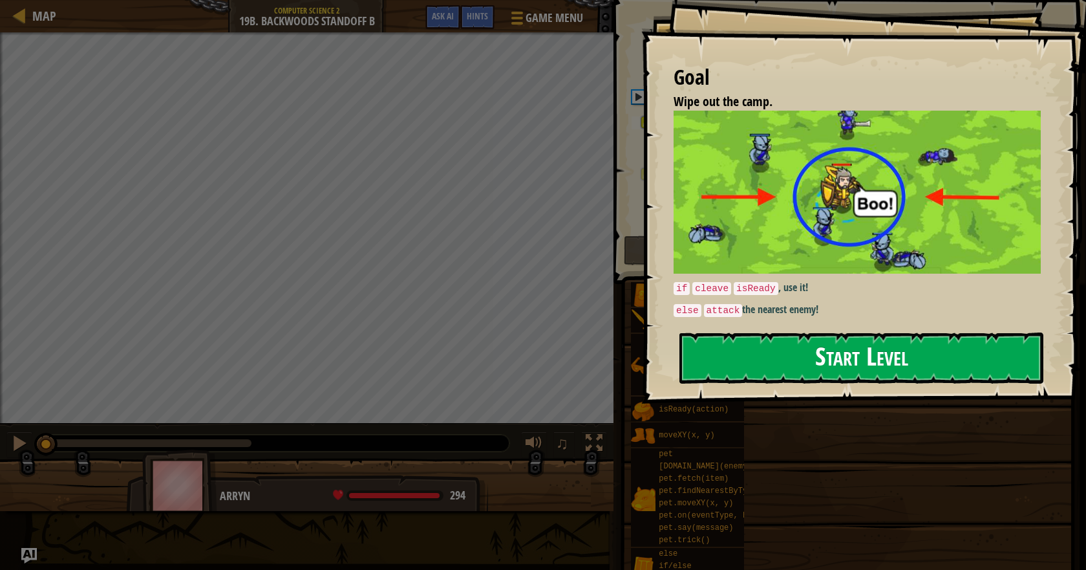
click at [814, 374] on button "Start Level" at bounding box center [862, 357] width 364 height 51
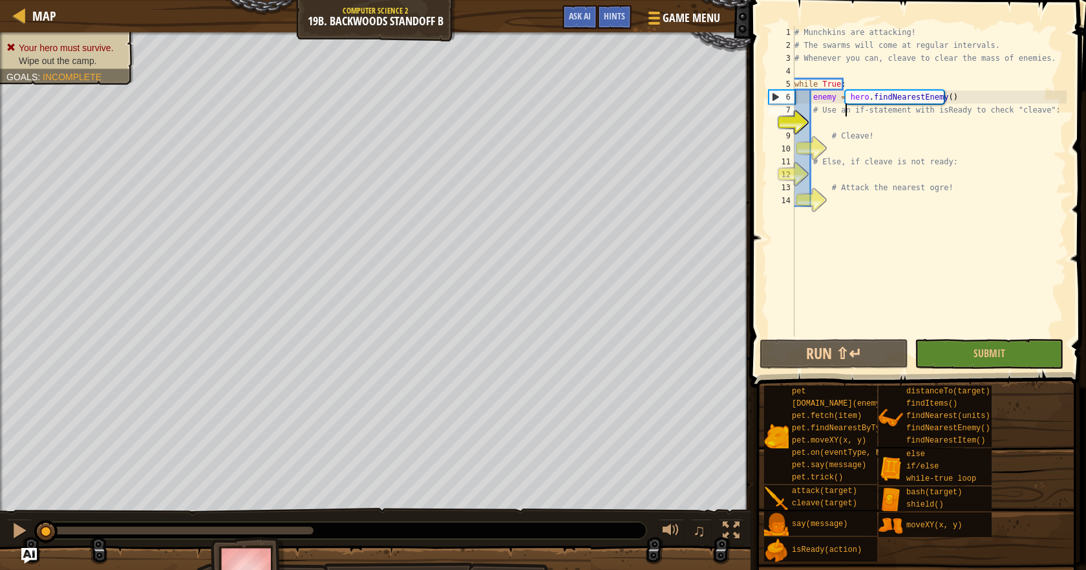
click at [844, 110] on div "# Munchkins are attacking! # The swarms will come at regular intervals. # Whene…" at bounding box center [929, 194] width 275 height 336
type textarea "# Use an if-statement with isReady to check "cleave":"
click at [868, 123] on div "# Munchkins are attacking! # The swarms will come at regular intervals. # Whene…" at bounding box center [929, 194] width 275 height 336
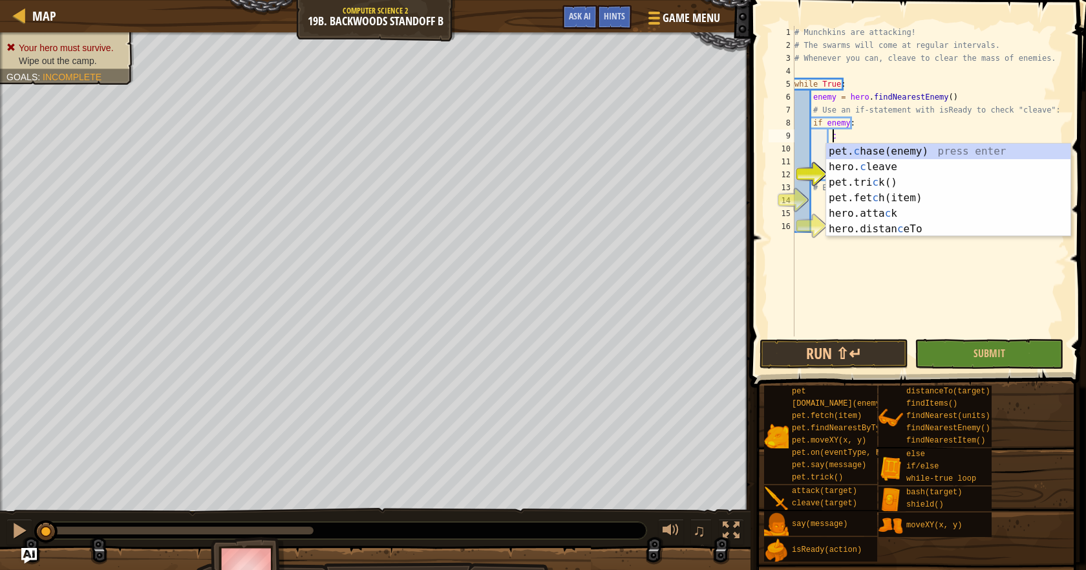
scroll to position [6, 5]
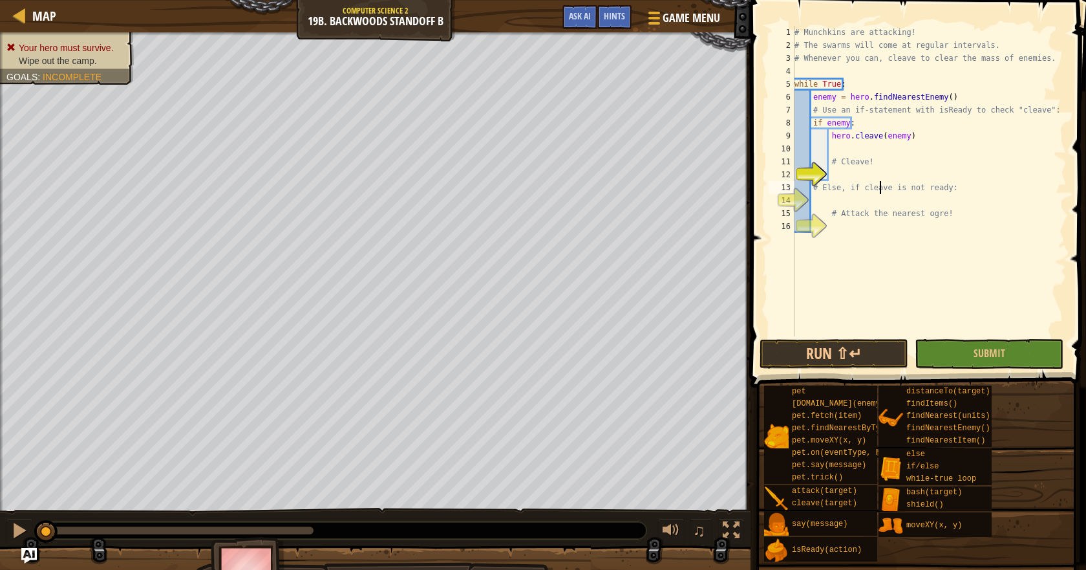
click at [881, 187] on div "# Munchkins are attacking! # The swarms will come at regular intervals. # Whene…" at bounding box center [929, 194] width 275 height 336
type textarea "# Else, if cleave is not ready:"
click at [881, 201] on div "# Munchkins are attacking! # The swarms will come at regular intervals. # Whene…" at bounding box center [929, 194] width 275 height 336
click at [880, 174] on div "# Munchkins are attacking! # The swarms will come at regular intervals. # Whene…" at bounding box center [929, 194] width 275 height 336
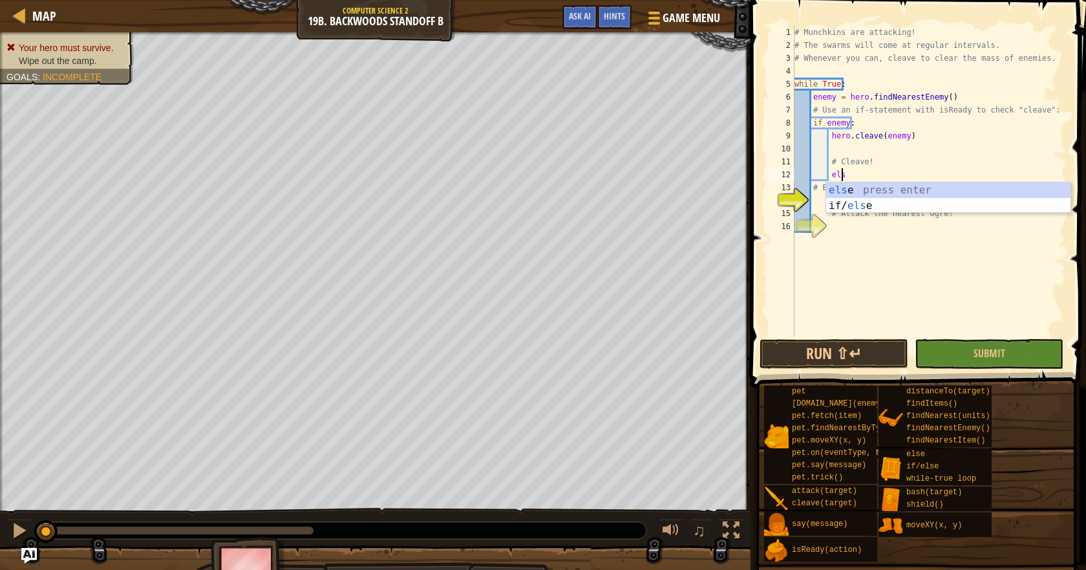
type textarea "else"
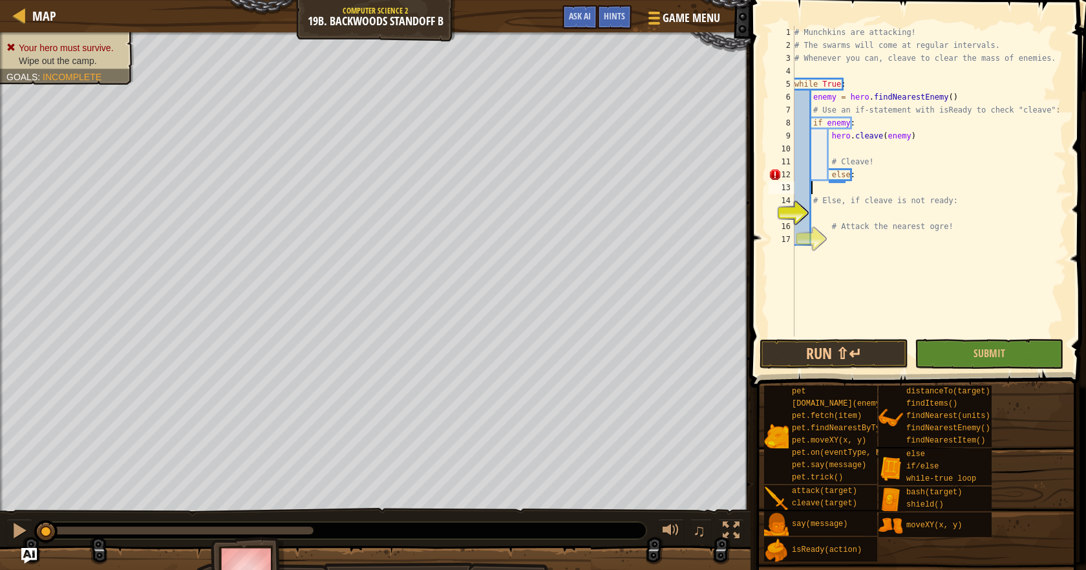
scroll to position [6, 0]
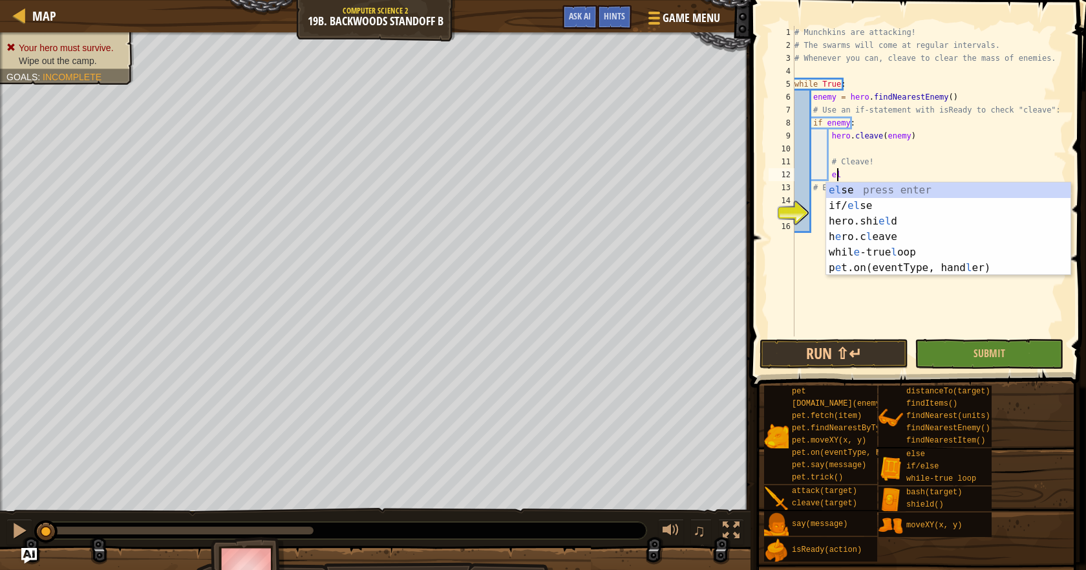
type textarea "e"
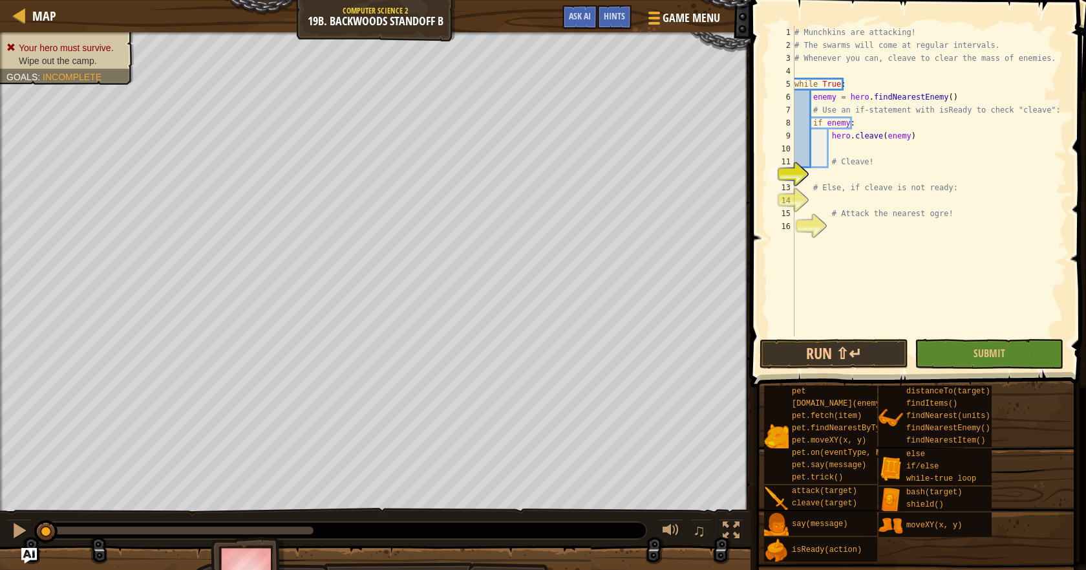
type textarea "# Cleave!"
type textarea "i"
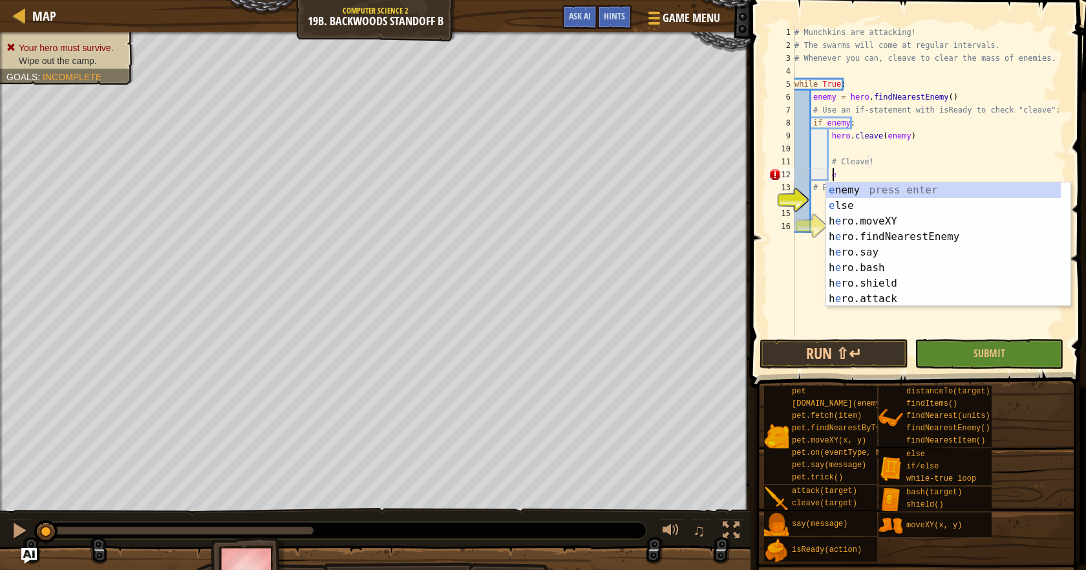
scroll to position [6, 3]
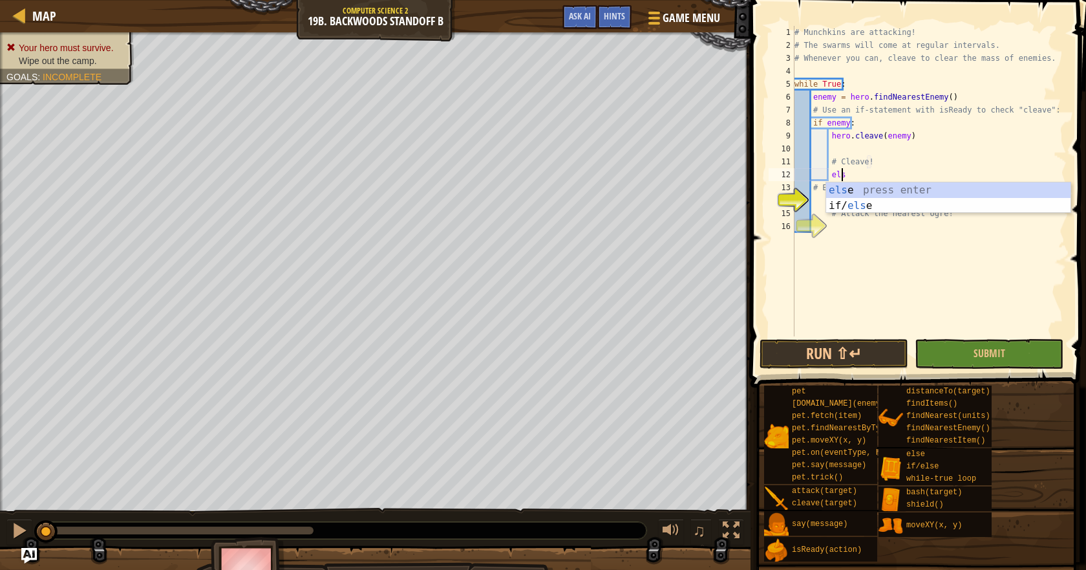
type textarea "else"
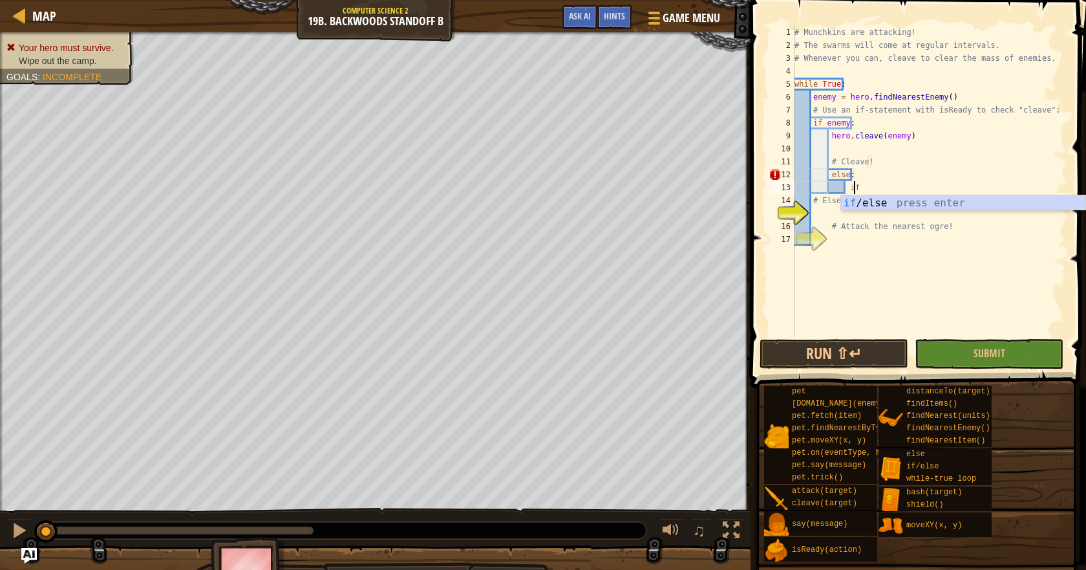
scroll to position [6, 5]
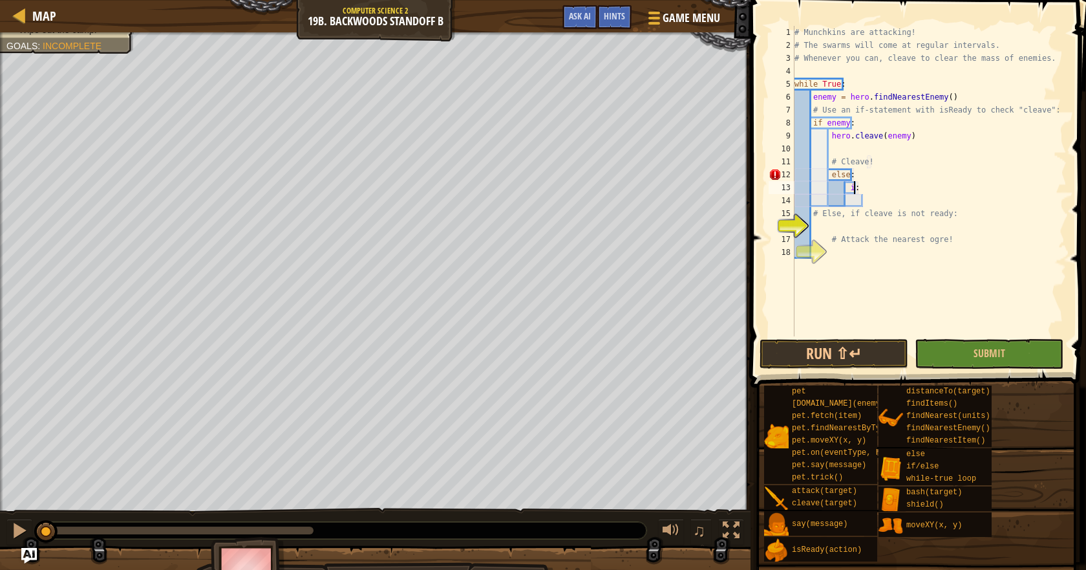
type textarea "i"
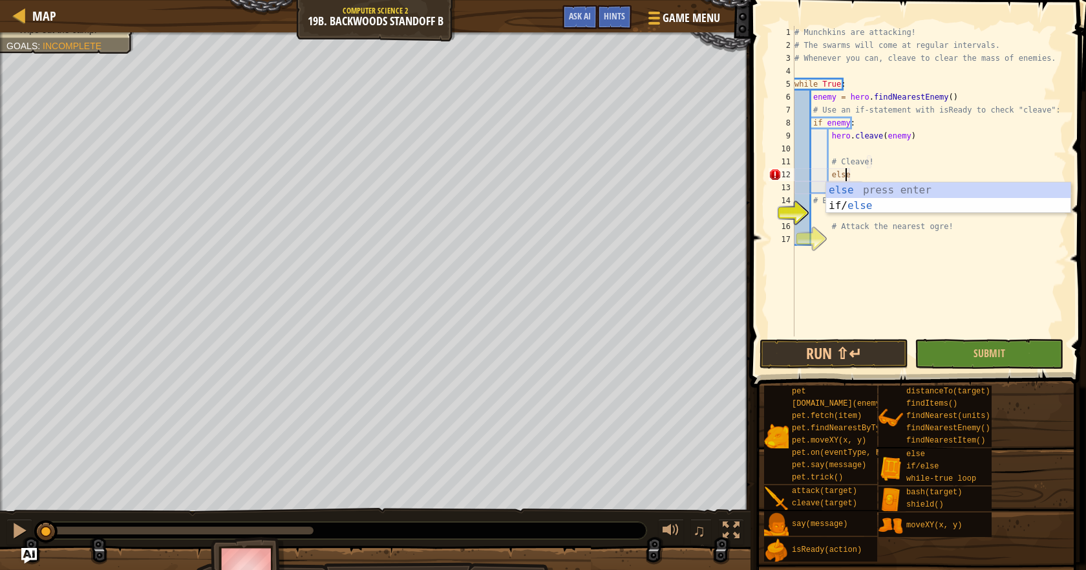
type textarea "else:"
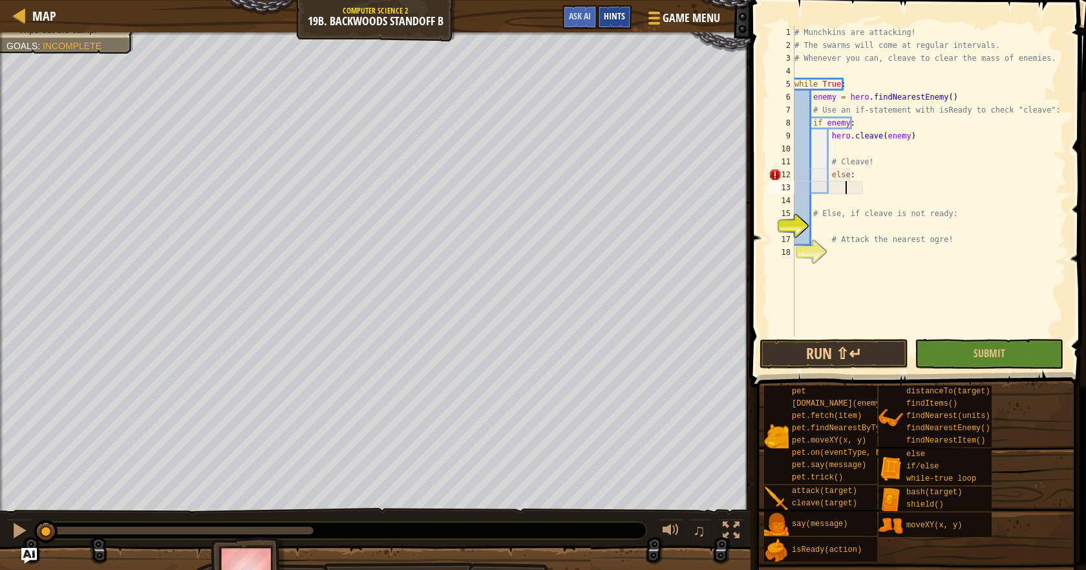
click at [612, 21] on span "Hints" at bounding box center [614, 16] width 21 height 12
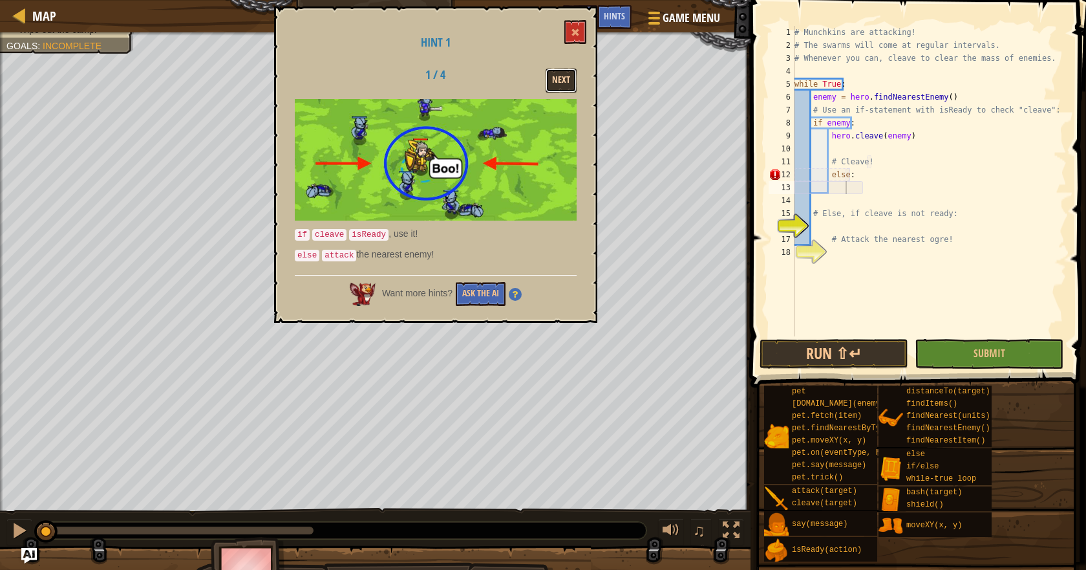
click at [557, 92] on button "Next" at bounding box center [561, 81] width 31 height 24
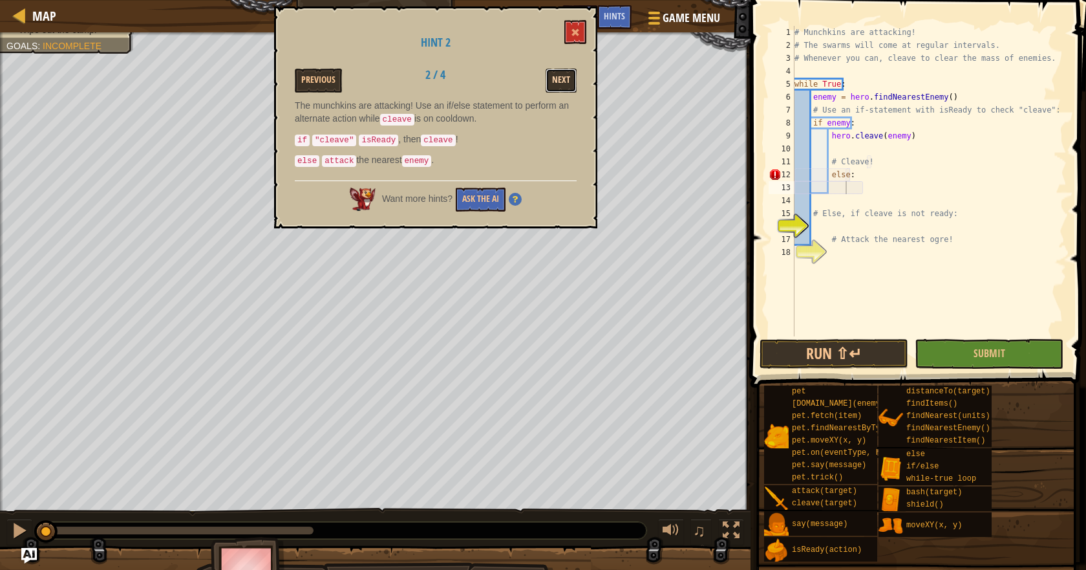
click at [552, 79] on button "Next" at bounding box center [561, 81] width 31 height 24
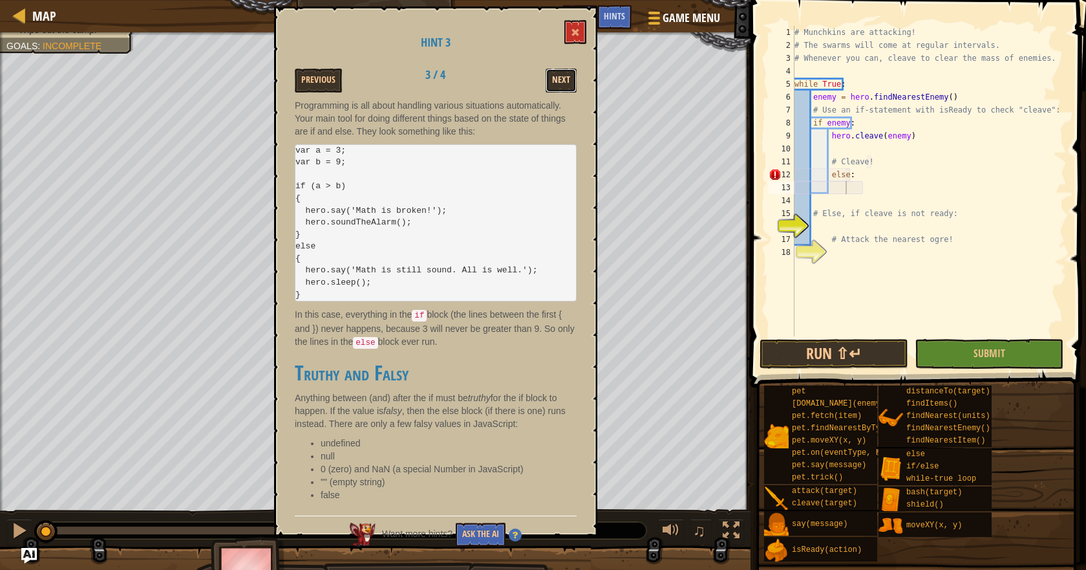
click at [566, 71] on button "Next" at bounding box center [561, 81] width 31 height 24
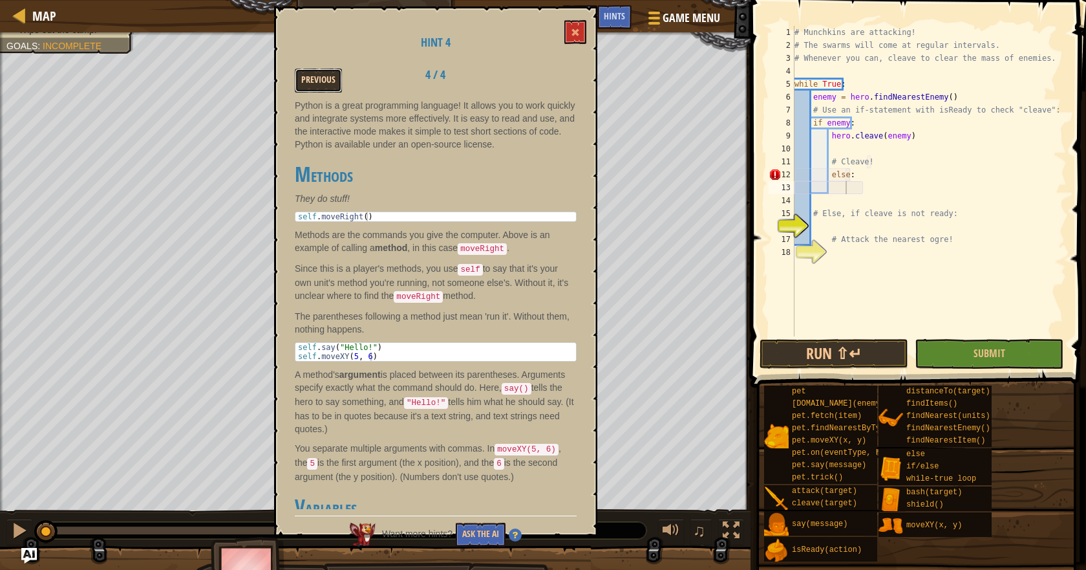
click at [317, 85] on button "Previous" at bounding box center [318, 81] width 47 height 24
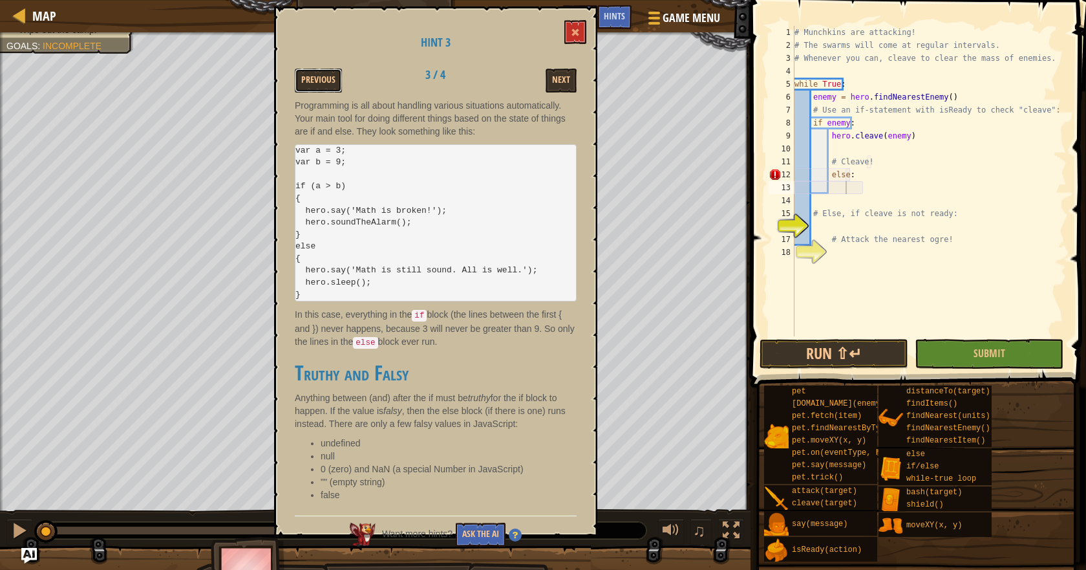
click at [317, 85] on button "Previous" at bounding box center [318, 81] width 47 height 24
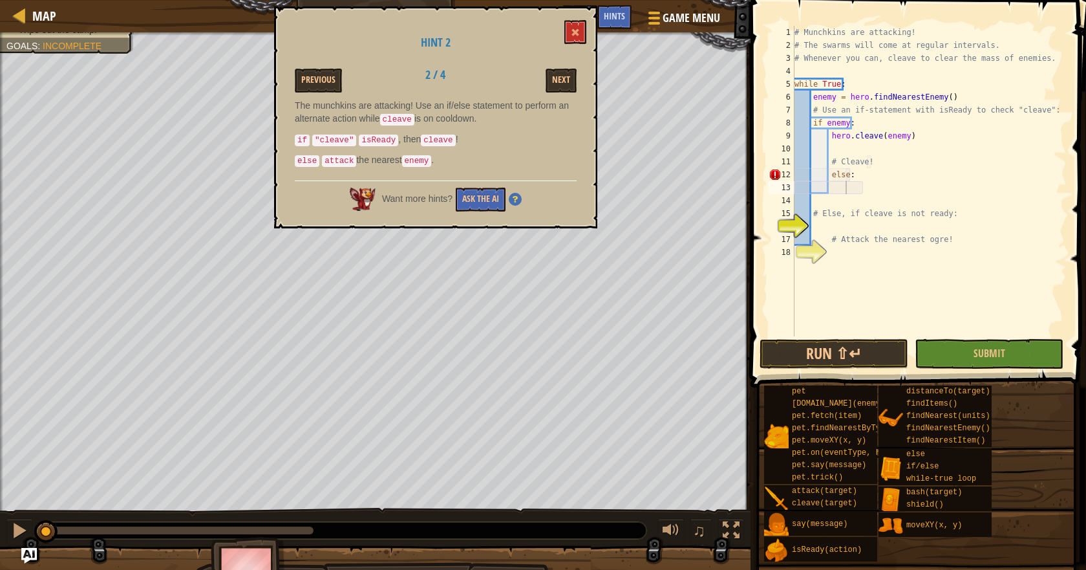
drag, startPoint x: 321, startPoint y: 138, endPoint x: 406, endPoint y: 120, distance: 87.1
click at [406, 120] on div "The munchkins are attacking! Use an if/else statement to perform an alternate a…" at bounding box center [436, 136] width 282 height 75
drag, startPoint x: 298, startPoint y: 150, endPoint x: 343, endPoint y: 142, distance: 46.0
click at [342, 163] on p "else attack the nearest enemy ." at bounding box center [436, 160] width 282 height 14
drag, startPoint x: 303, startPoint y: 142, endPoint x: 389, endPoint y: 134, distance: 87.0
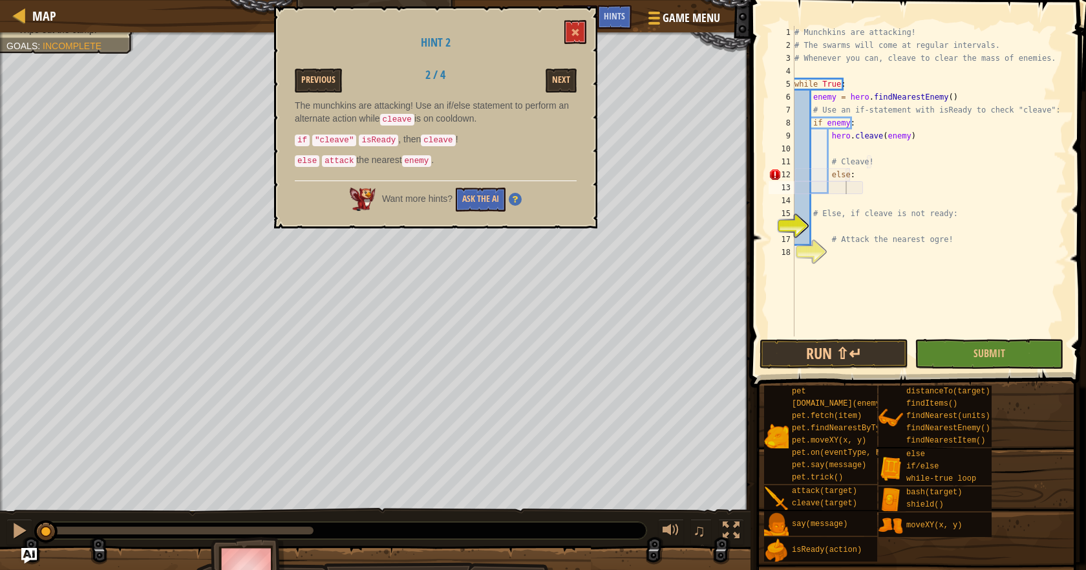
click at [389, 134] on p "if "cleave" isReady , then cleave !" at bounding box center [436, 140] width 282 height 14
click at [786, 344] on button "Run ⇧↵" at bounding box center [834, 354] width 149 height 30
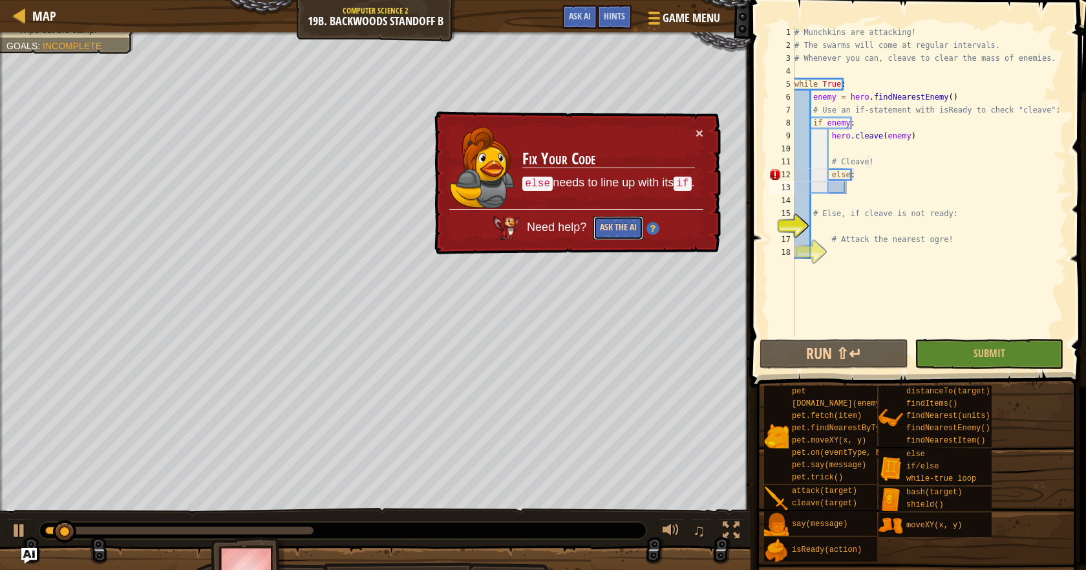
click at [616, 233] on button "Ask the AI" at bounding box center [619, 228] width 50 height 24
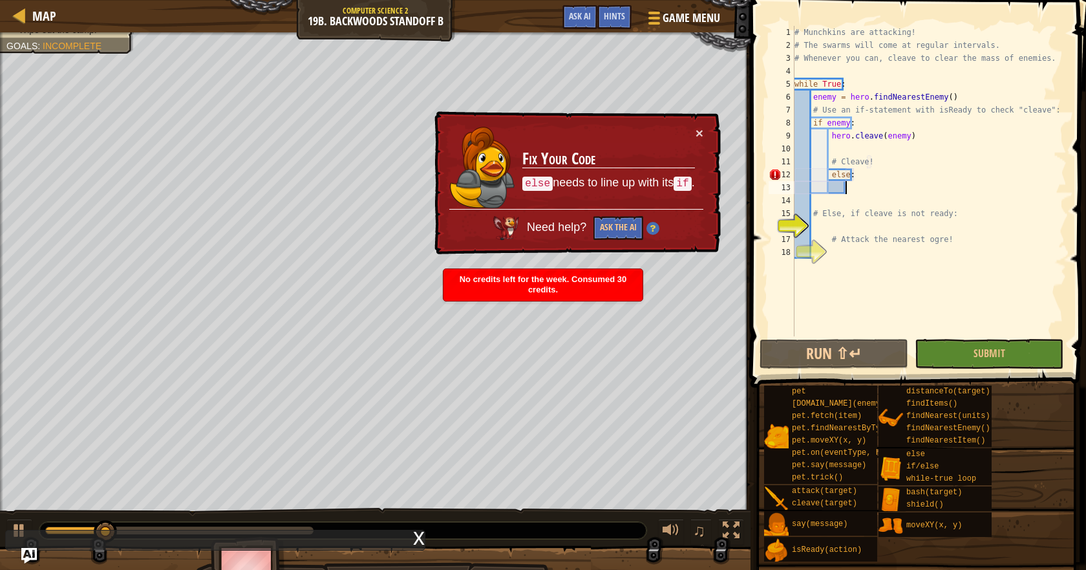
click at [705, 133] on div "× Fix Your Code else needs to line up with its if . Need help? Ask the AI" at bounding box center [576, 183] width 289 height 144
click at [696, 136] on button "×" at bounding box center [700, 133] width 8 height 14
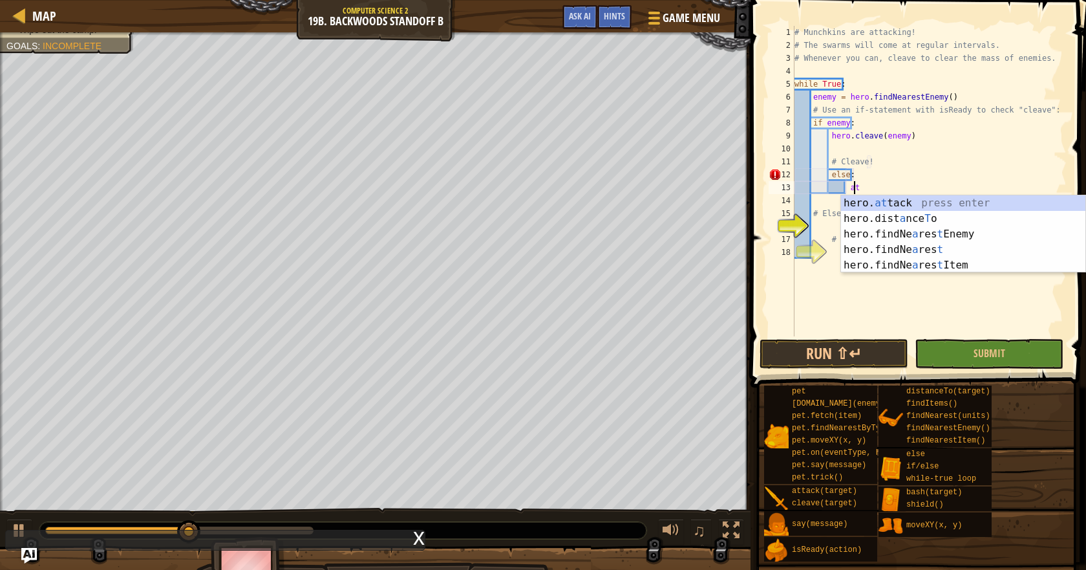
scroll to position [6, 5]
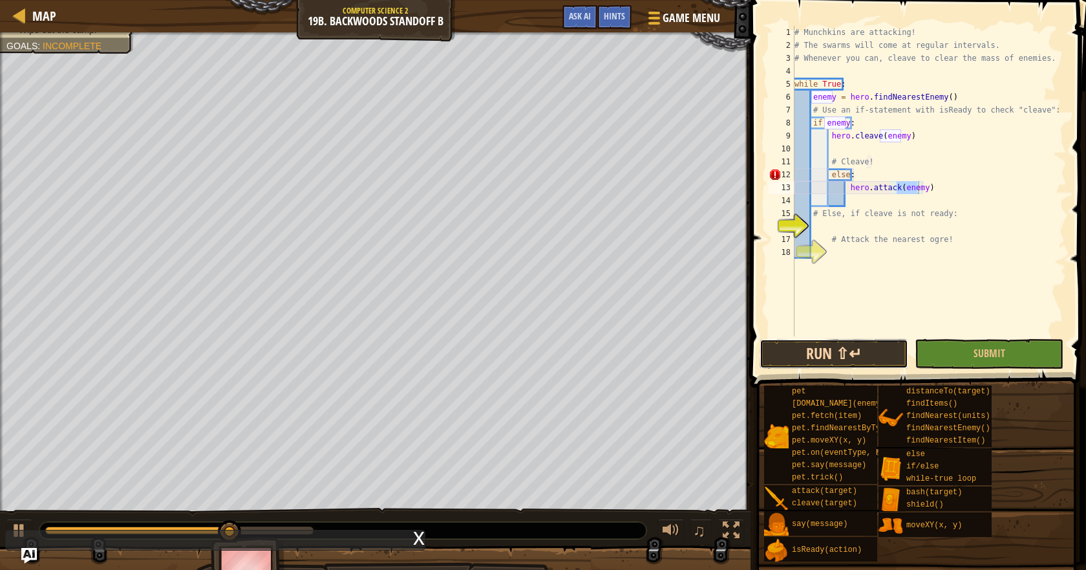
click at [828, 354] on button "Run ⇧↵" at bounding box center [834, 354] width 149 height 30
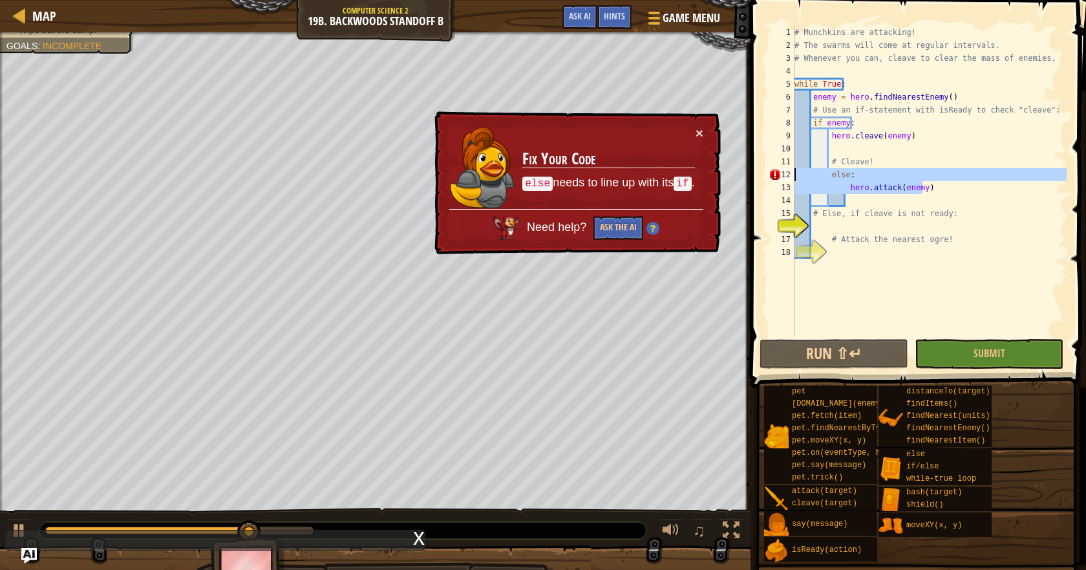
drag, startPoint x: 934, startPoint y: 187, endPoint x: 767, endPoint y: 165, distance: 169.0
click at [768, 177] on div "hero.attack(enemy) 1 2 3 4 5 6 7 8 9 10 11 12 13 14 15 16 17 18 # Munchkins are…" at bounding box center [916, 181] width 301 height 310
type textarea "else: hero.attack(enemy)"
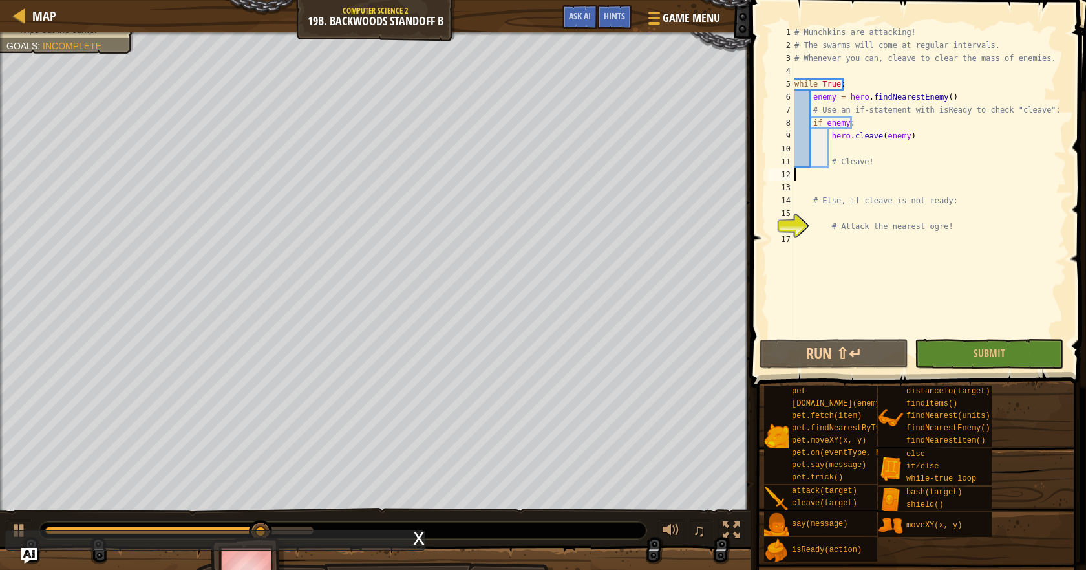
scroll to position [6, 0]
type textarea "# Cleave!"
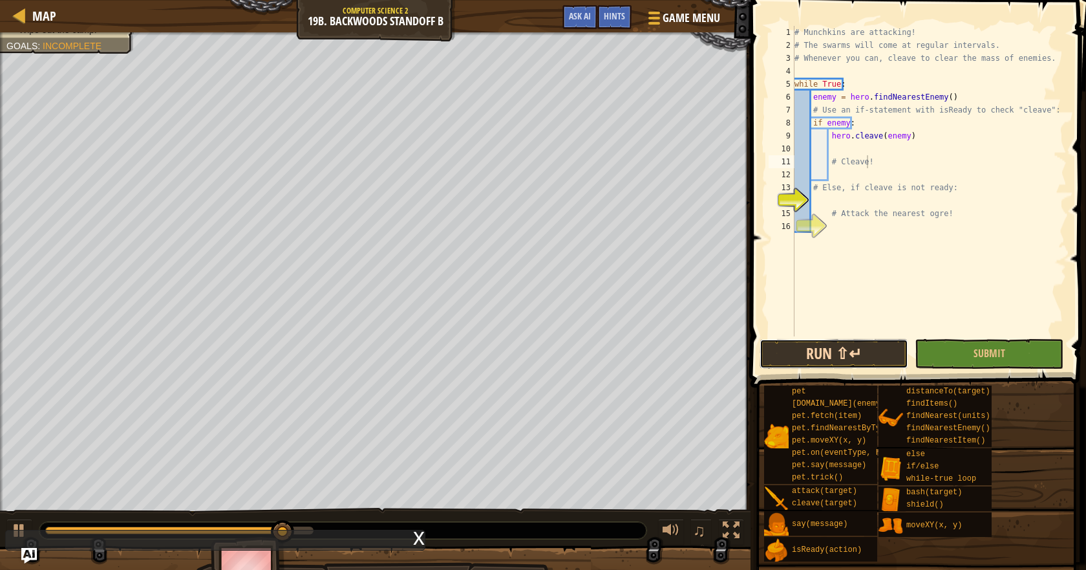
click at [858, 345] on button "Run ⇧↵" at bounding box center [834, 354] width 149 height 30
